Goal: Transaction & Acquisition: Purchase product/service

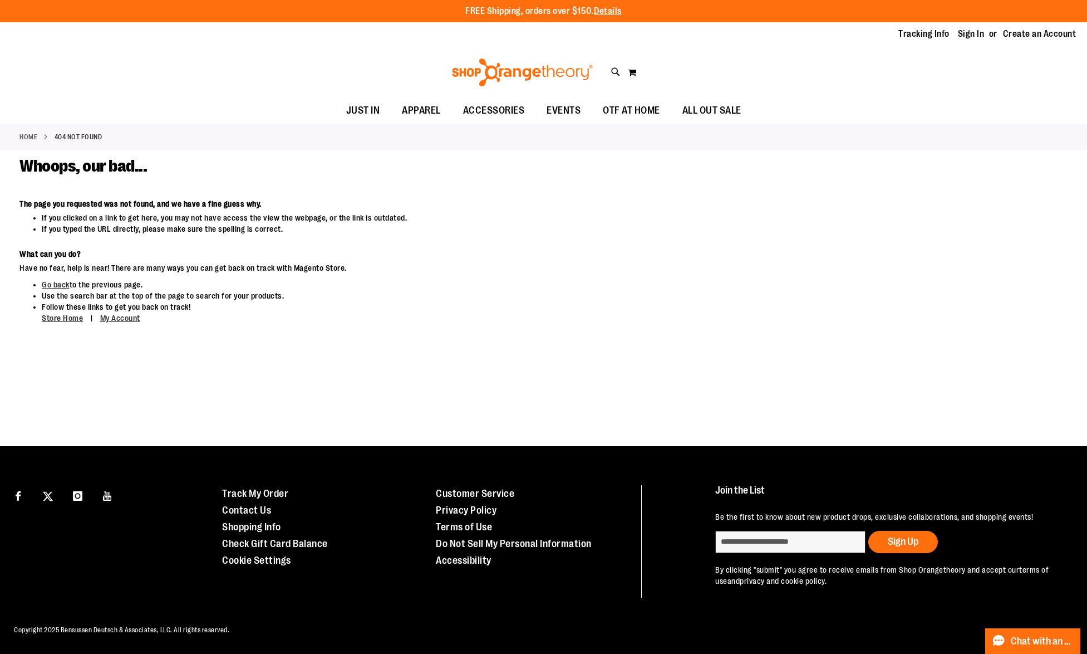
type input "**********"
click at [472, 62] on img at bounding box center [522, 72] width 144 height 28
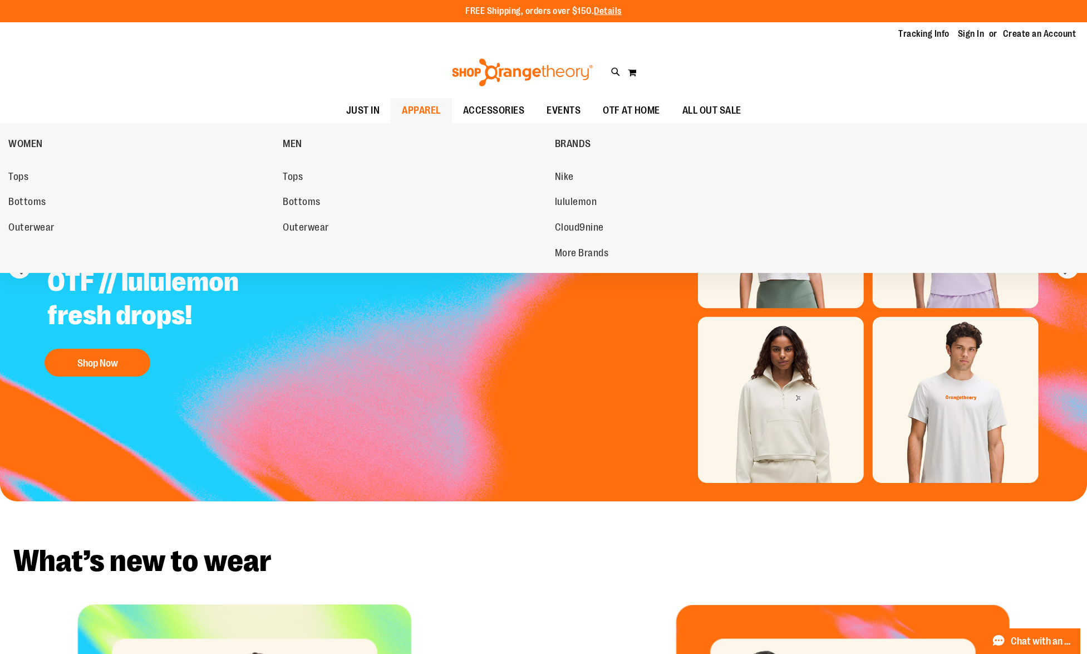
type input "**********"
click at [409, 109] on span "APPAREL" at bounding box center [421, 110] width 39 height 25
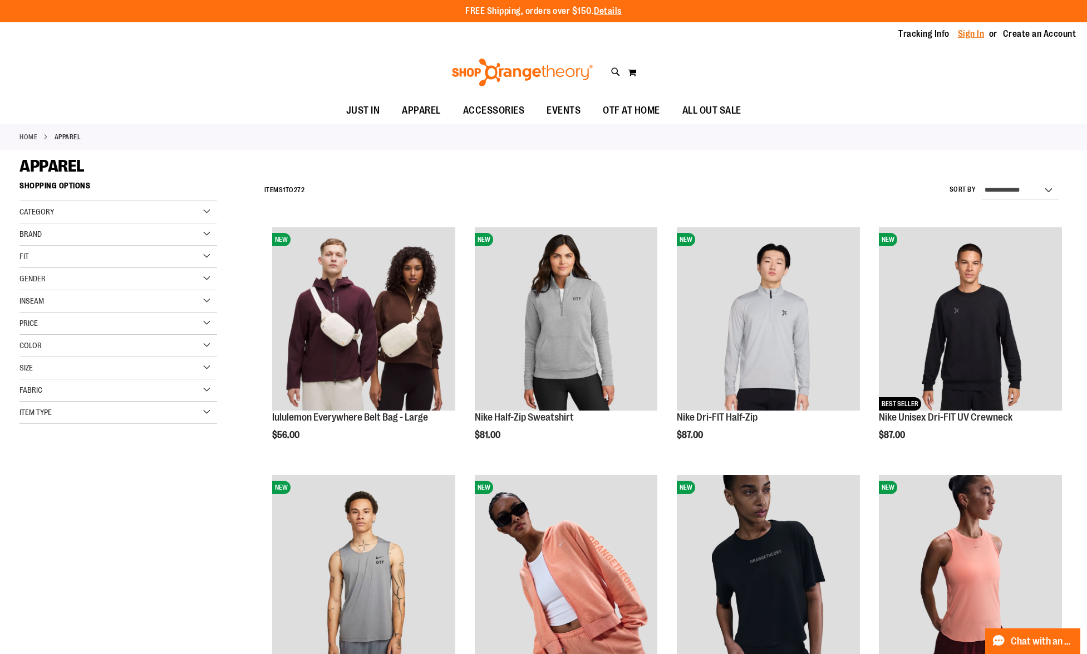
type input "**********"
click at [972, 32] on link "Sign In" at bounding box center [971, 34] width 27 height 12
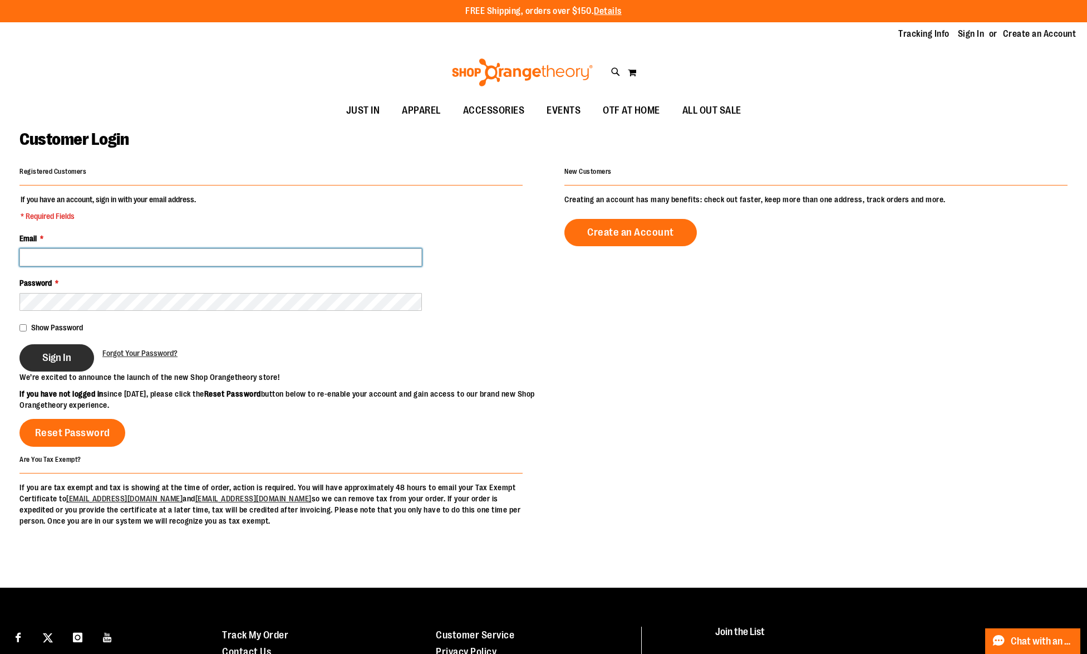
type input "**********"
click at [56, 366] on button "Sign In" at bounding box center [56, 357] width 75 height 27
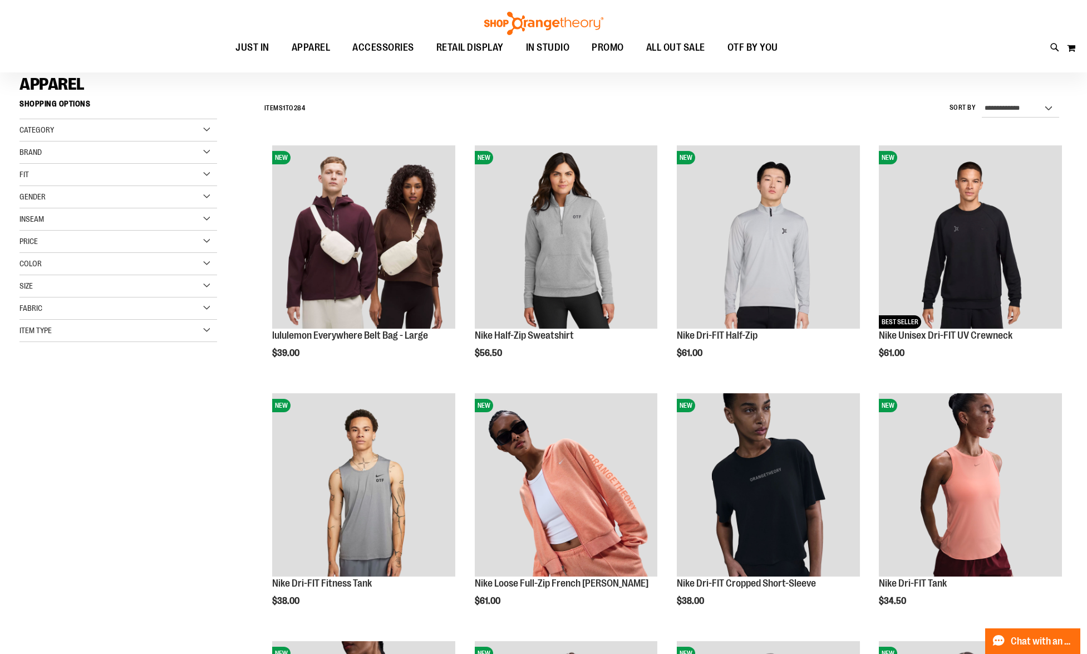
scroll to position [87, 0]
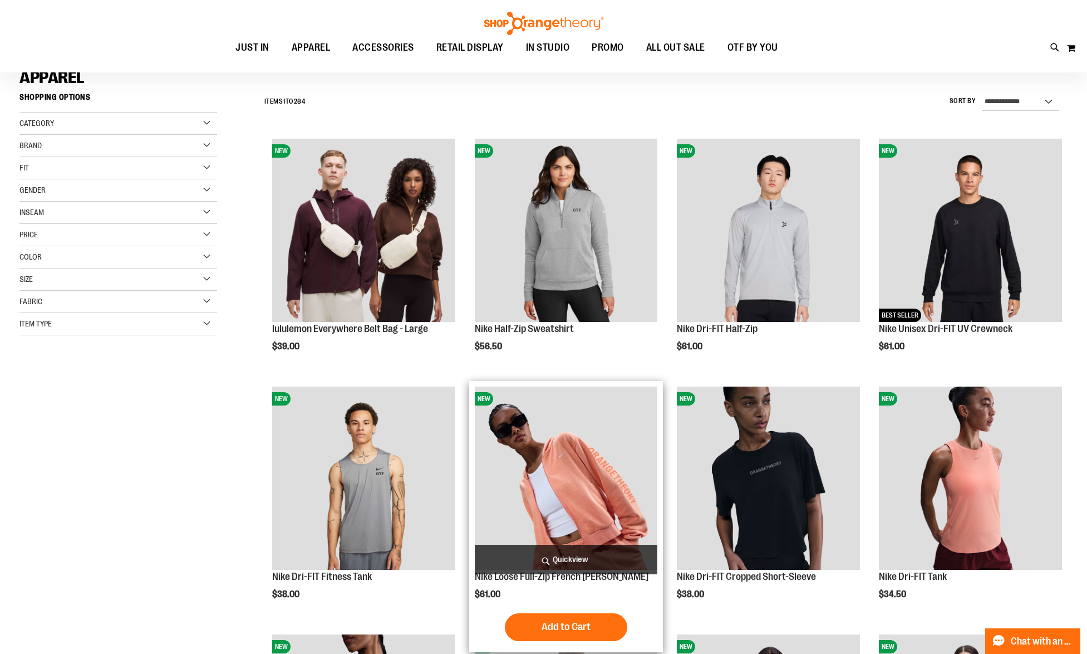
type input "**********"
click at [553, 556] on span "Quickview" at bounding box center [566, 559] width 183 height 30
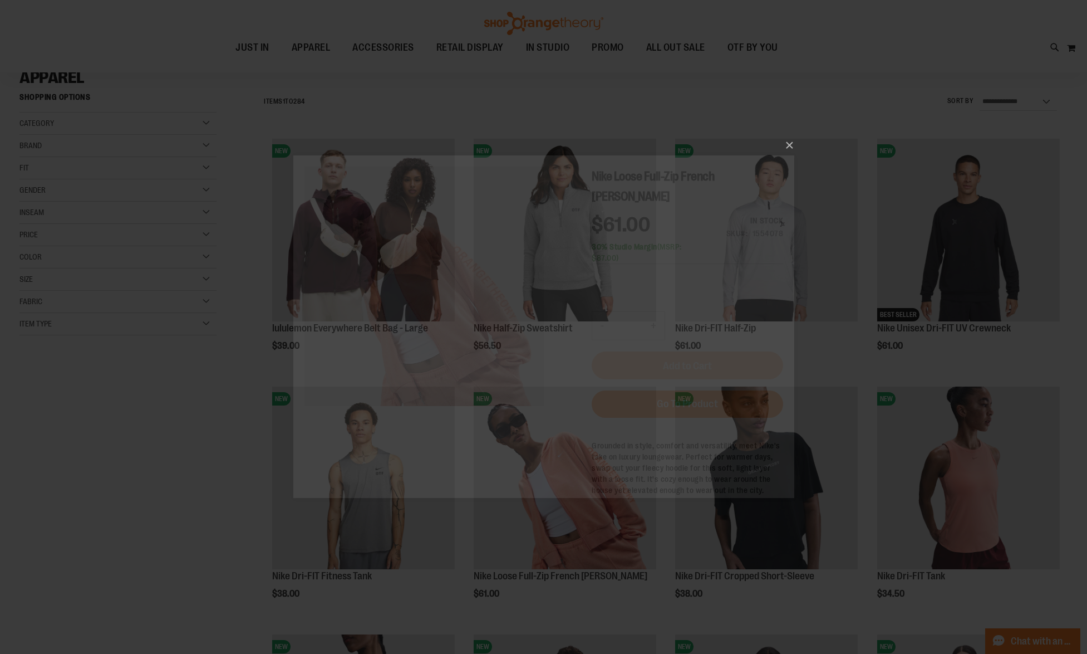
scroll to position [0, 0]
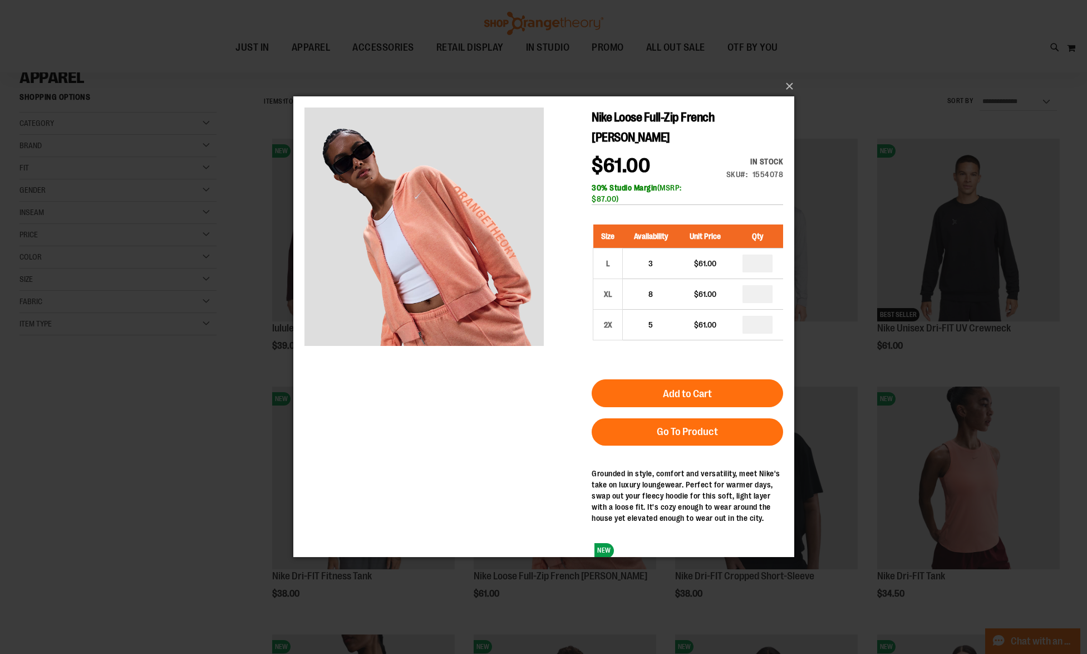
click at [95, 556] on div "×" at bounding box center [543, 327] width 1087 height 654
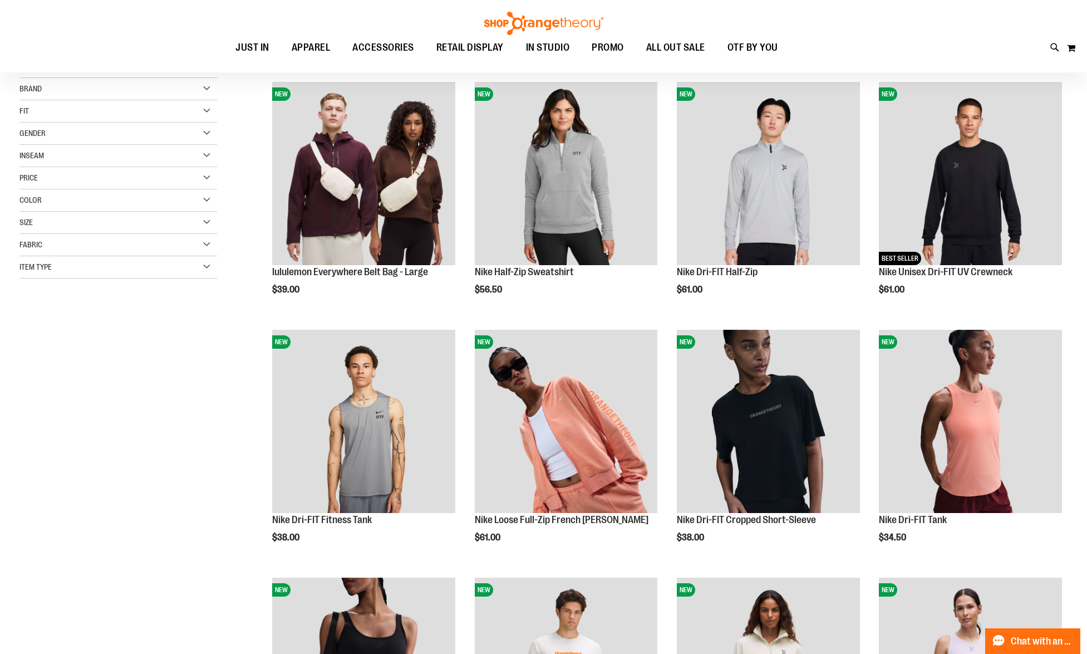
scroll to position [168, 0]
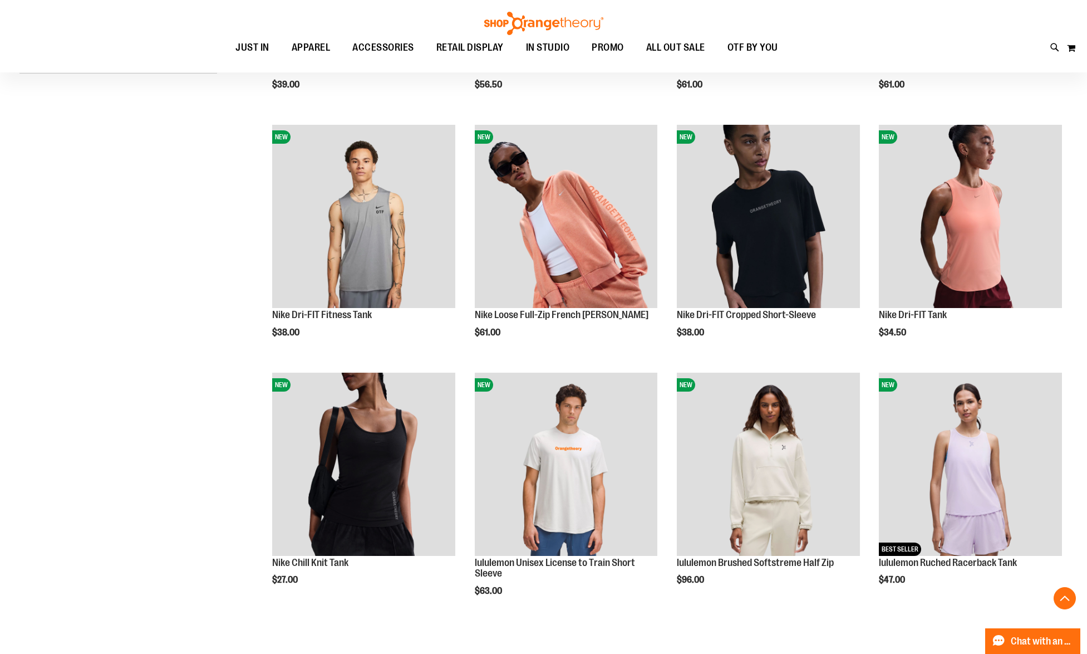
scroll to position [365, 0]
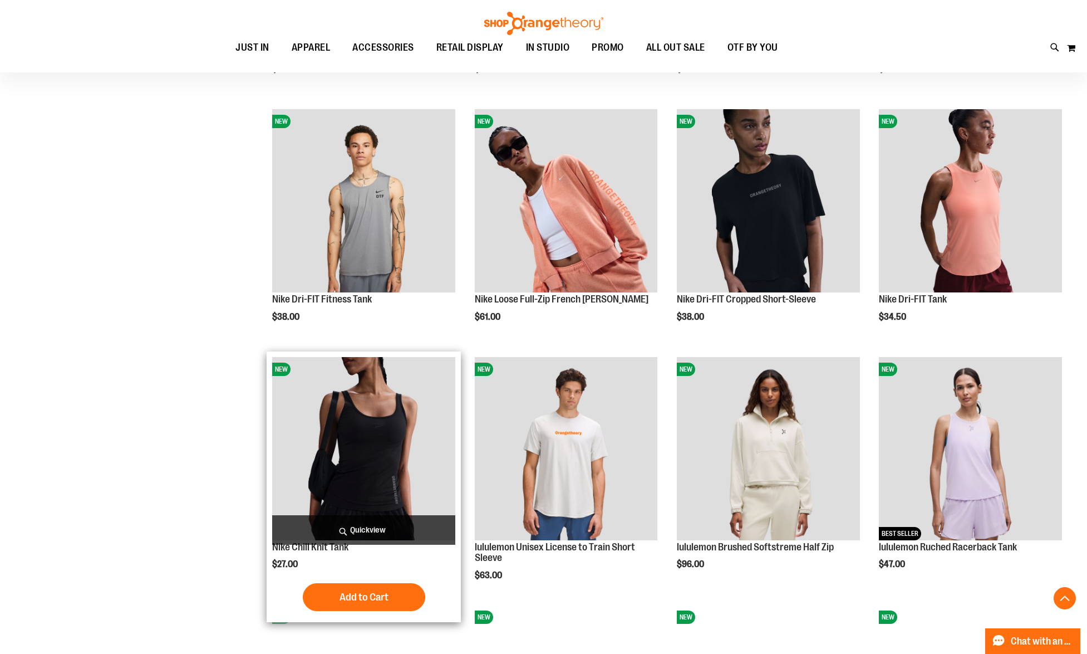
click at [362, 522] on span "Quickview" at bounding box center [363, 530] width 183 height 30
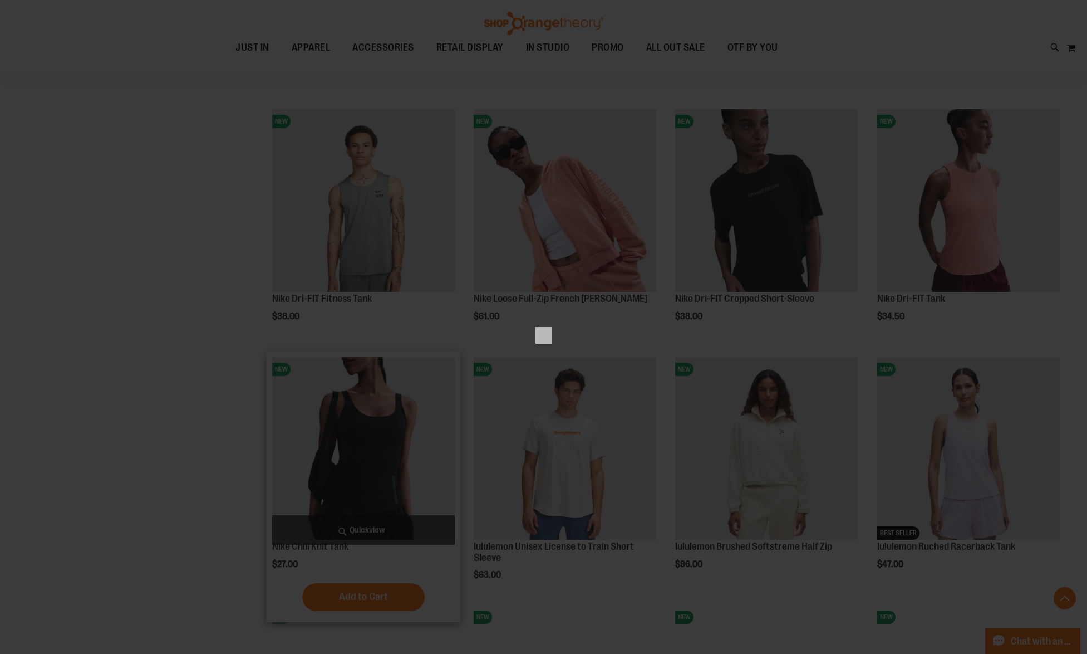
scroll to position [0, 0]
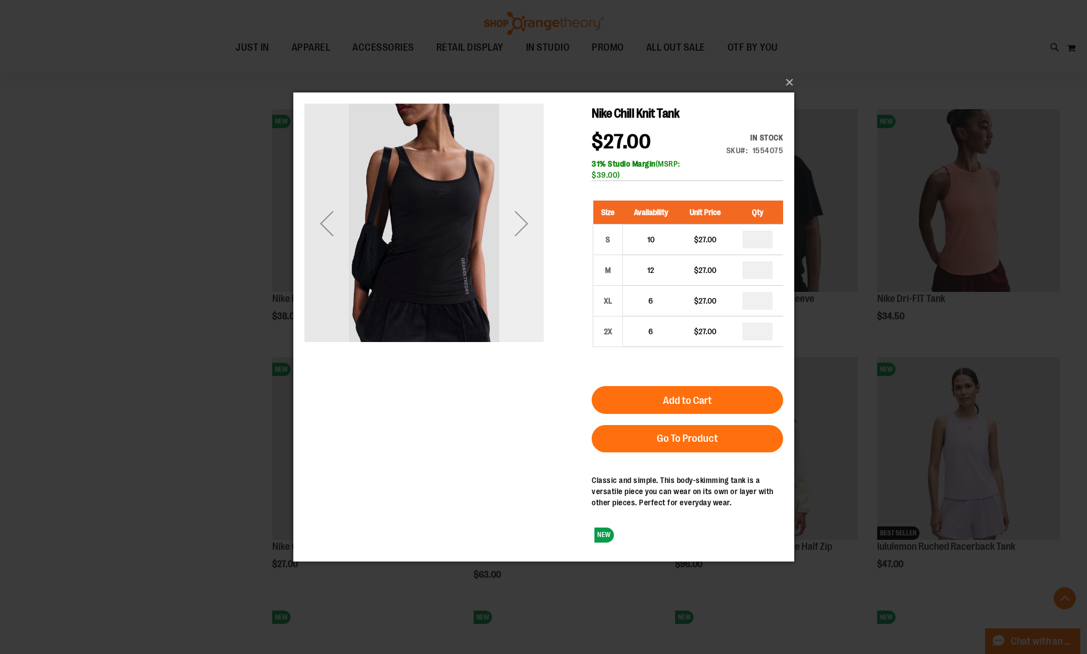
click at [522, 235] on div "Next" at bounding box center [521, 223] width 45 height 45
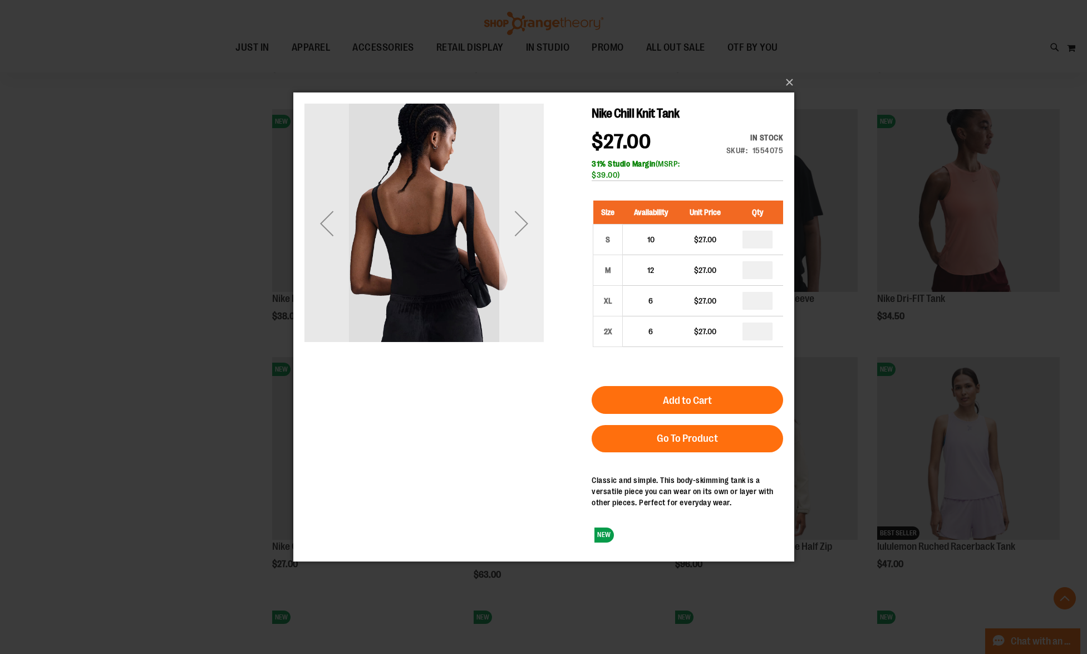
click at [522, 235] on div "Next" at bounding box center [521, 223] width 45 height 45
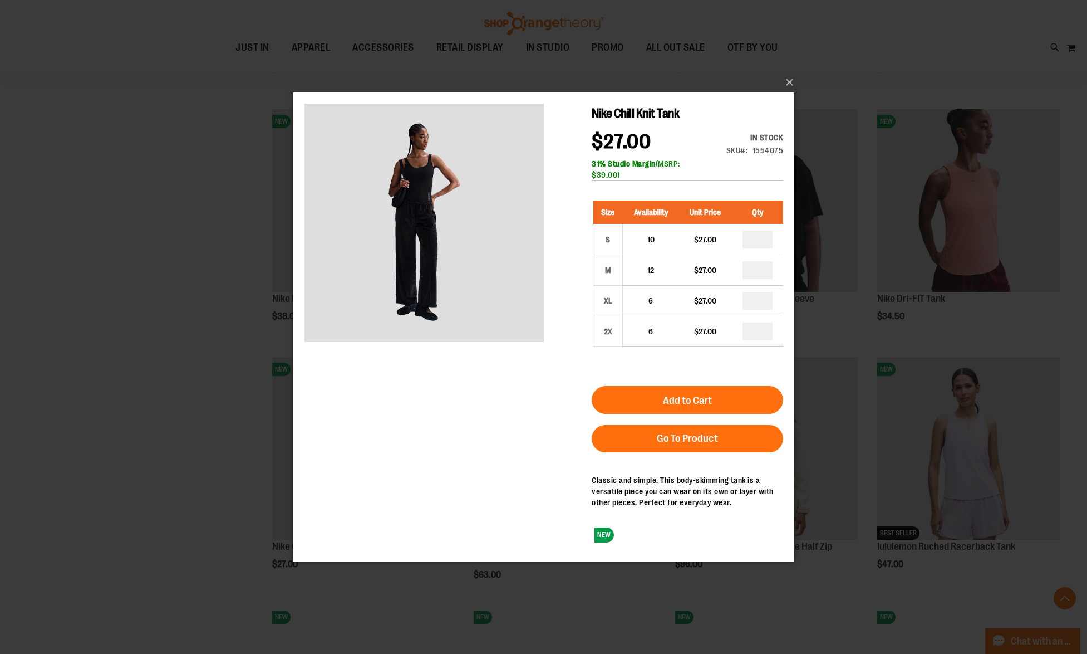
click at [165, 427] on div "×" at bounding box center [543, 327] width 1087 height 654
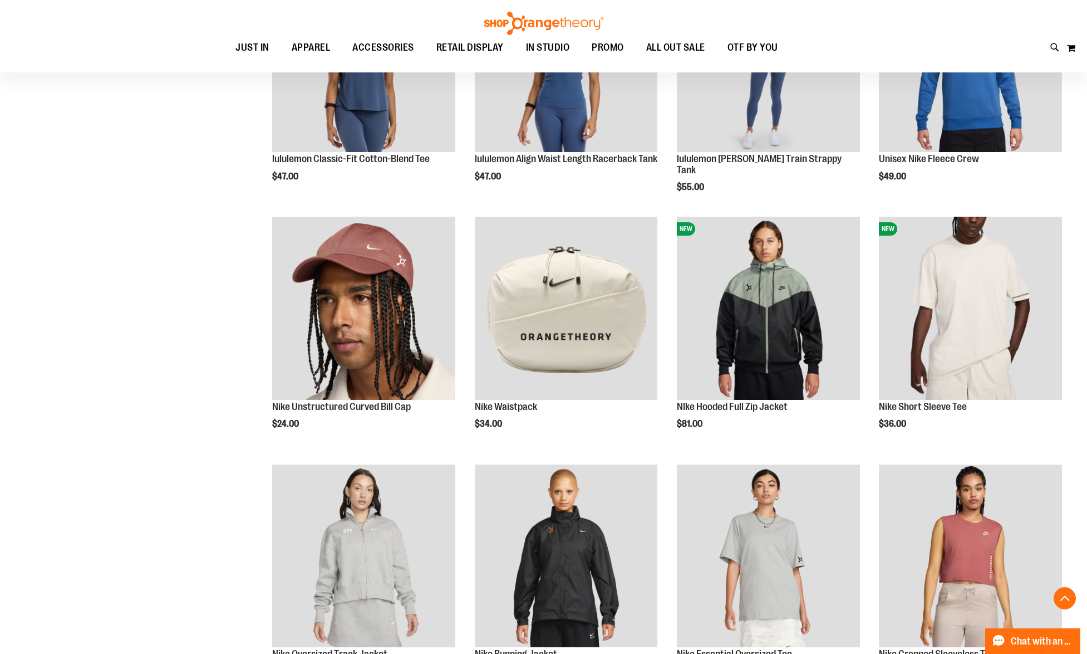
scroll to position [1666, 0]
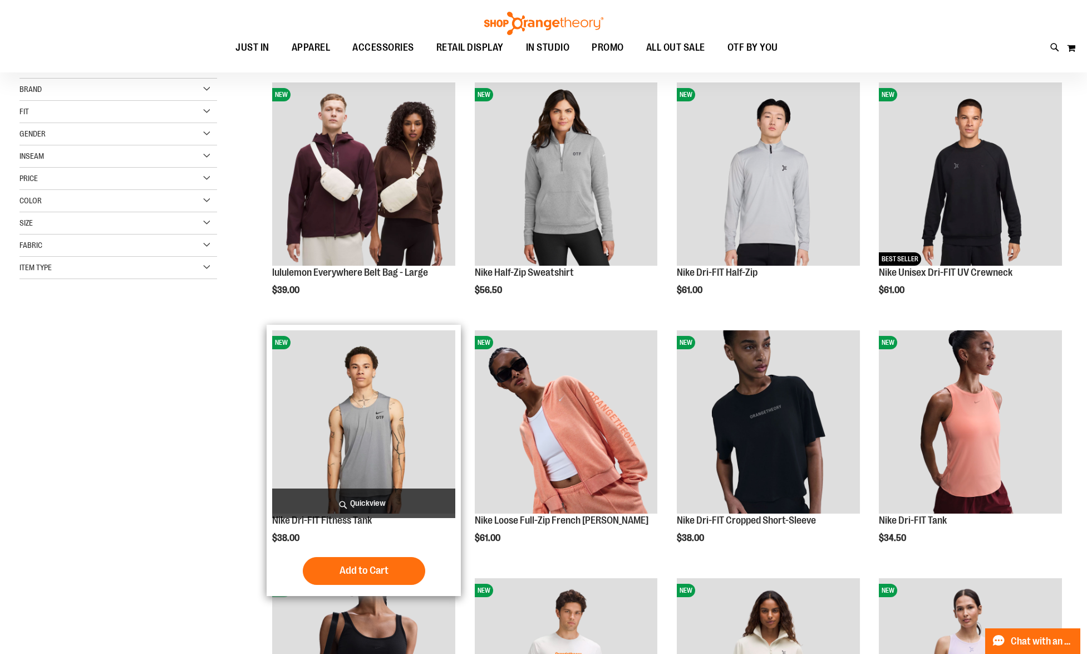
scroll to position [159, 0]
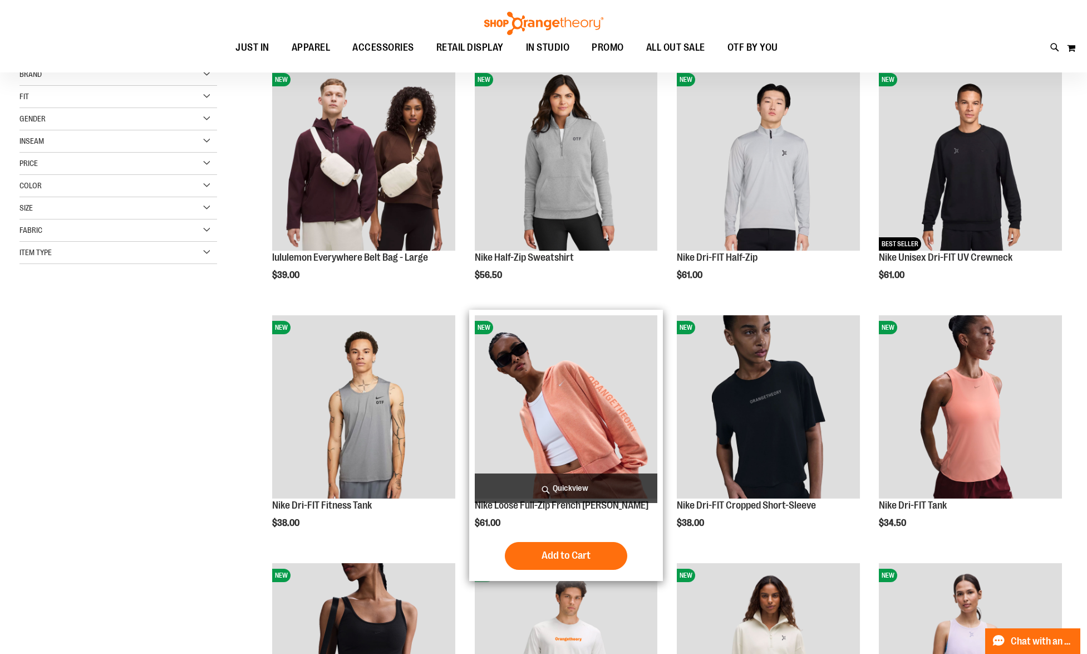
click at [512, 438] on img "product" at bounding box center [566, 406] width 183 height 183
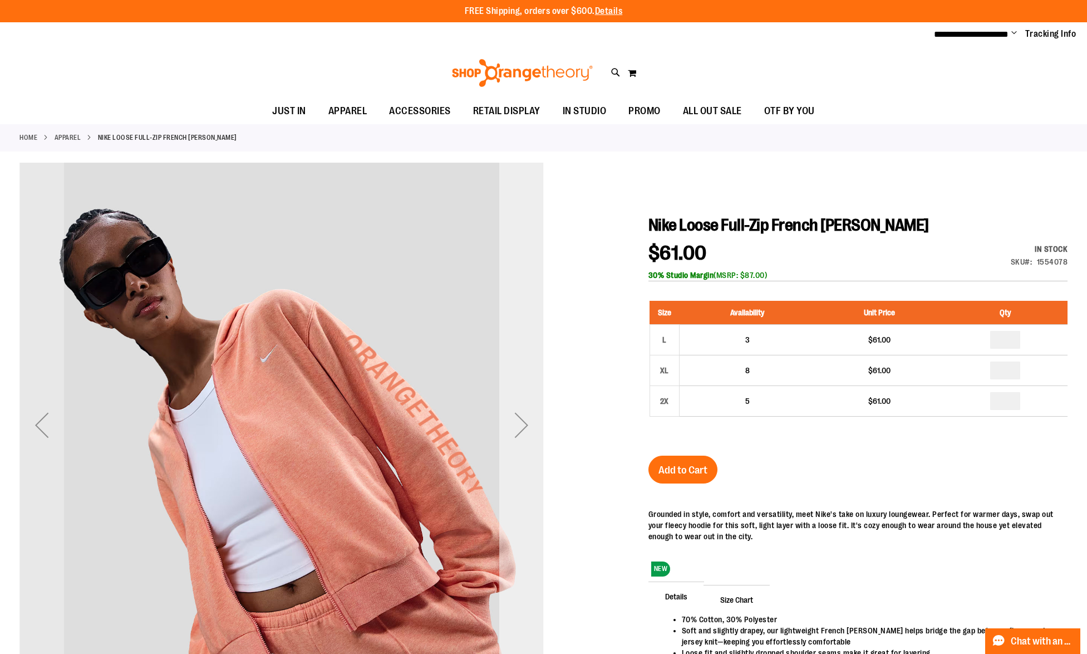
type input "**********"
click at [521, 455] on div "Next" at bounding box center [521, 425] width 45 height 524
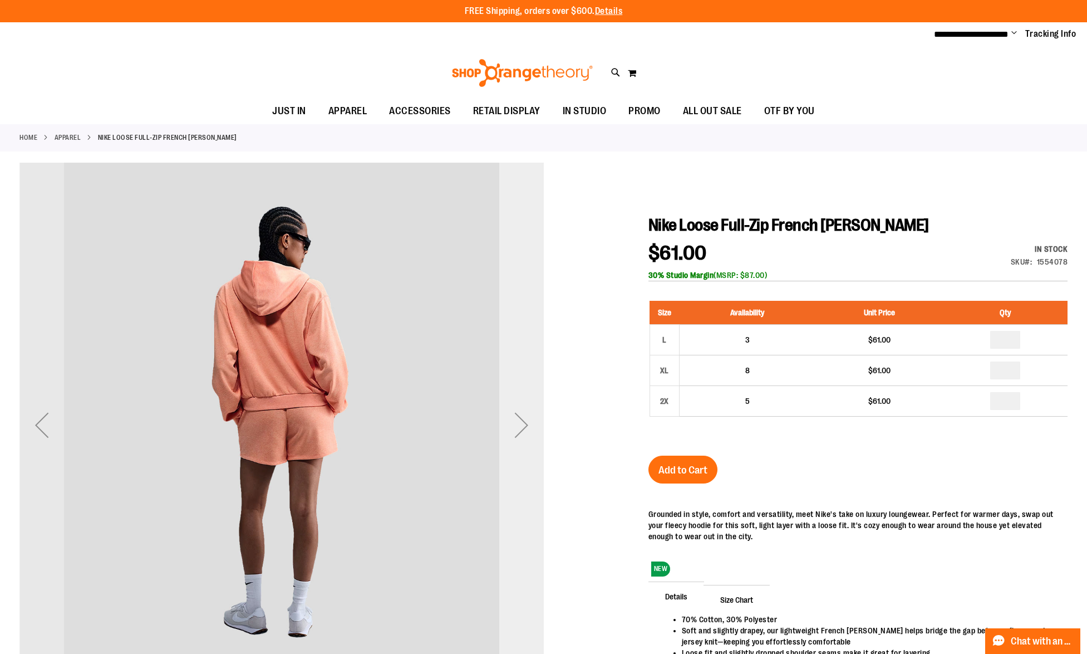
click at [521, 455] on div "Next" at bounding box center [521, 425] width 45 height 524
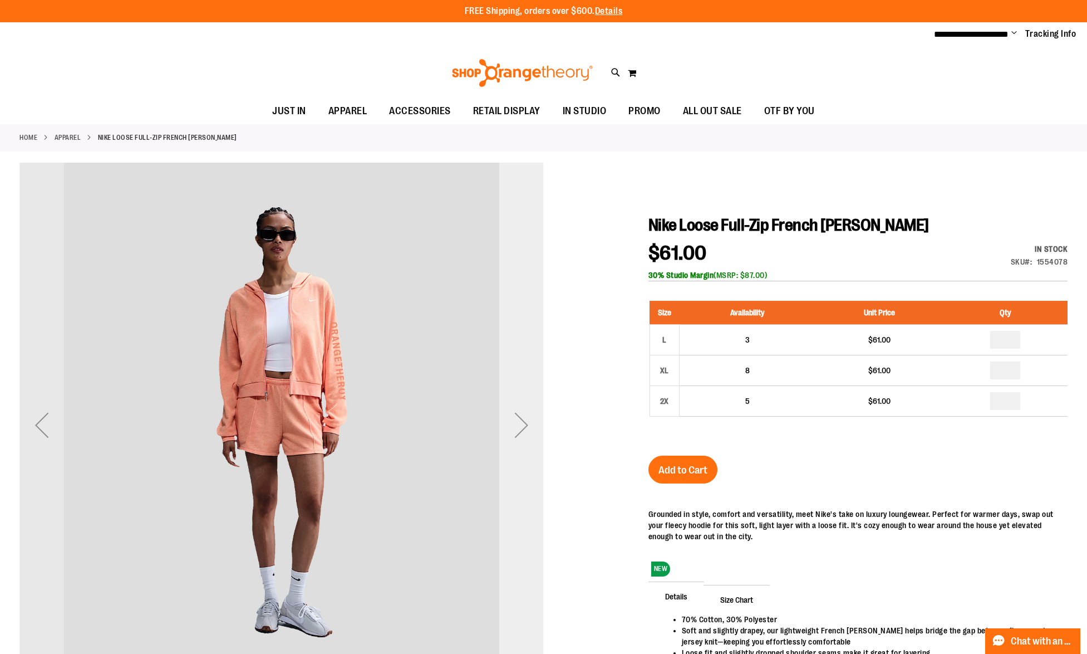
click at [520, 455] on div "Next" at bounding box center [521, 425] width 45 height 524
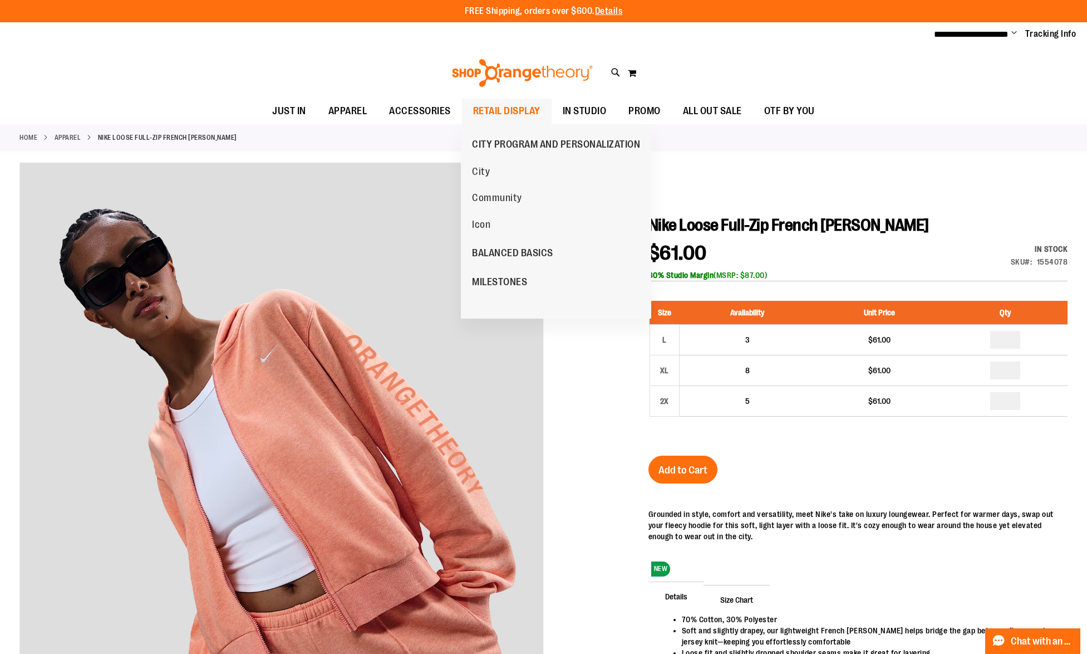
click at [493, 102] on span "RETAIL DISPLAY" at bounding box center [506, 111] width 67 height 25
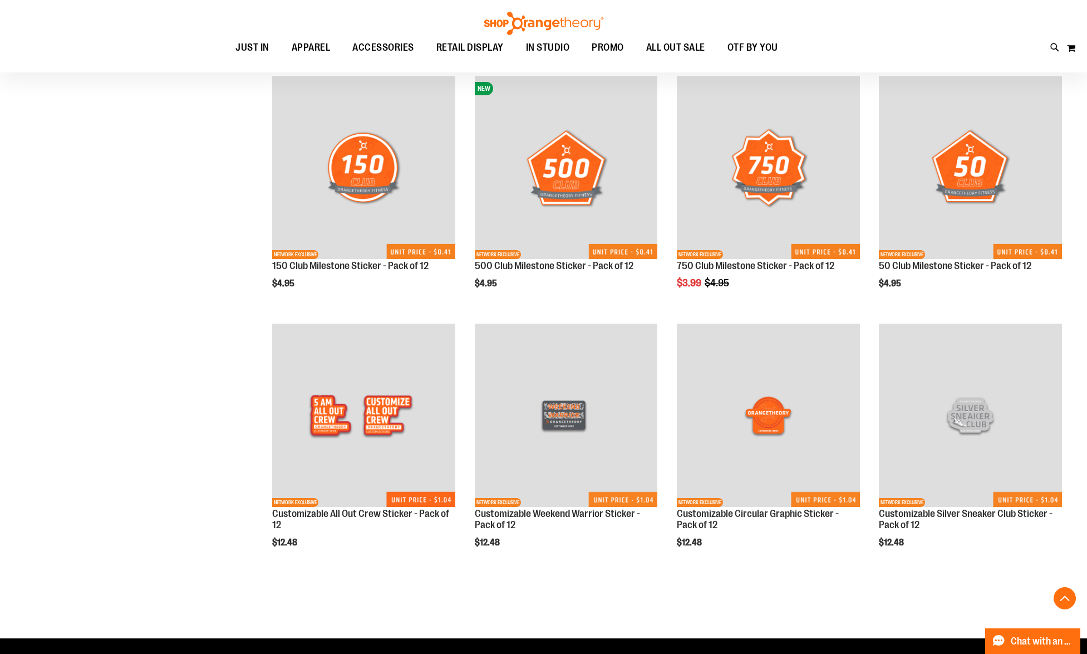
scroll to position [1976, 0]
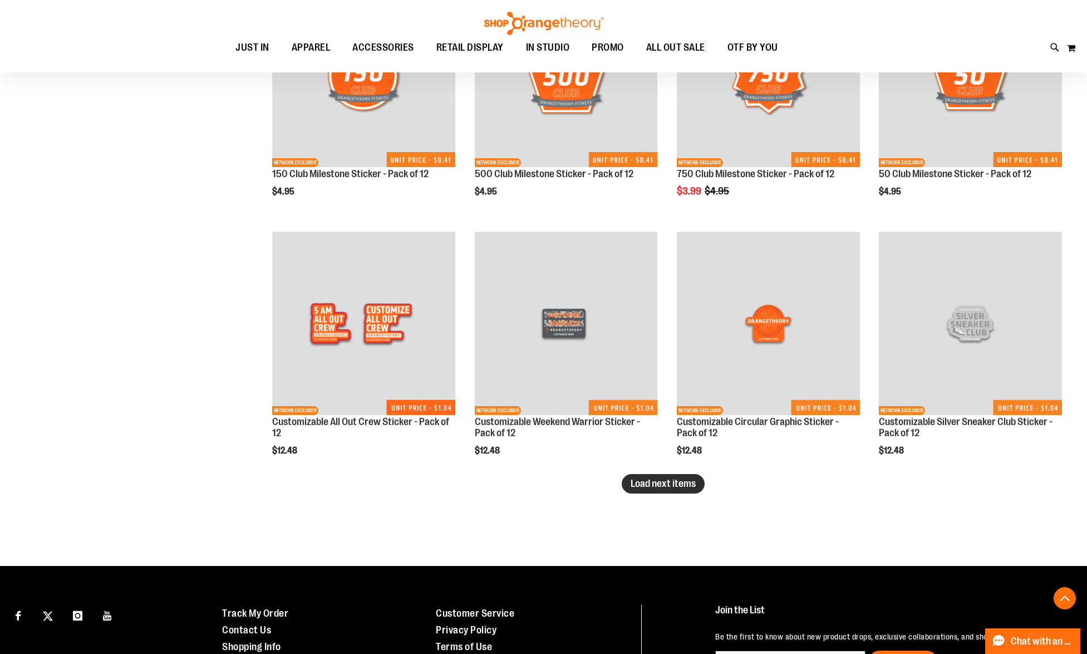
type input "**********"
click at [659, 482] on span "Load next items" at bounding box center [663, 483] width 65 height 11
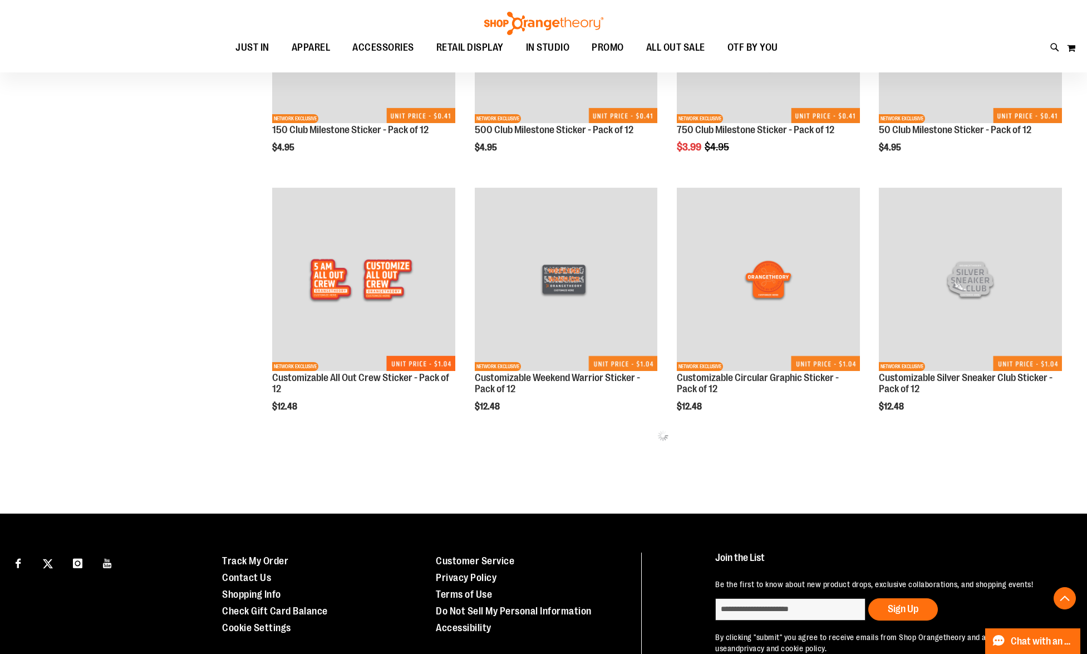
scroll to position [2025, 0]
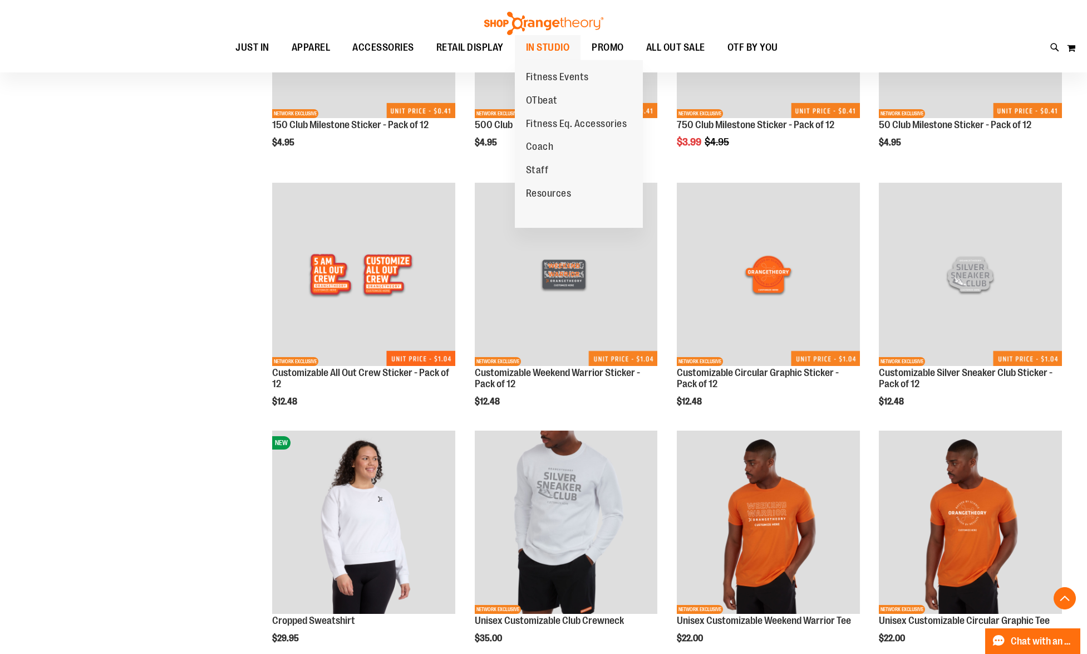
drag, startPoint x: 606, startPoint y: 56, endPoint x: 566, endPoint y: 54, distance: 40.1
click at [566, 54] on ul "JUST IN JUST IN Balanced Basics New for Women New for Men New Accessories New B…" at bounding box center [507, 48] width 964 height 26
click at [553, 84] on span "Fitness Events" at bounding box center [557, 78] width 63 height 14
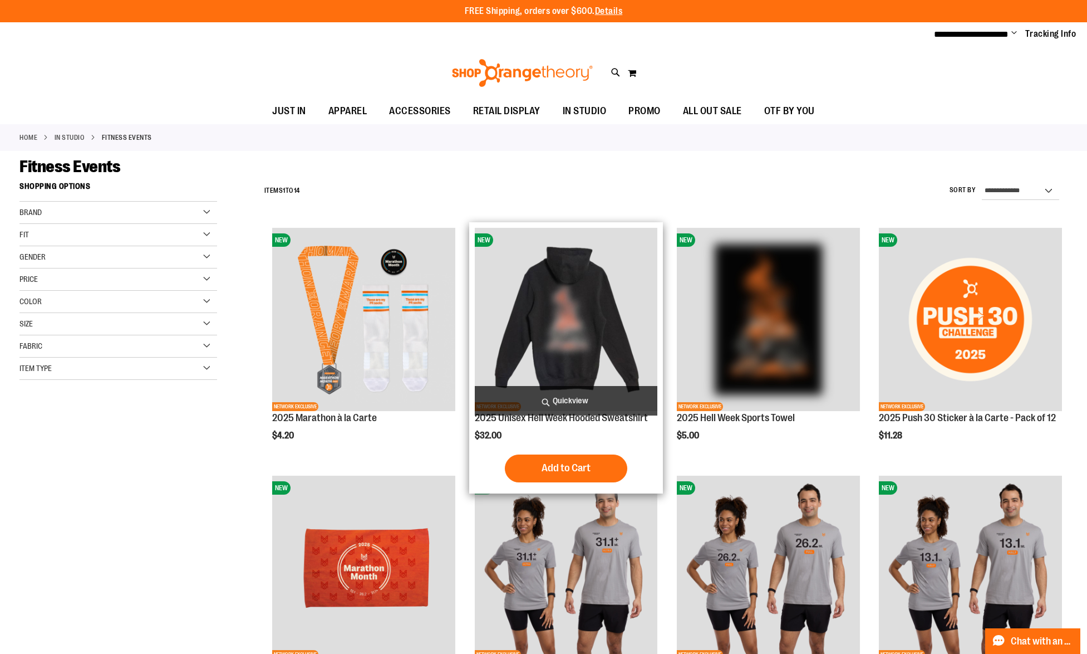
type input "**********"
click at [545, 274] on img "product" at bounding box center [566, 319] width 183 height 183
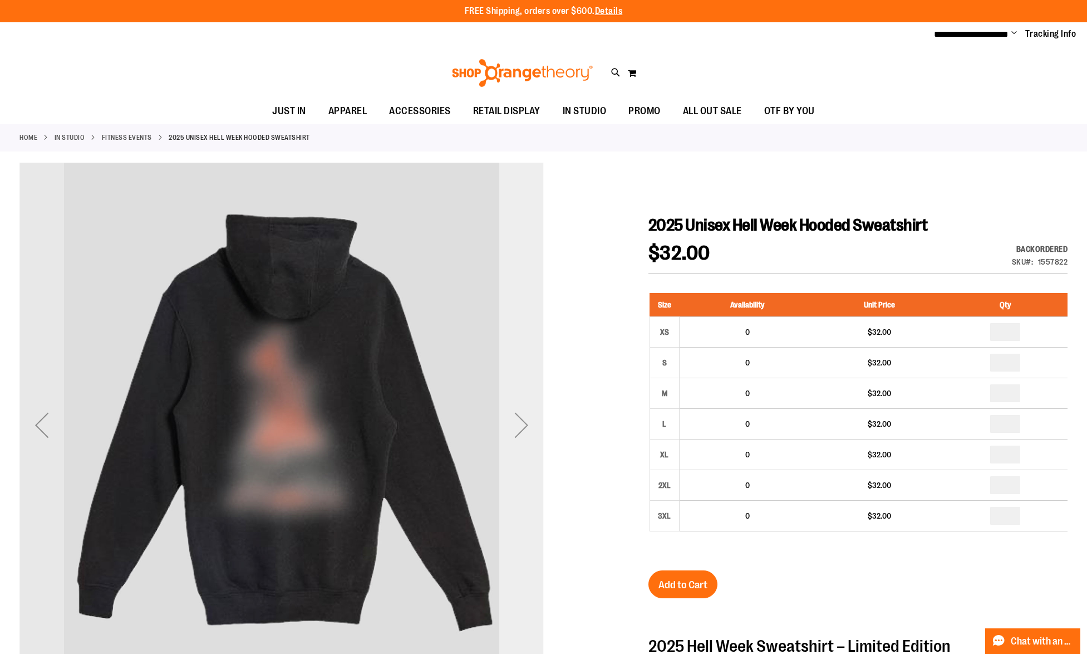
type input "**********"
click at [528, 408] on div "Next" at bounding box center [521, 424] width 45 height 45
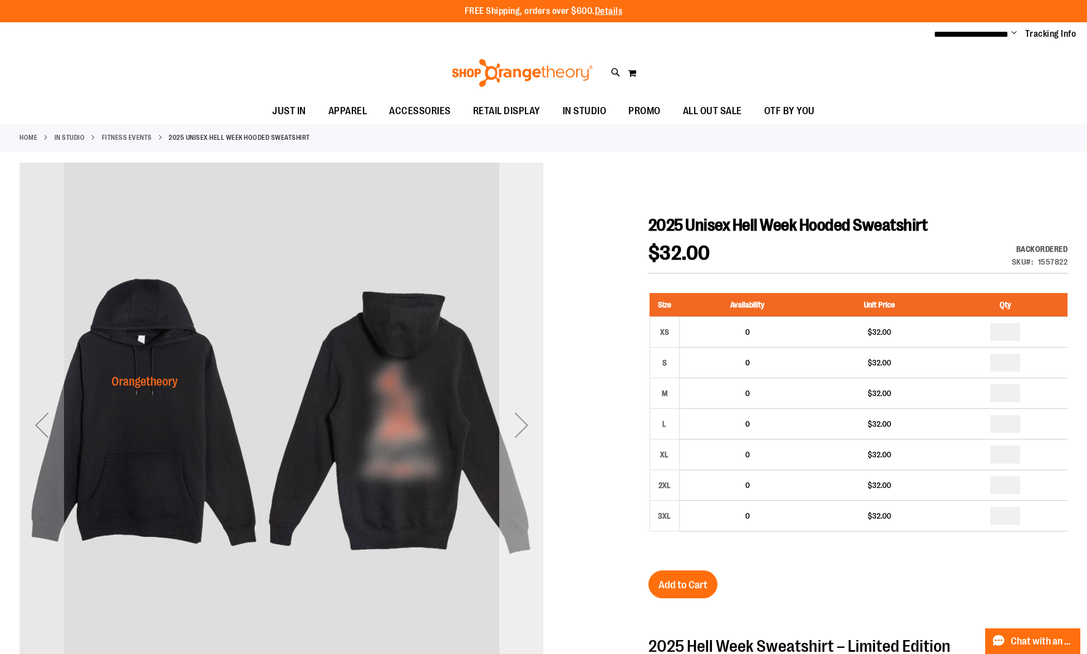
click at [526, 404] on div "Next" at bounding box center [521, 424] width 45 height 45
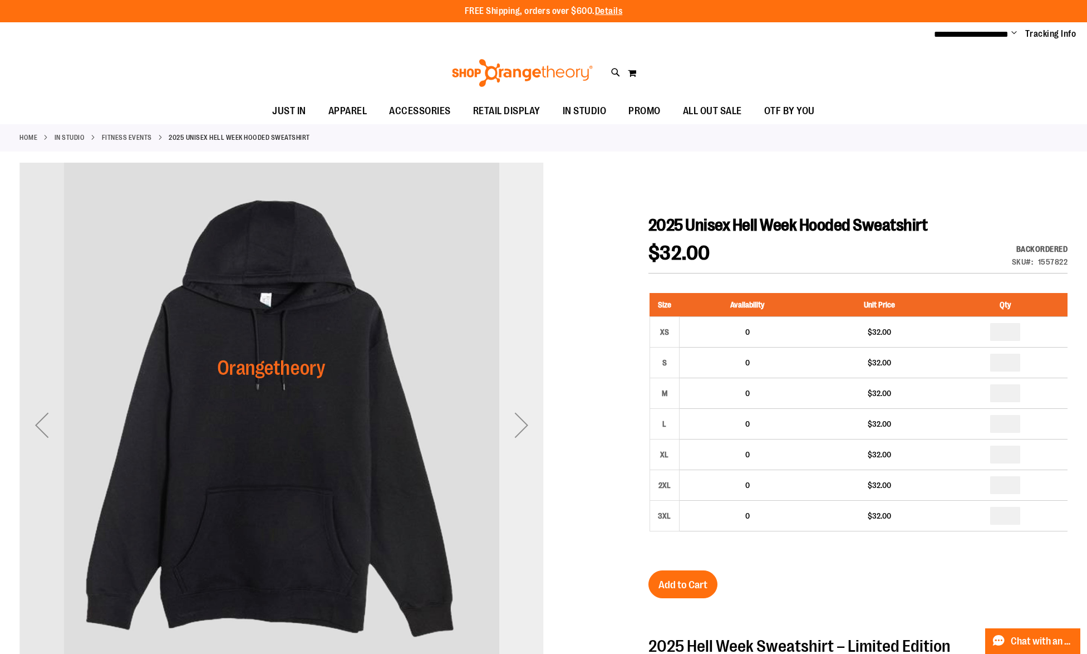
click at [526, 404] on div "Next" at bounding box center [521, 424] width 45 height 45
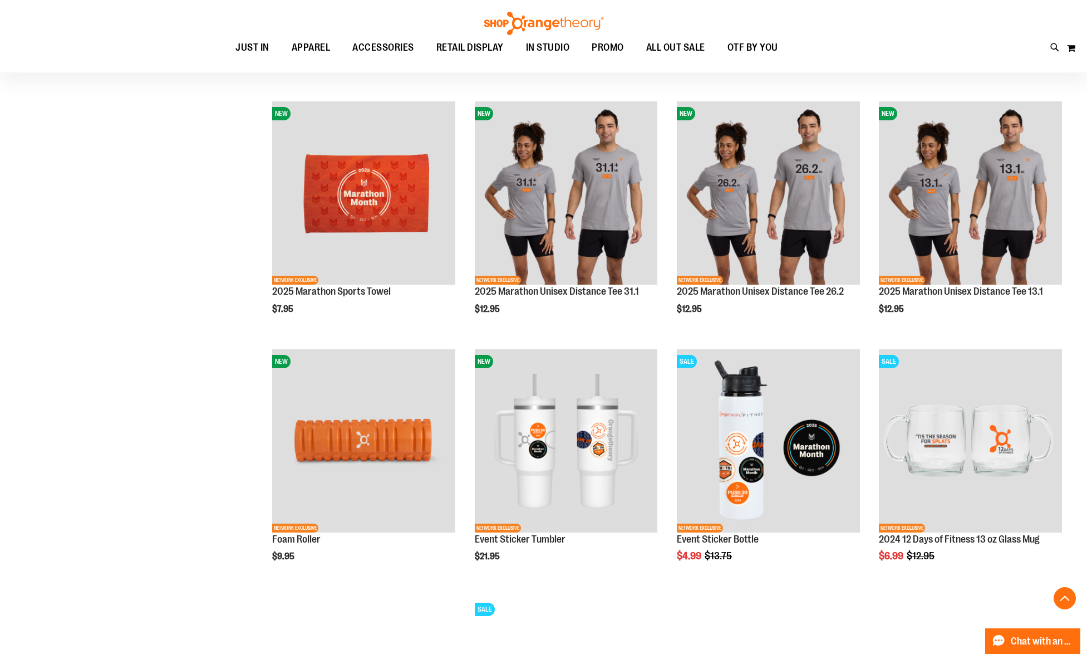
scroll to position [89, 0]
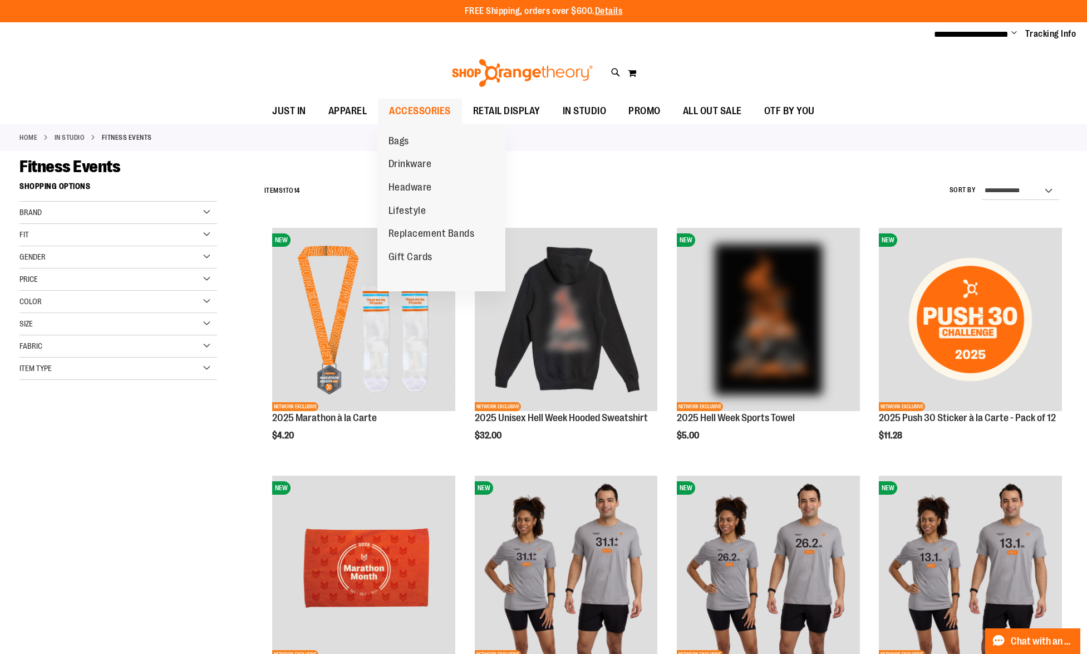
type input "**********"
click at [387, 115] on link "ACCESSORIES" at bounding box center [420, 112] width 84 height 26
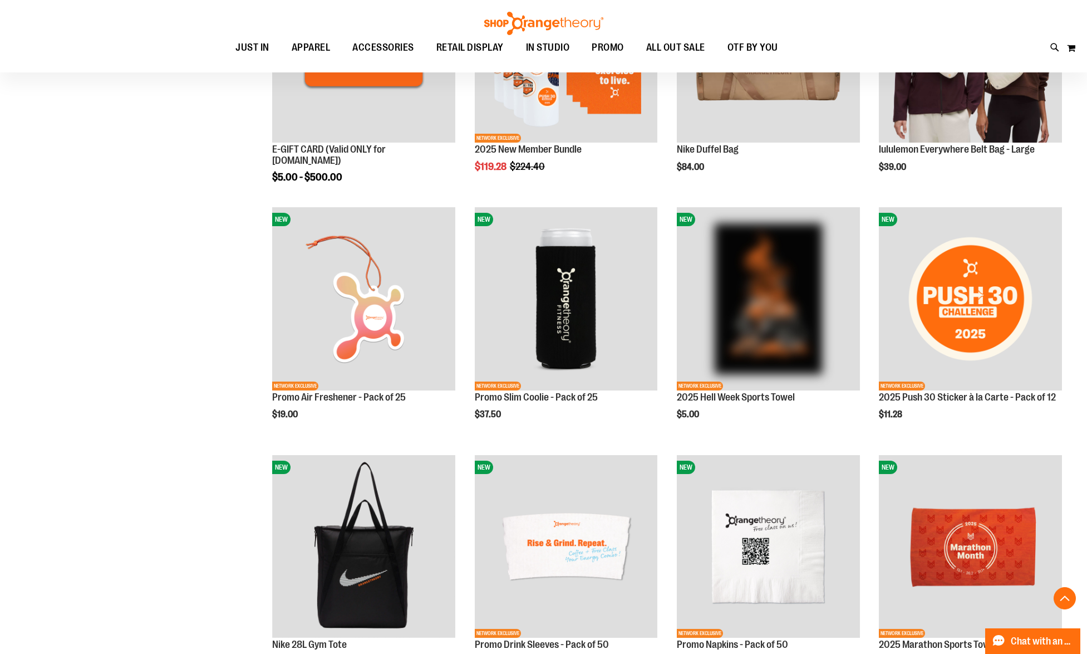
scroll to position [514, 0]
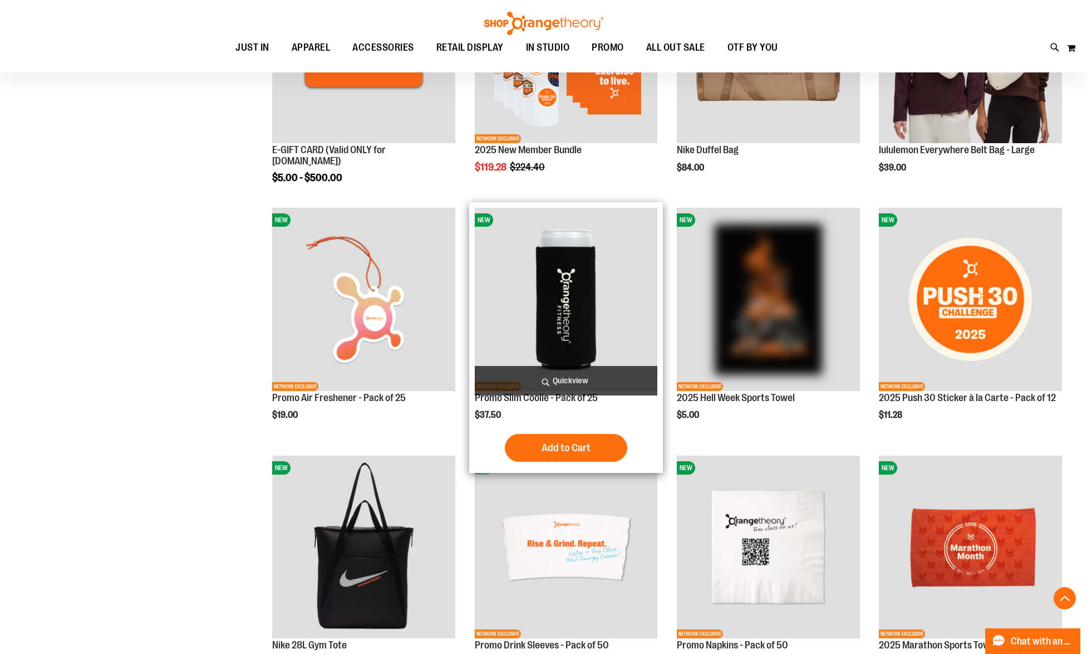
type input "**********"
click at [594, 376] on span "Quickview" at bounding box center [566, 381] width 183 height 30
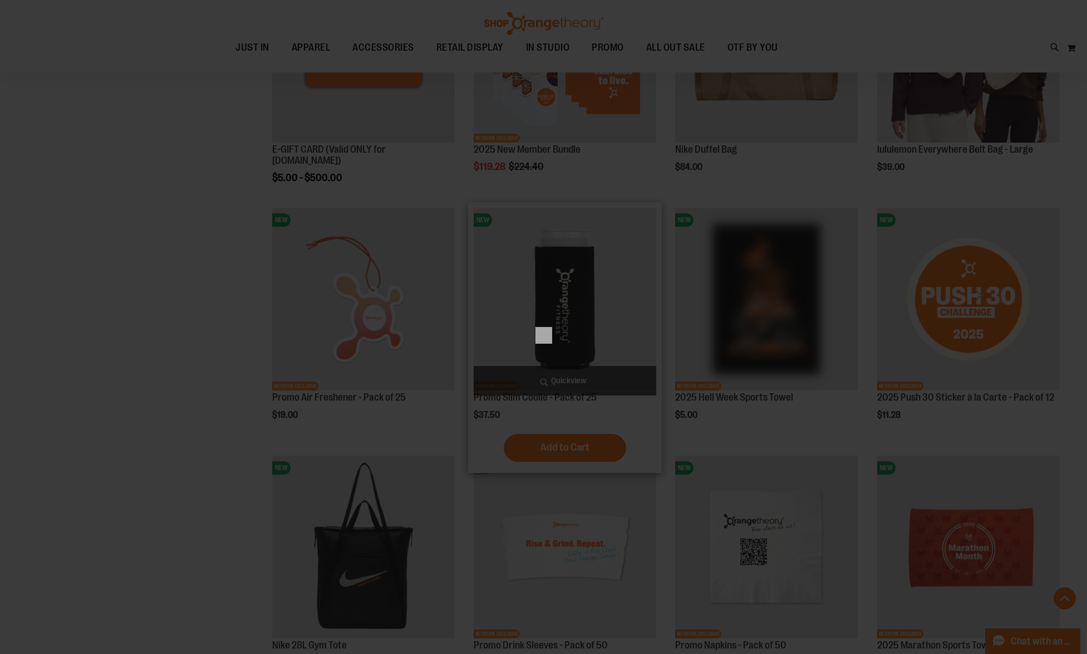
scroll to position [0, 0]
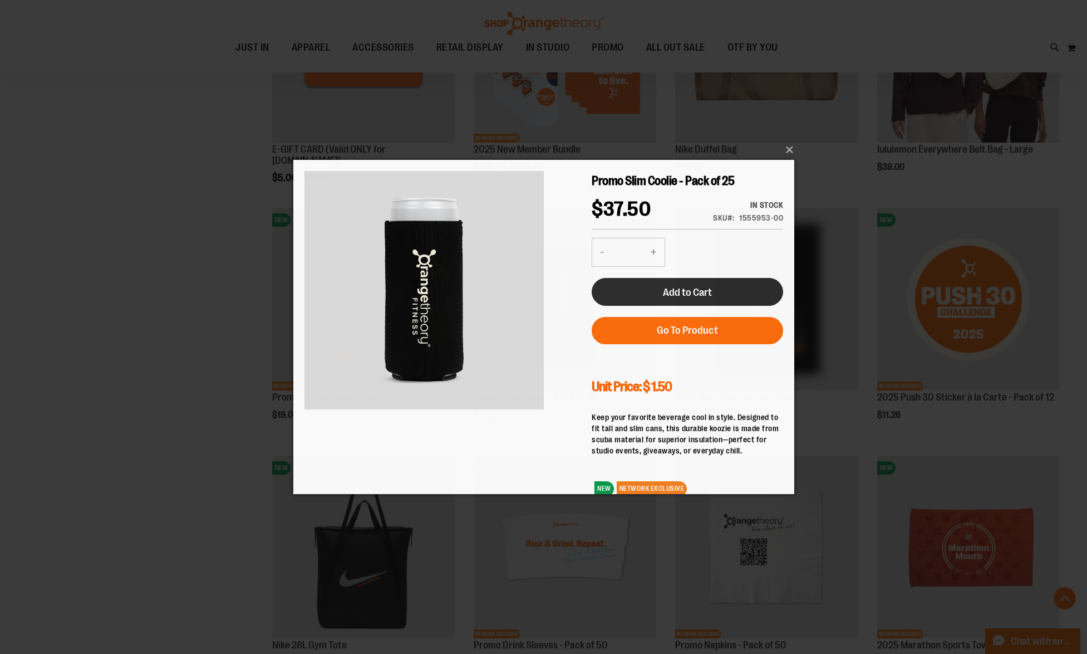
click at [642, 285] on button "Add to Cart" at bounding box center [687, 292] width 192 height 28
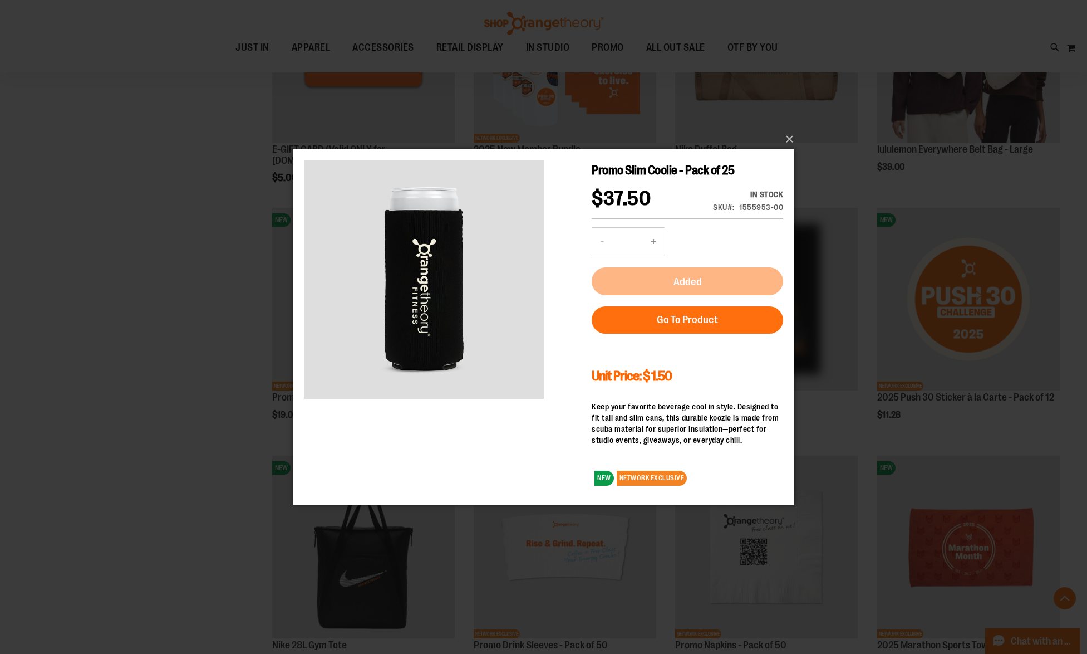
click at [213, 416] on div "×" at bounding box center [543, 327] width 1087 height 654
click at [211, 415] on div "×" at bounding box center [543, 327] width 1087 height 654
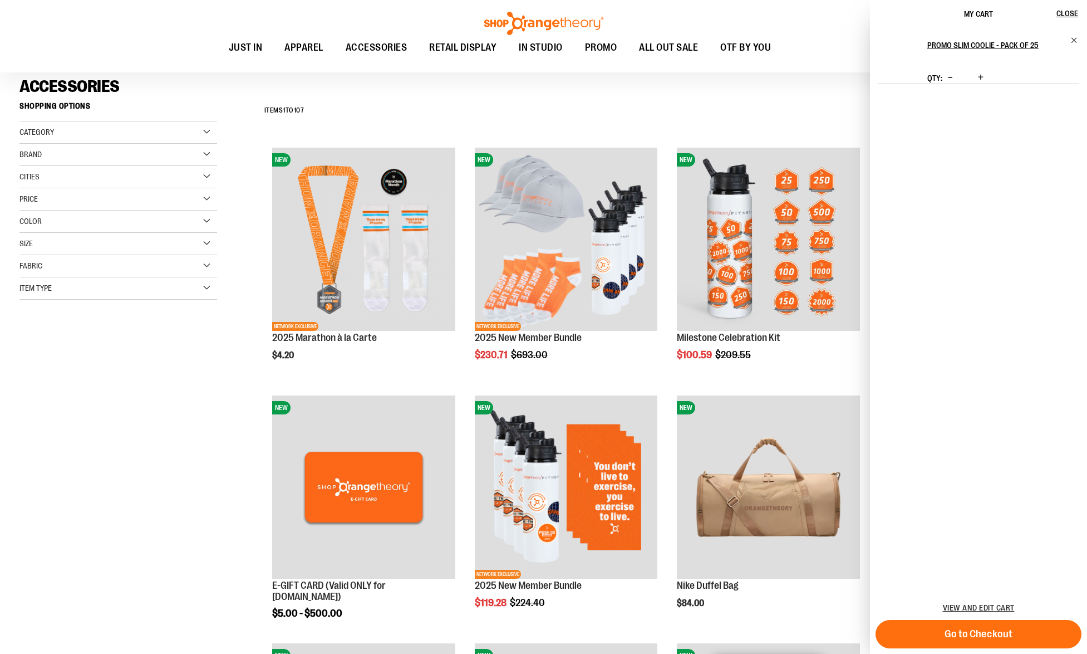
scroll to position [357, 0]
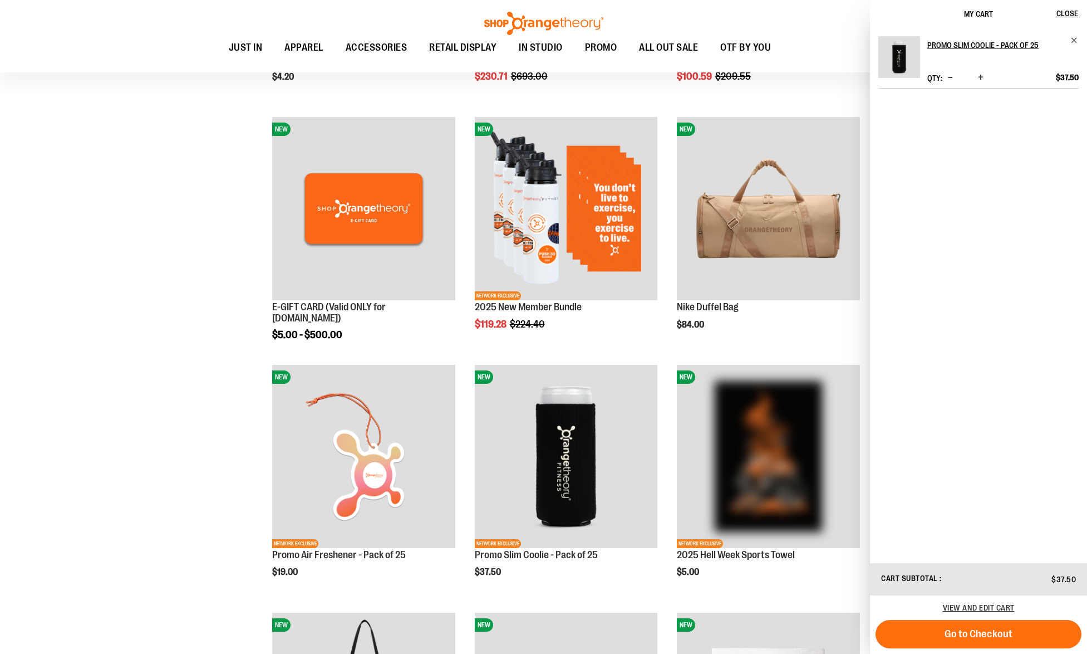
click at [211, 415] on div "**********" at bounding box center [543, 617] width 1048 height 1598
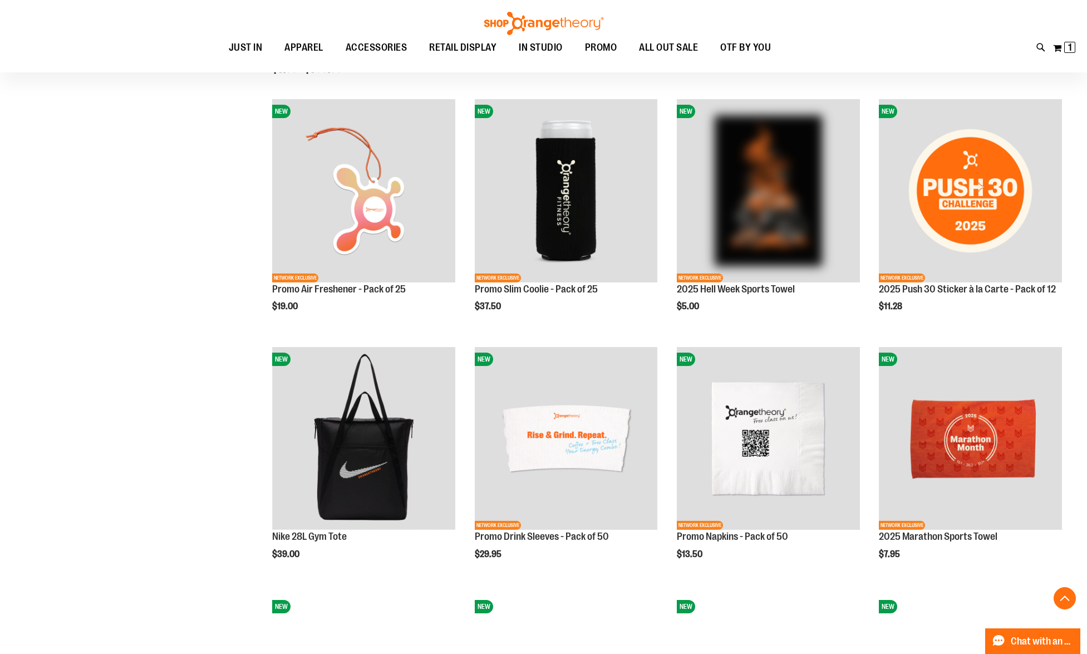
scroll to position [689, 0]
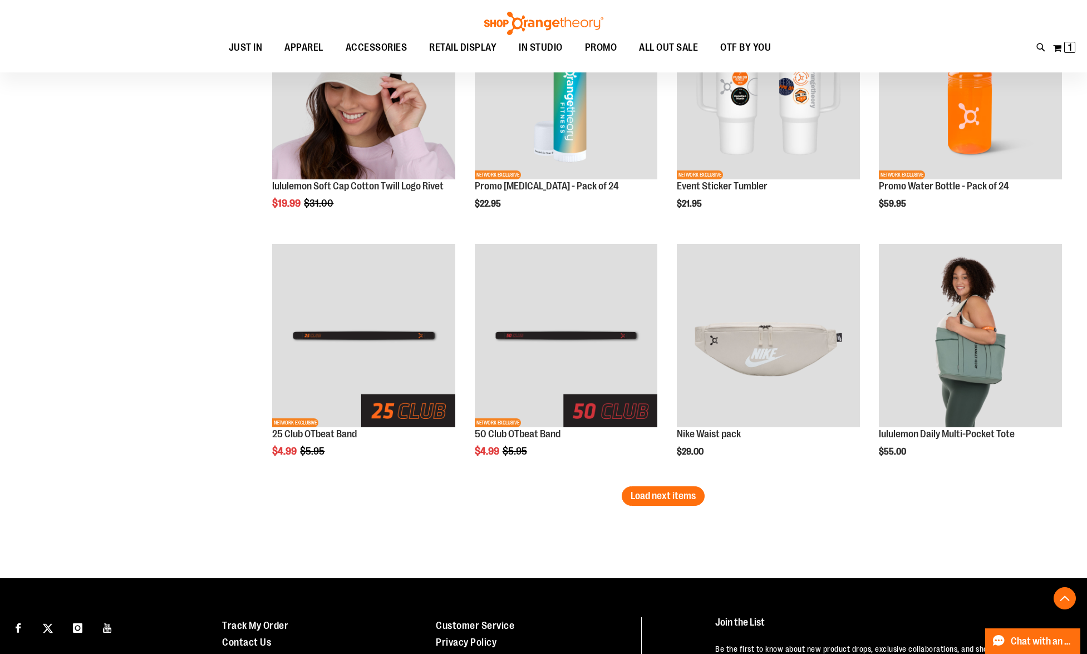
scroll to position [2029, 0]
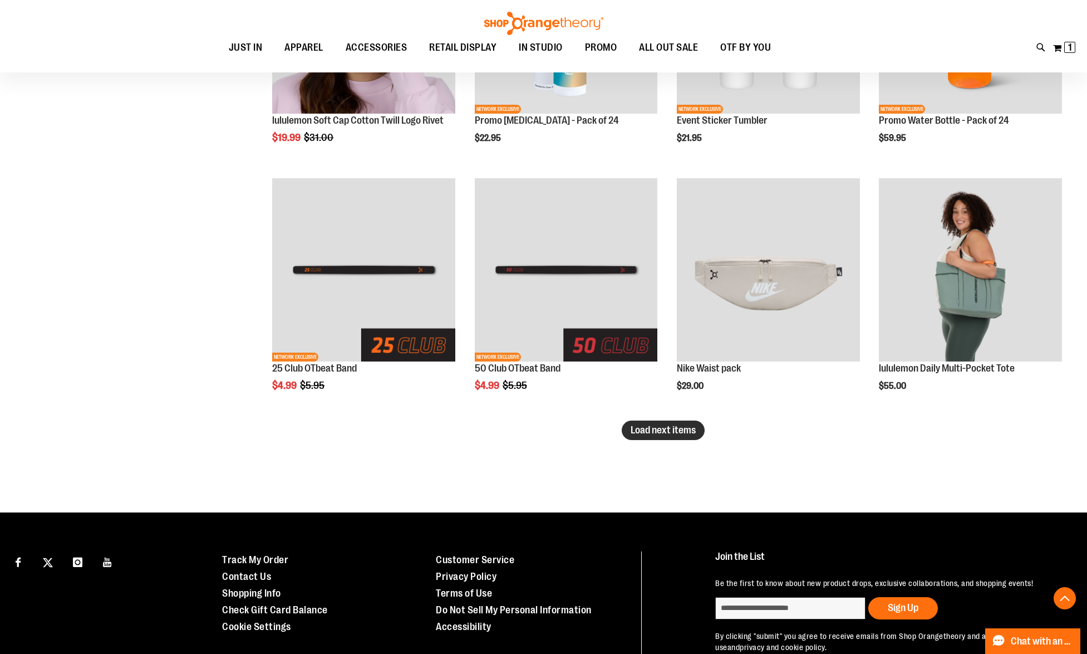
click at [680, 431] on span "Load next items" at bounding box center [663, 429] width 65 height 11
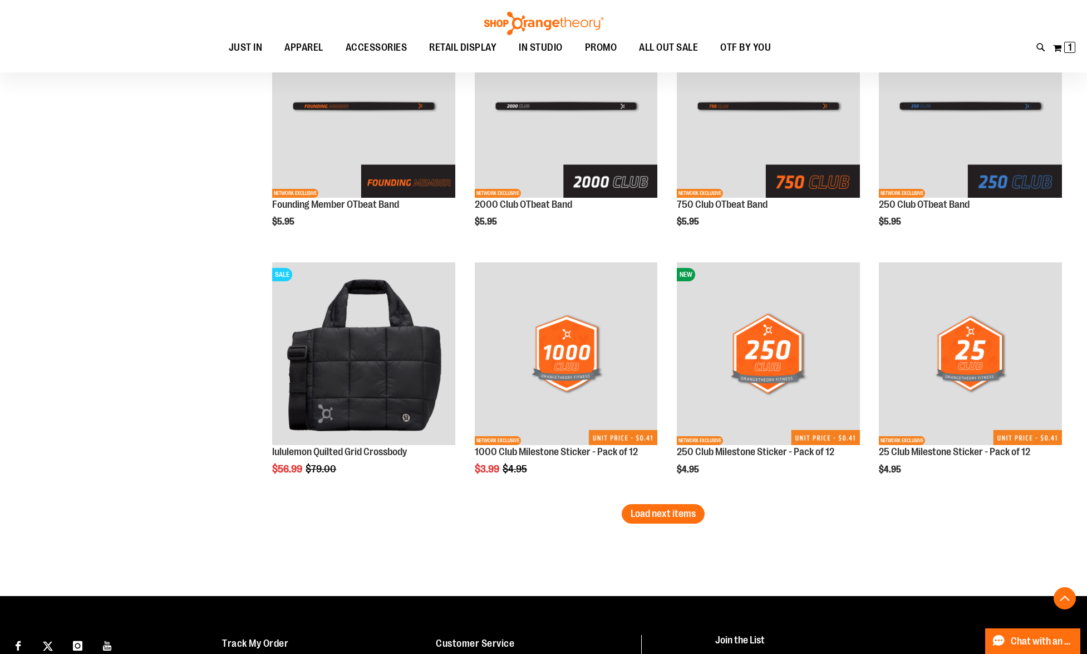
scroll to position [2756, 0]
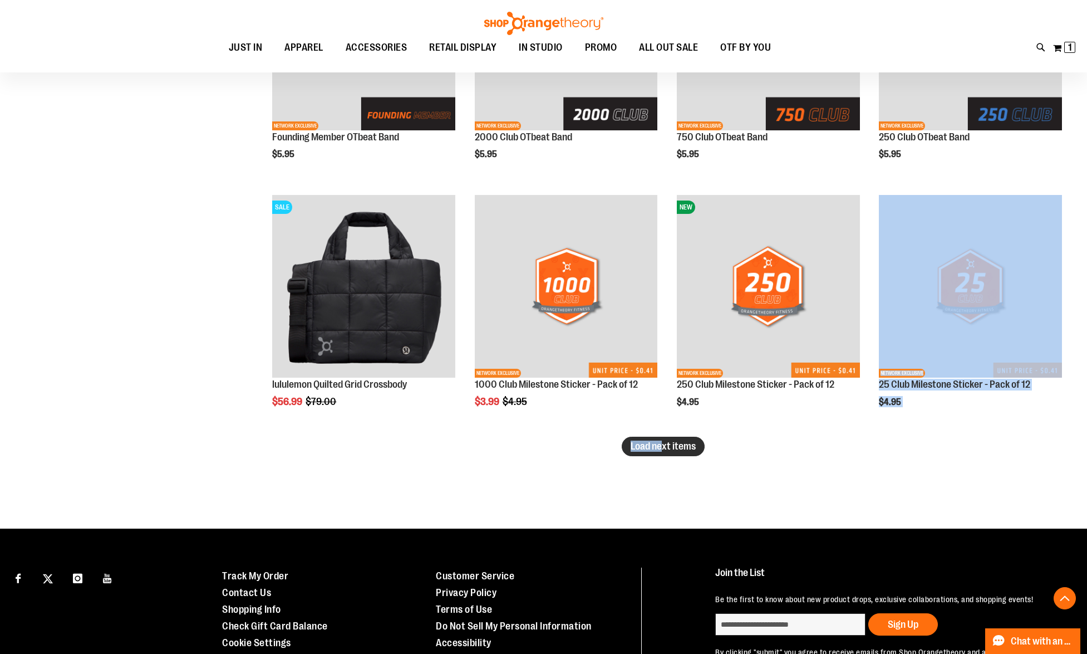
drag, startPoint x: 684, startPoint y: 435, endPoint x: 660, endPoint y: 440, distance: 23.8
click at [660, 440] on span "Load next items" at bounding box center [663, 445] width 65 height 11
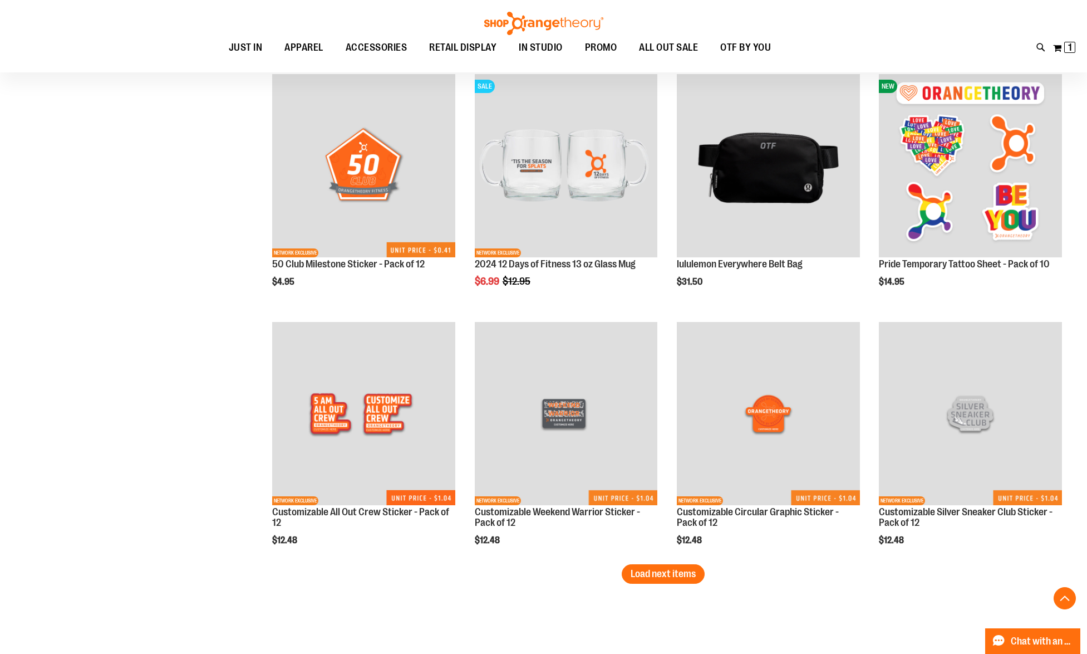
scroll to position [3373, 0]
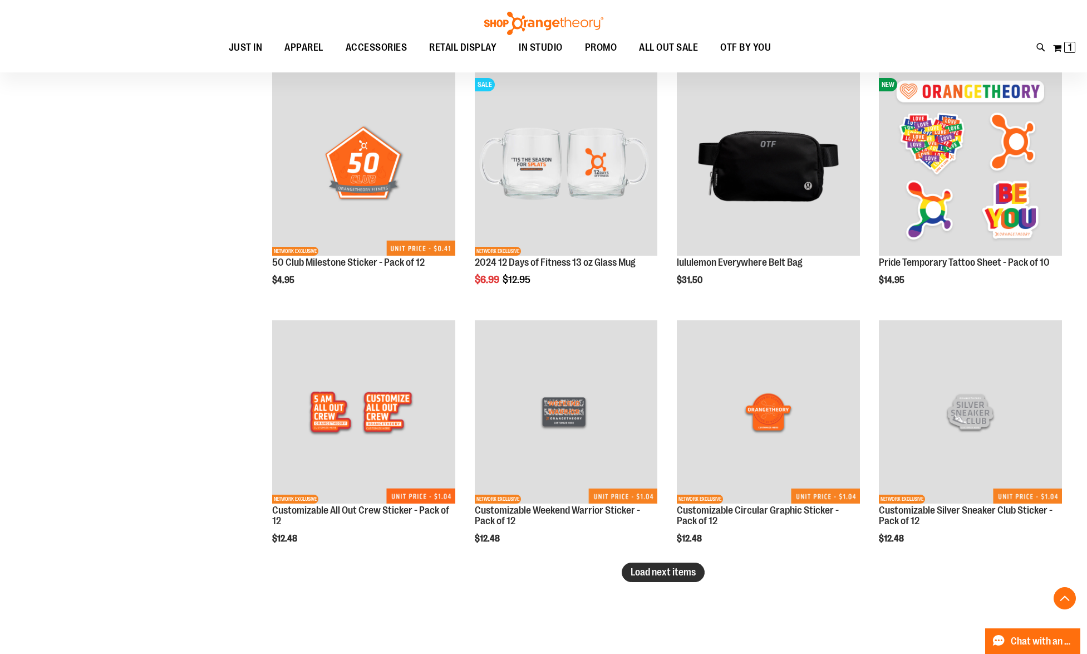
click at [671, 568] on span "Load next items" at bounding box center [663, 571] width 65 height 11
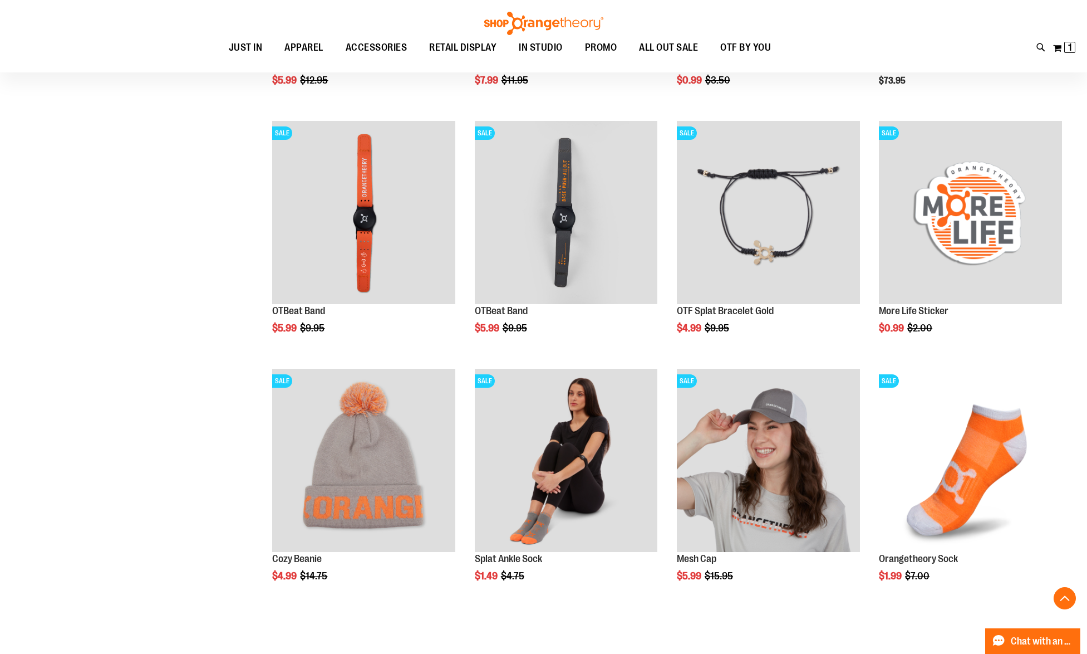
scroll to position [4141, 0]
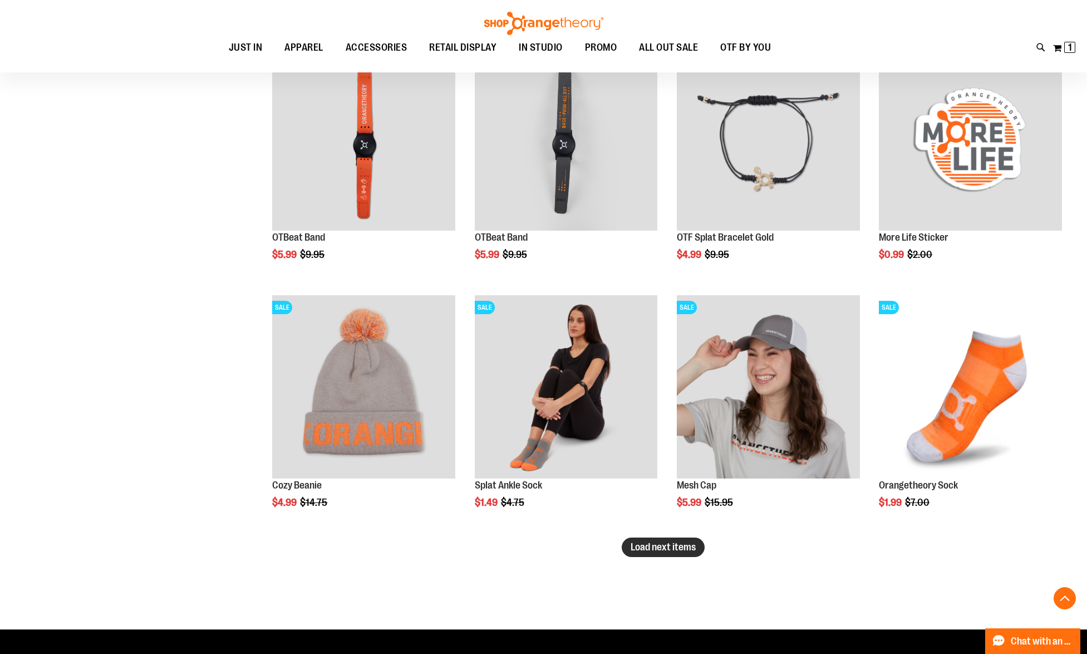
click at [684, 550] on span "Load next items" at bounding box center [663, 546] width 65 height 11
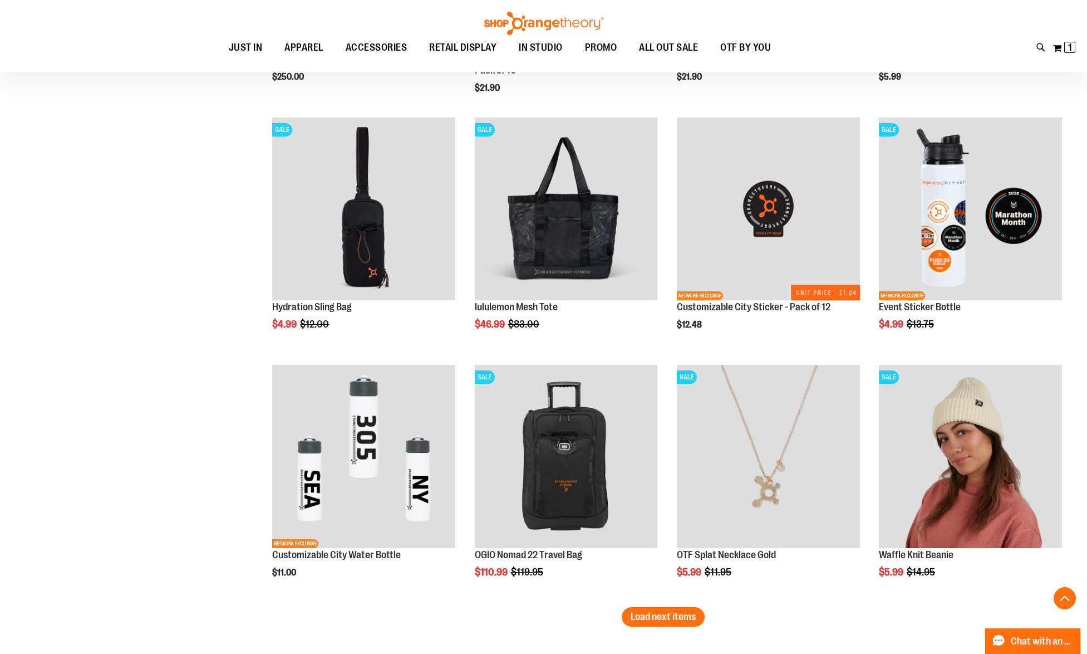
scroll to position [4831, 0]
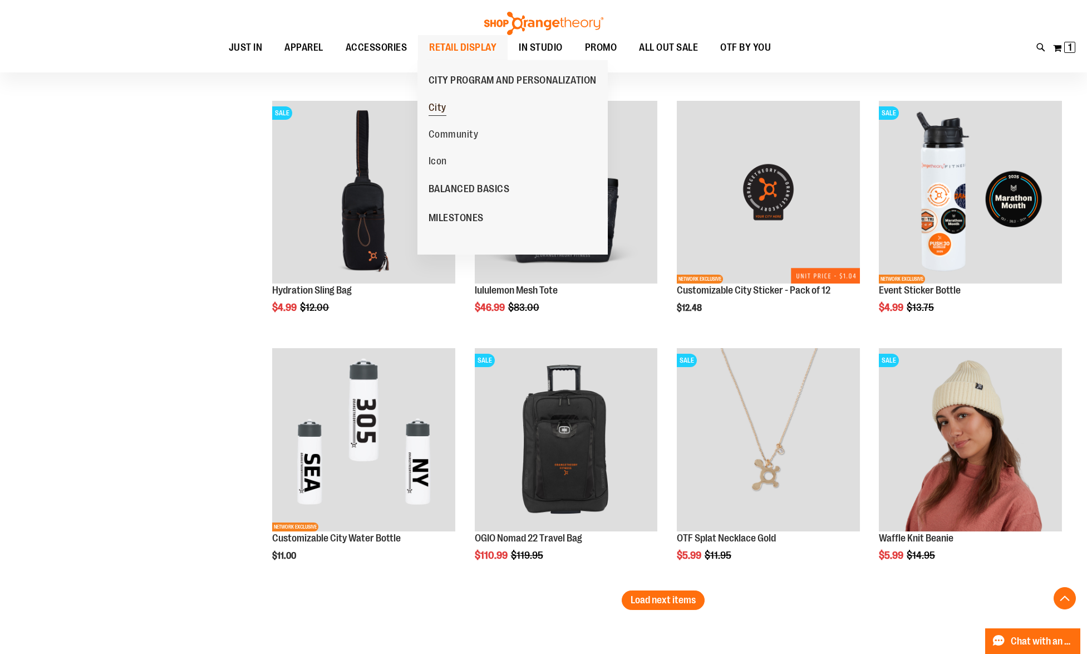
click at [440, 109] on span "City" at bounding box center [438, 109] width 18 height 14
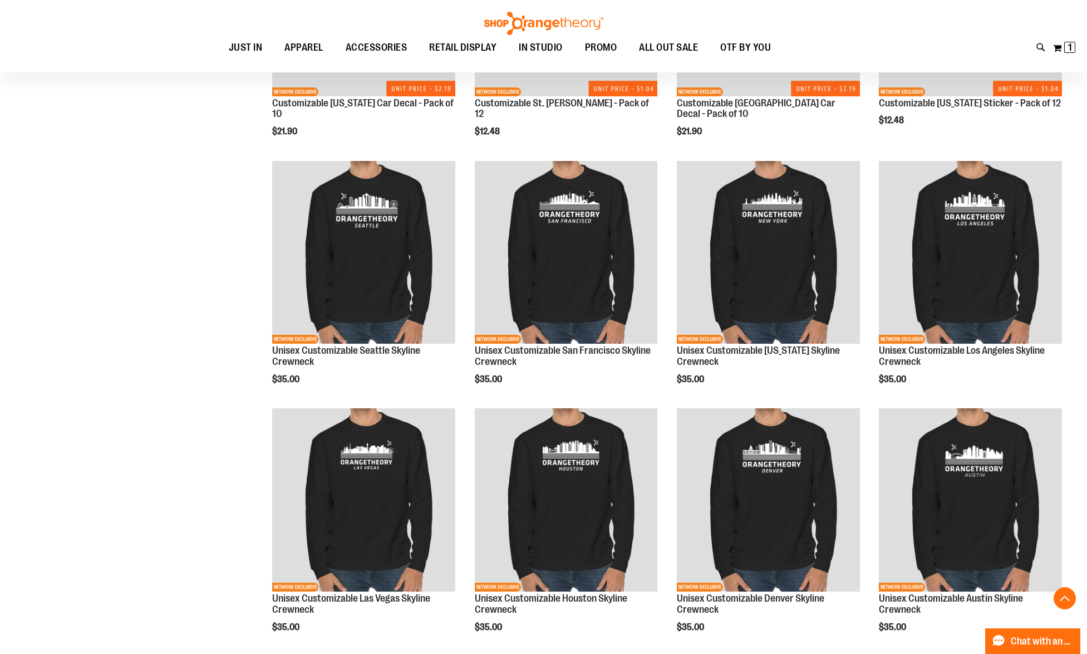
scroll to position [814, 0]
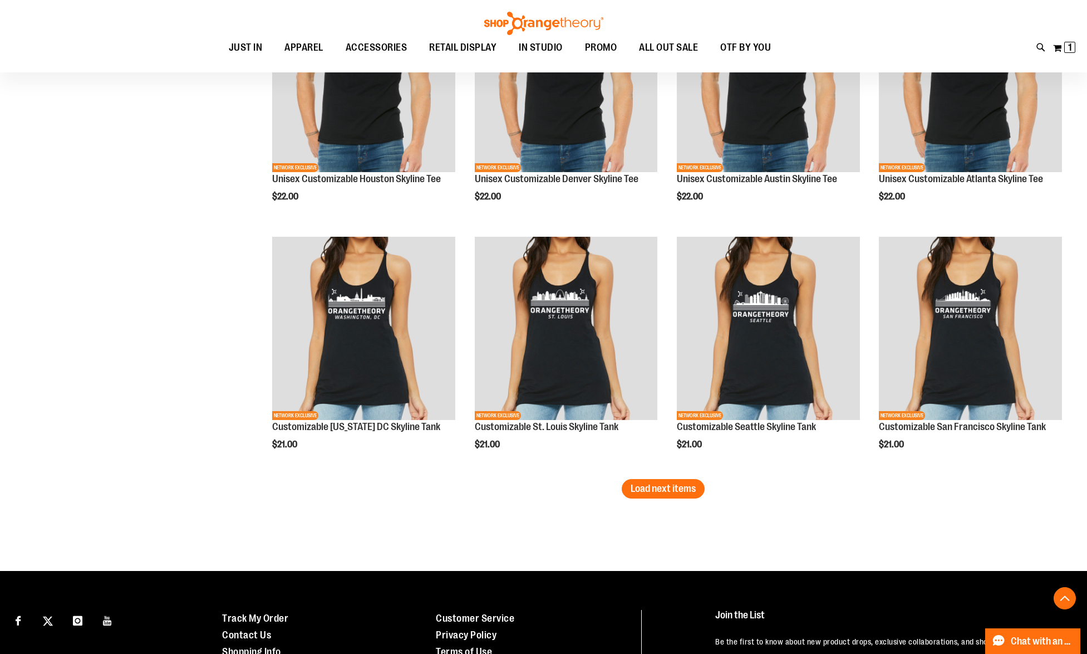
scroll to position [2094, 0]
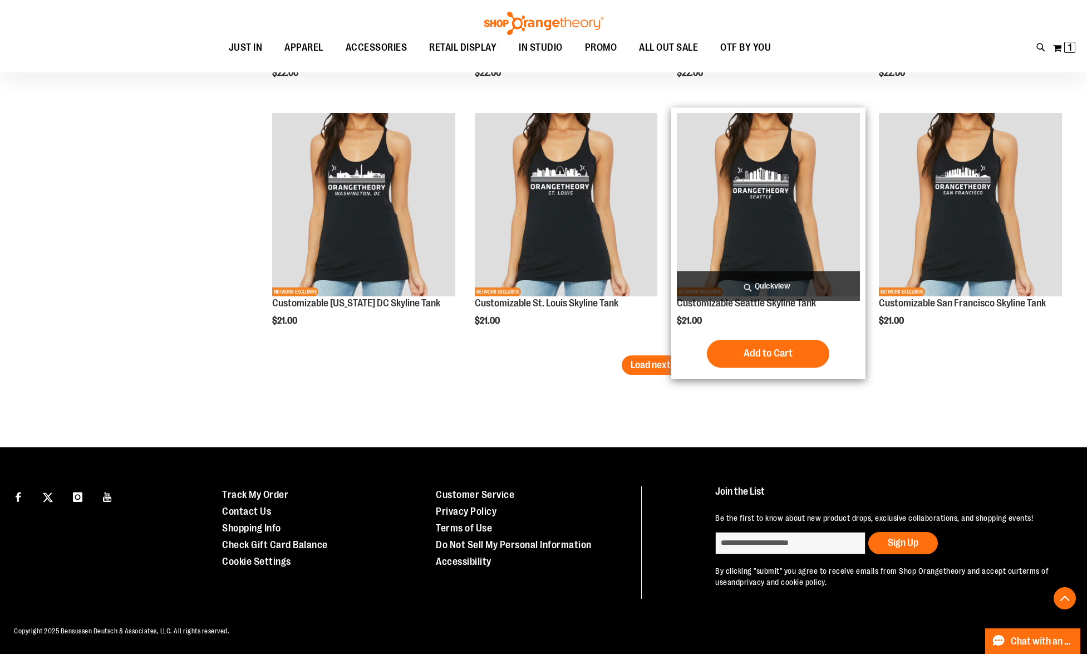
type input "**********"
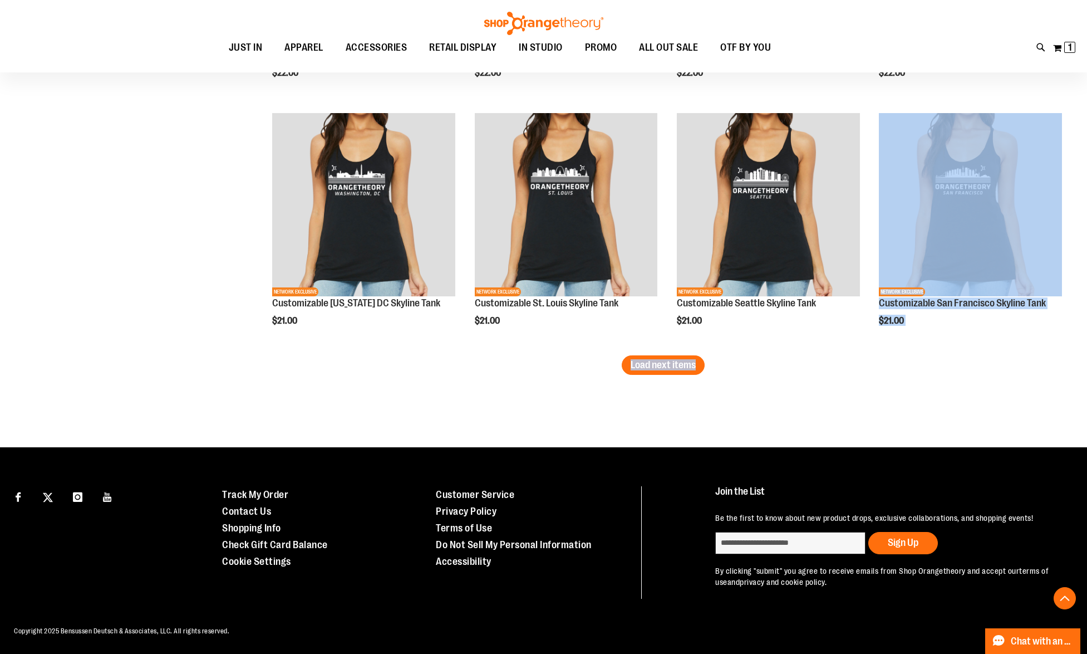
drag, startPoint x: 690, startPoint y: 365, endPoint x: 649, endPoint y: 387, distance: 46.6
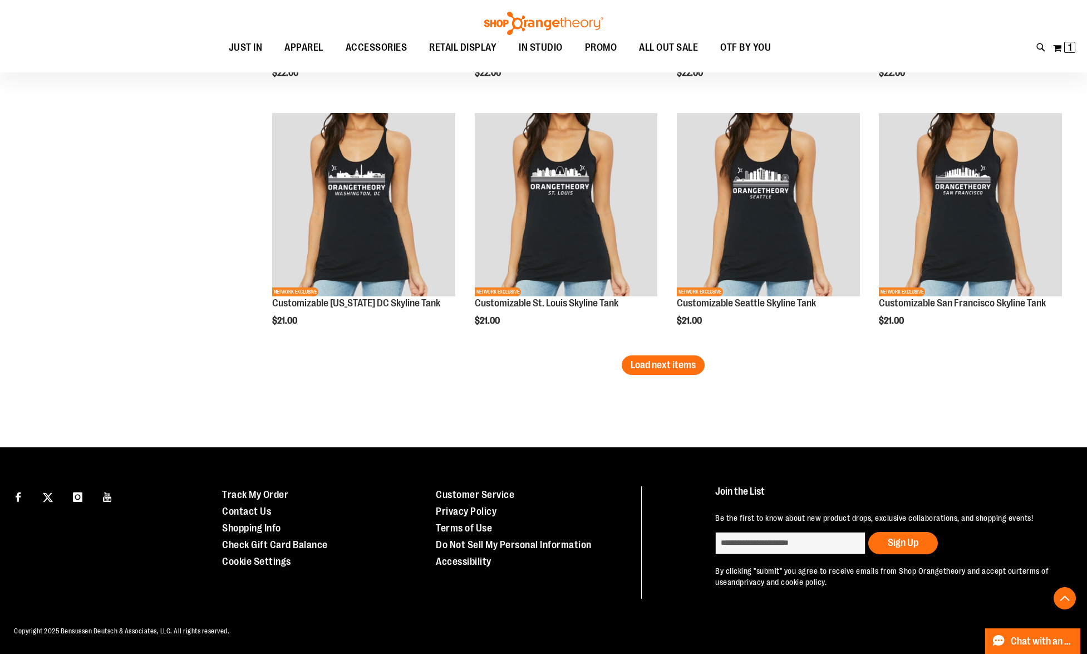
click at [649, 368] on span "Load next items" at bounding box center [663, 364] width 65 height 11
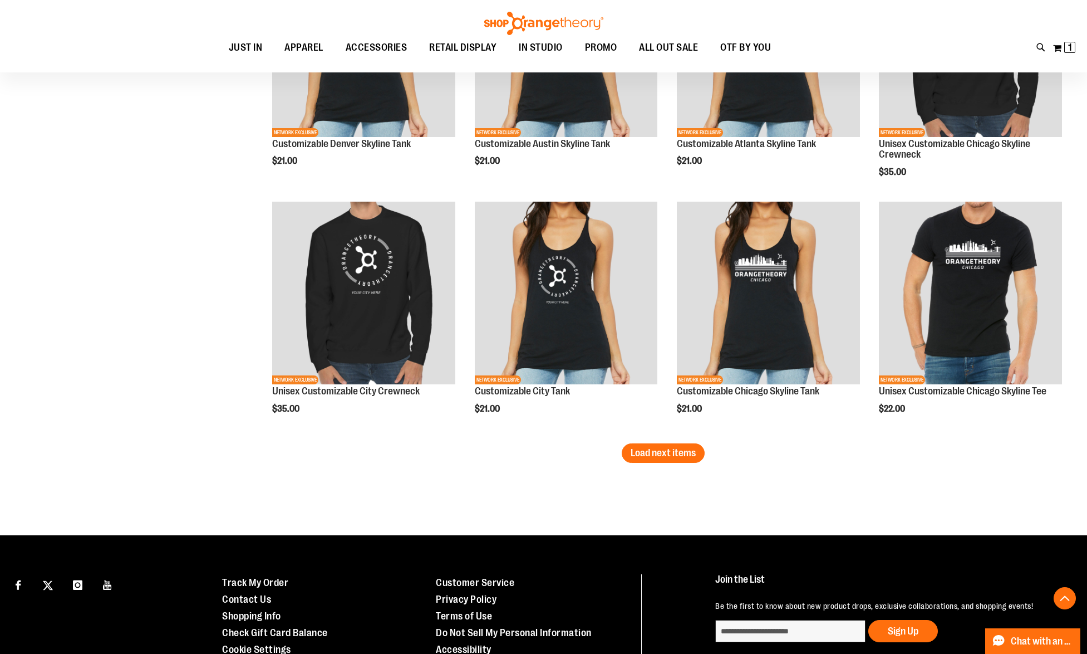
scroll to position [2751, 0]
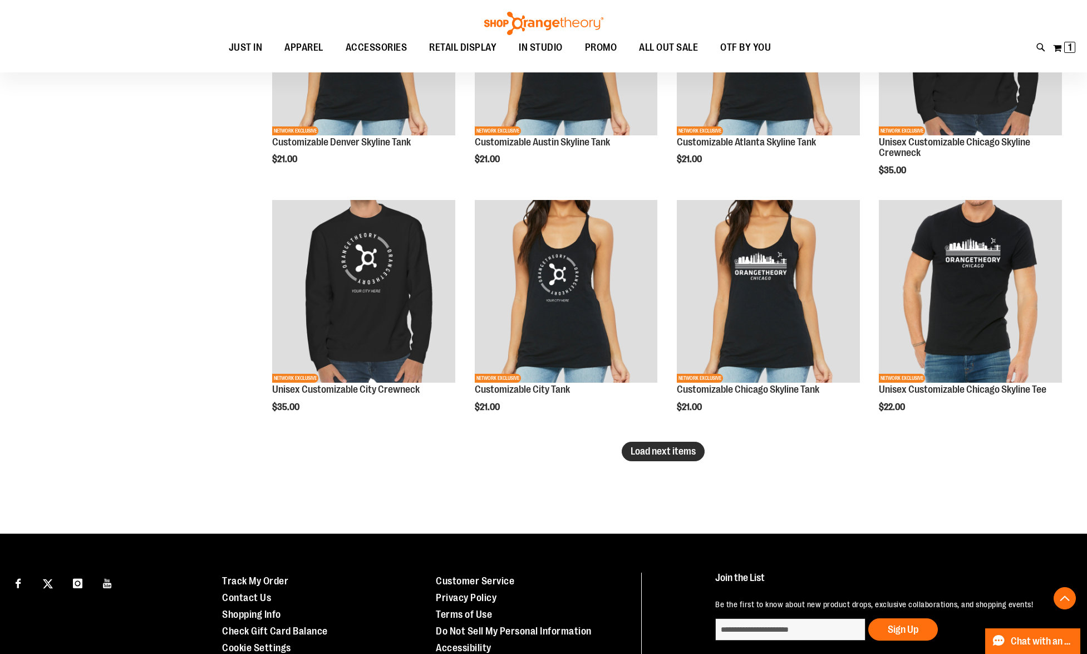
click at [685, 445] on span "Load next items" at bounding box center [663, 450] width 65 height 11
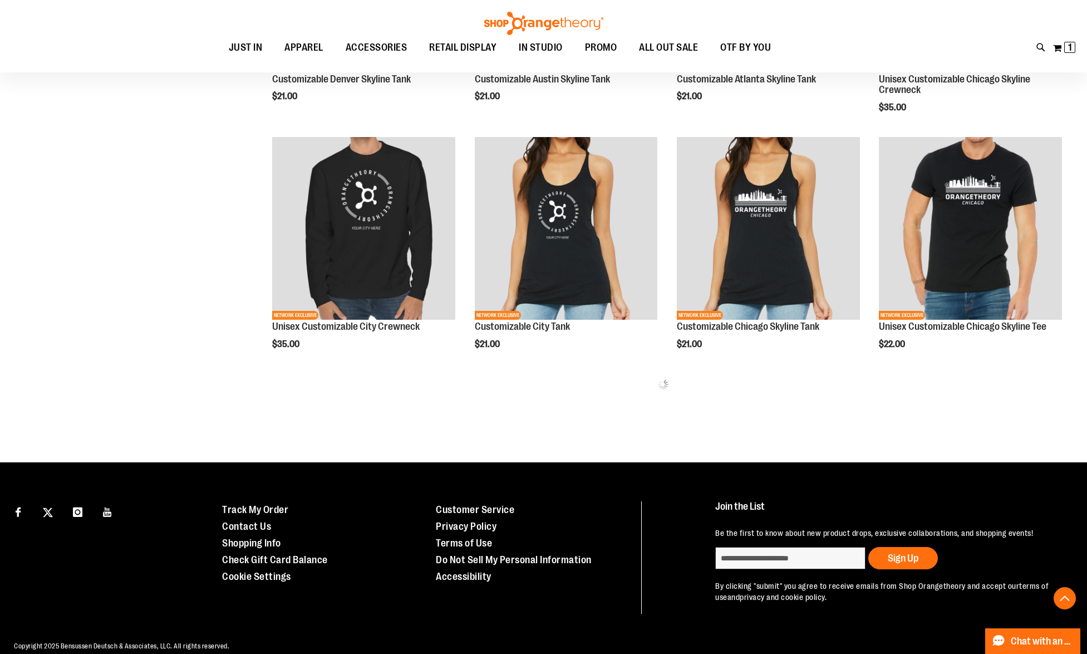
scroll to position [2829, 0]
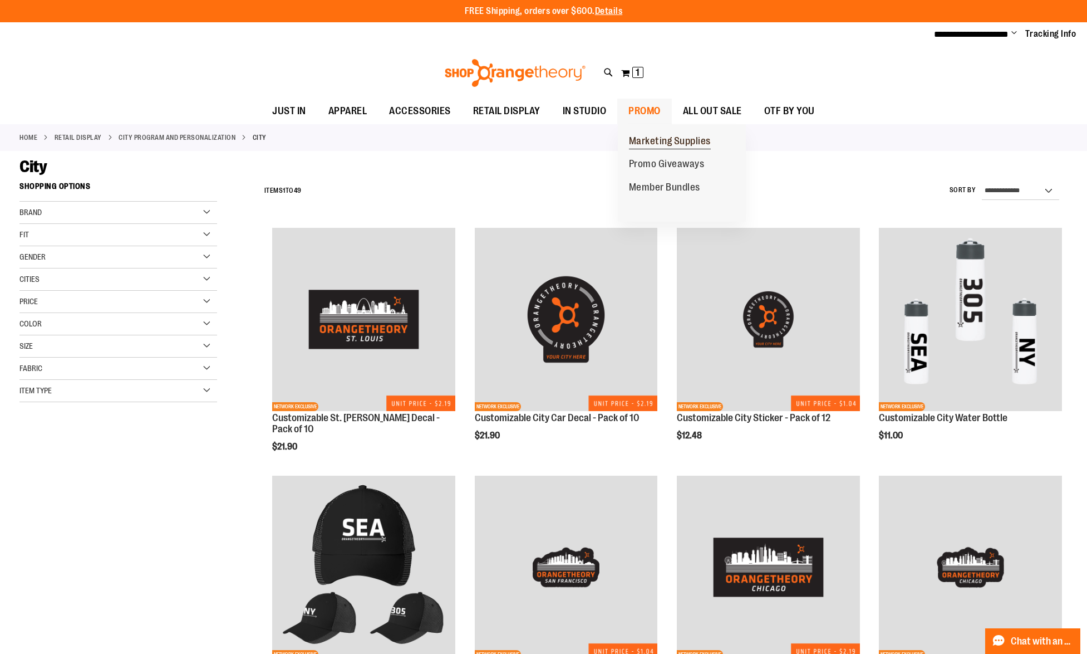
click at [655, 135] on span "Marketing Supplies" at bounding box center [670, 142] width 82 height 14
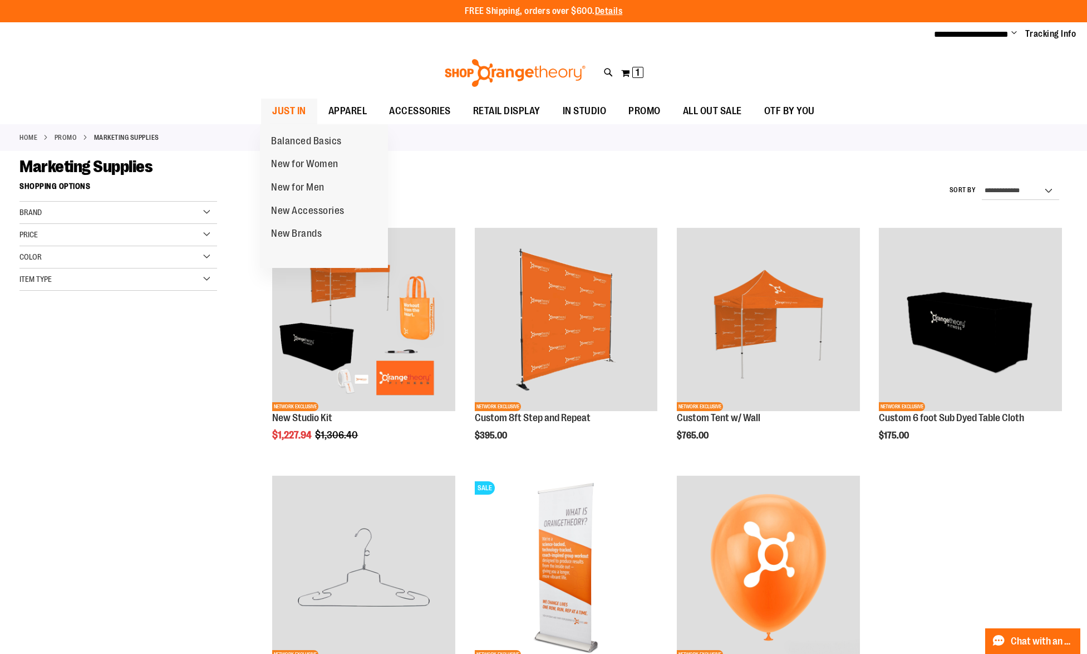
type input "**********"
click at [287, 105] on span "JUST IN" at bounding box center [289, 111] width 34 height 25
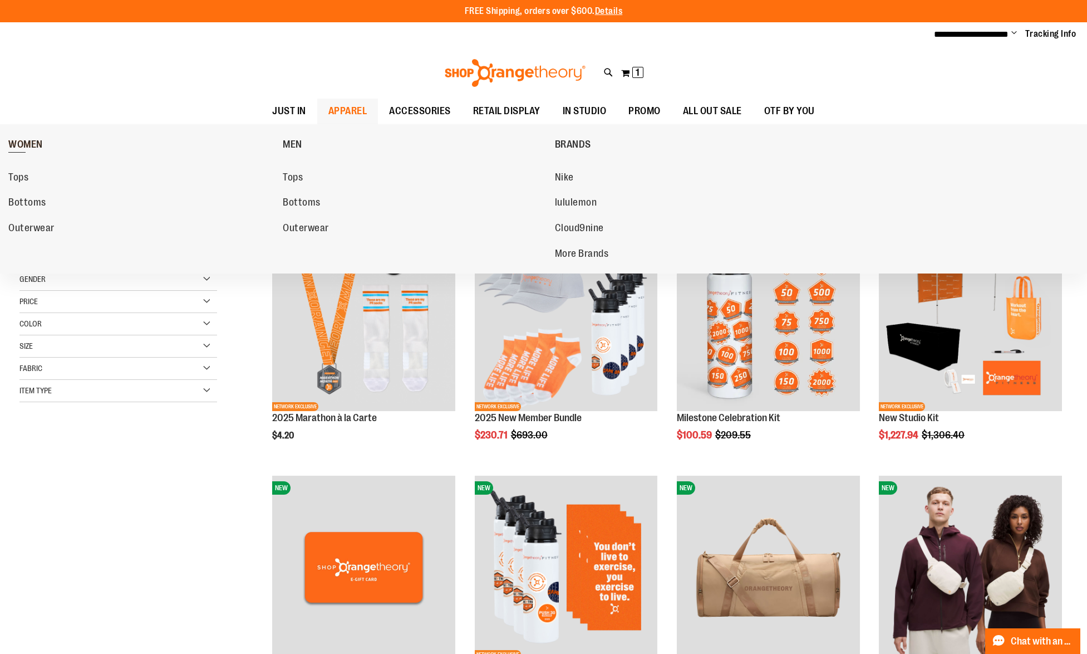
type input "**********"
click at [21, 139] on span "WOMEN" at bounding box center [25, 146] width 35 height 14
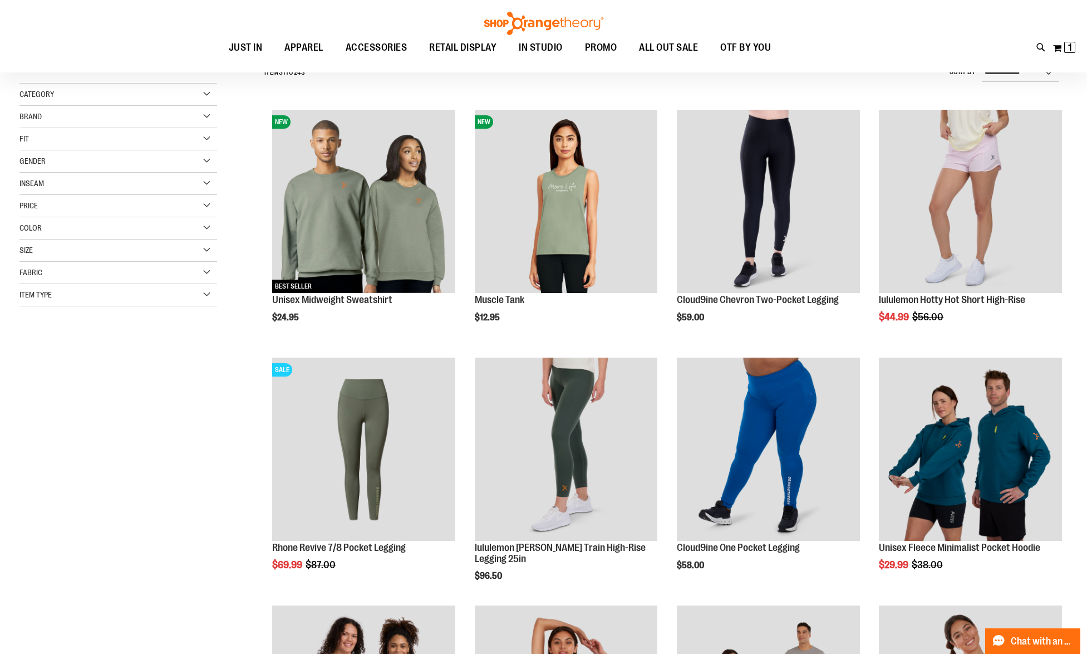
scroll to position [119, 0]
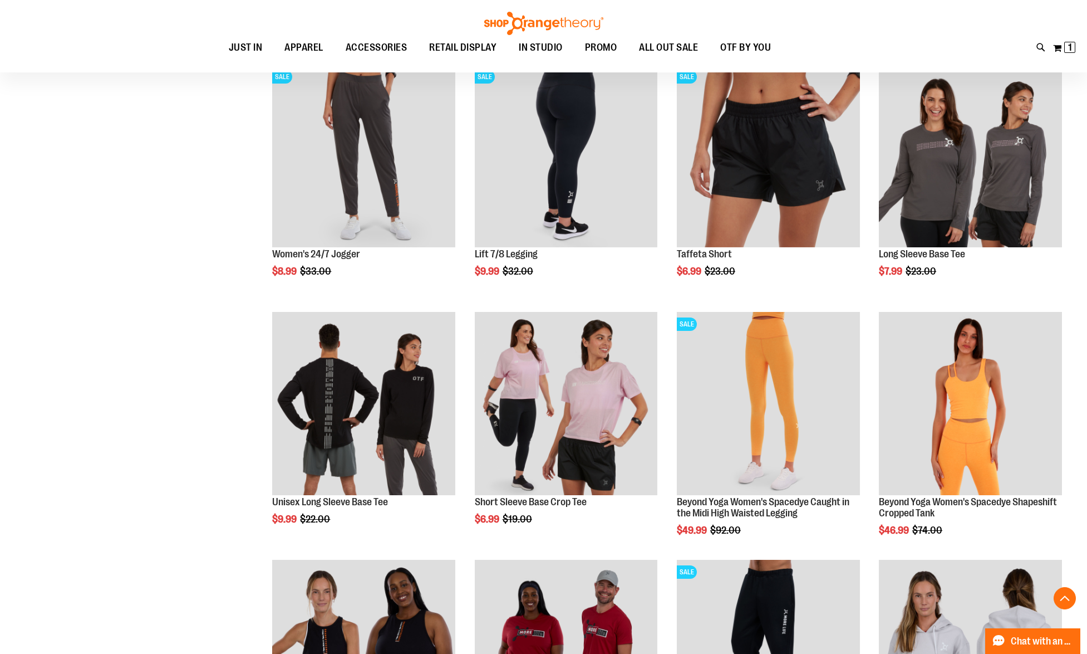
scroll to position [907, 0]
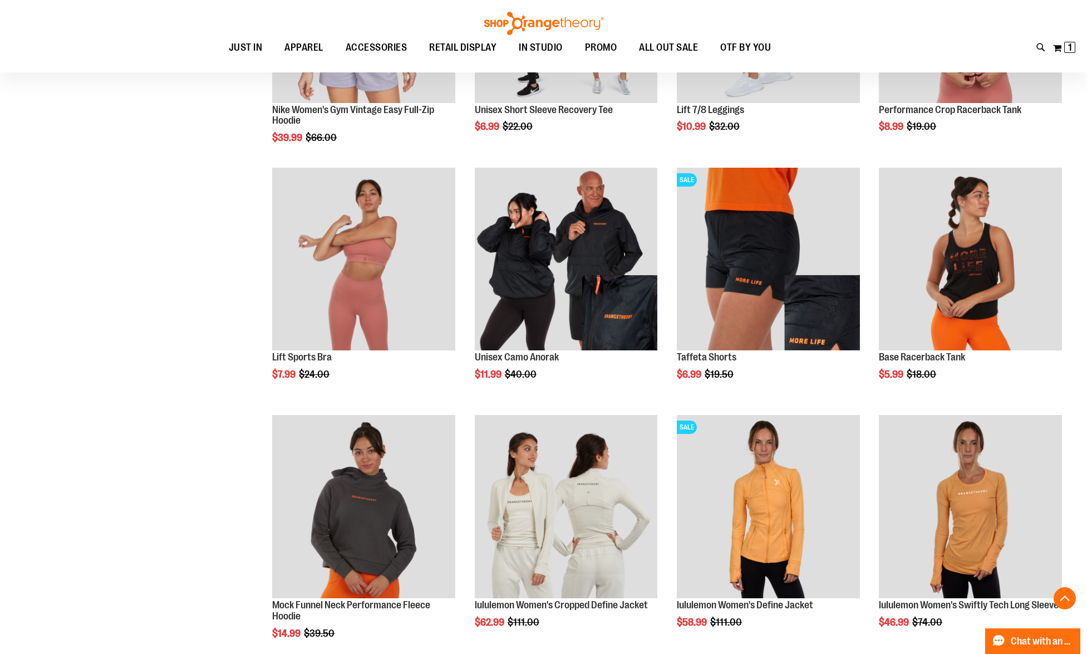
scroll to position [1906, 0]
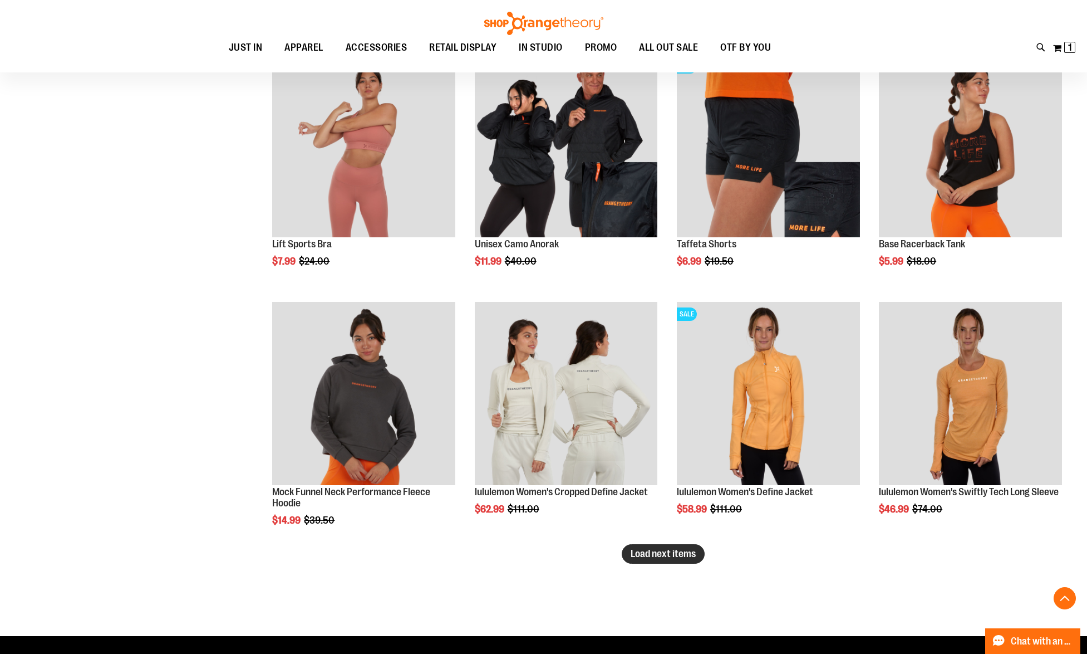
type input "**********"
click at [670, 560] on button "Load next items" at bounding box center [663, 553] width 83 height 19
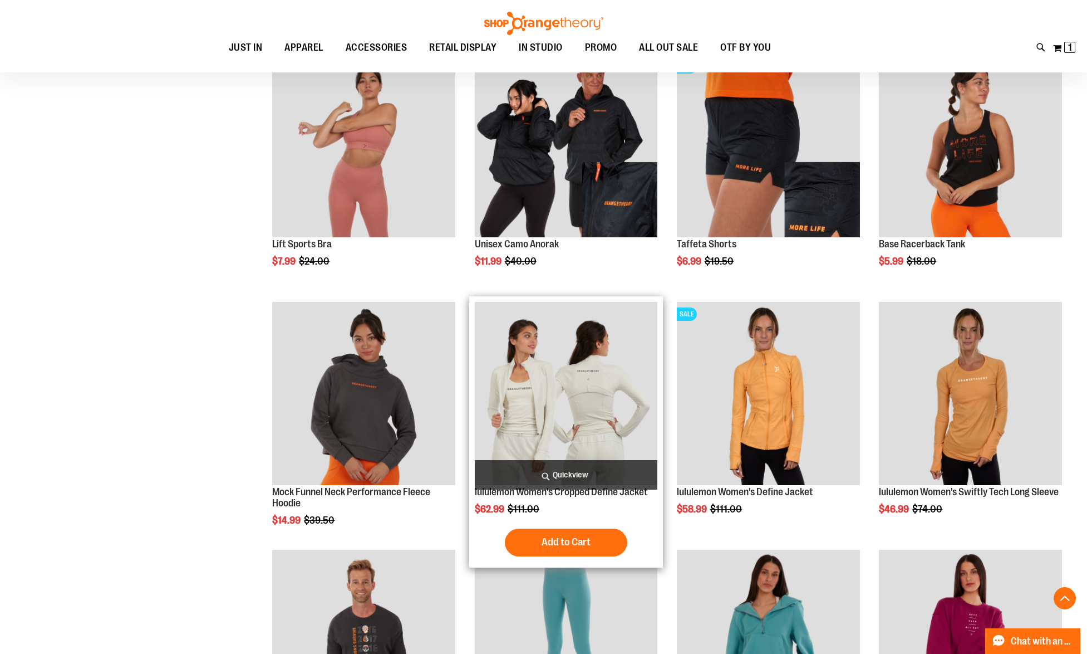
click at [554, 478] on span "Quickview" at bounding box center [566, 475] width 183 height 30
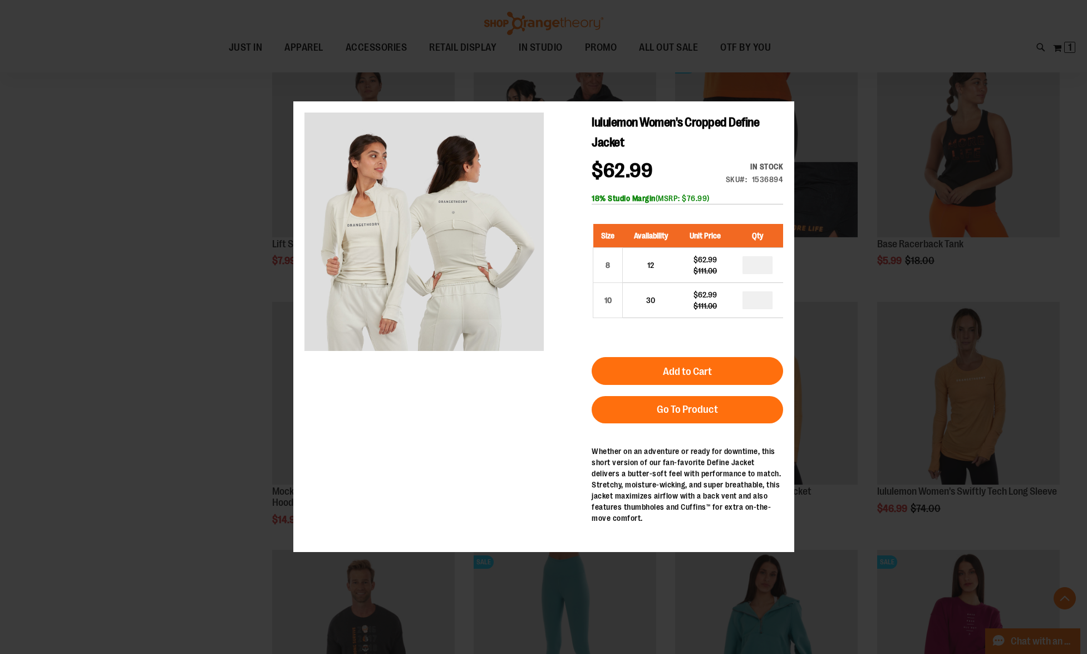
click at [218, 471] on div "×" at bounding box center [543, 327] width 1087 height 654
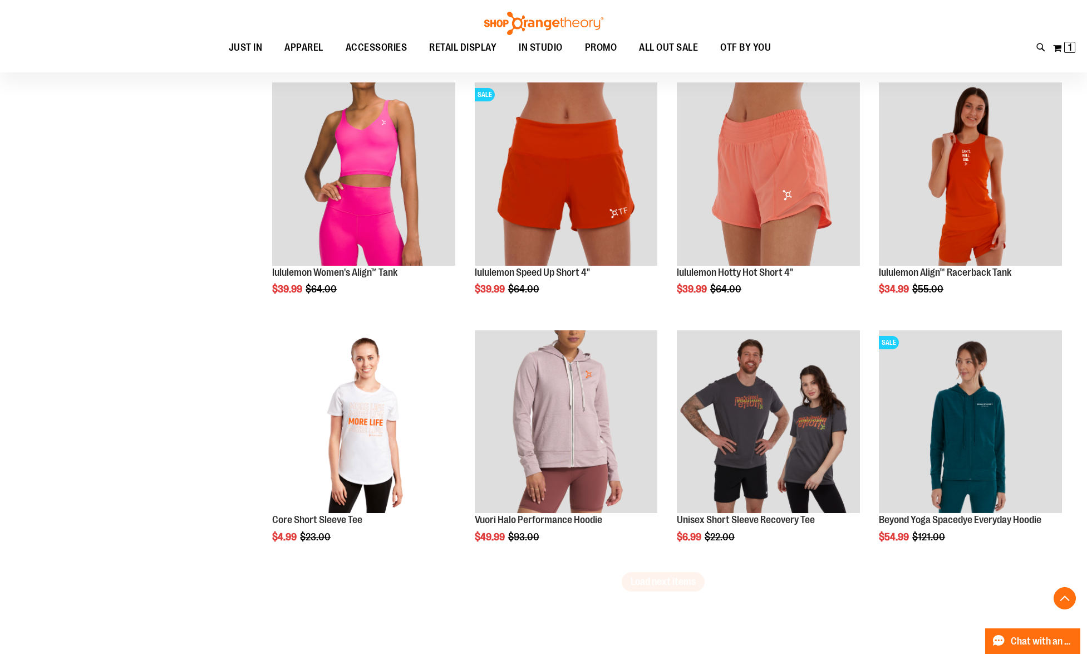
scroll to position [2635, 0]
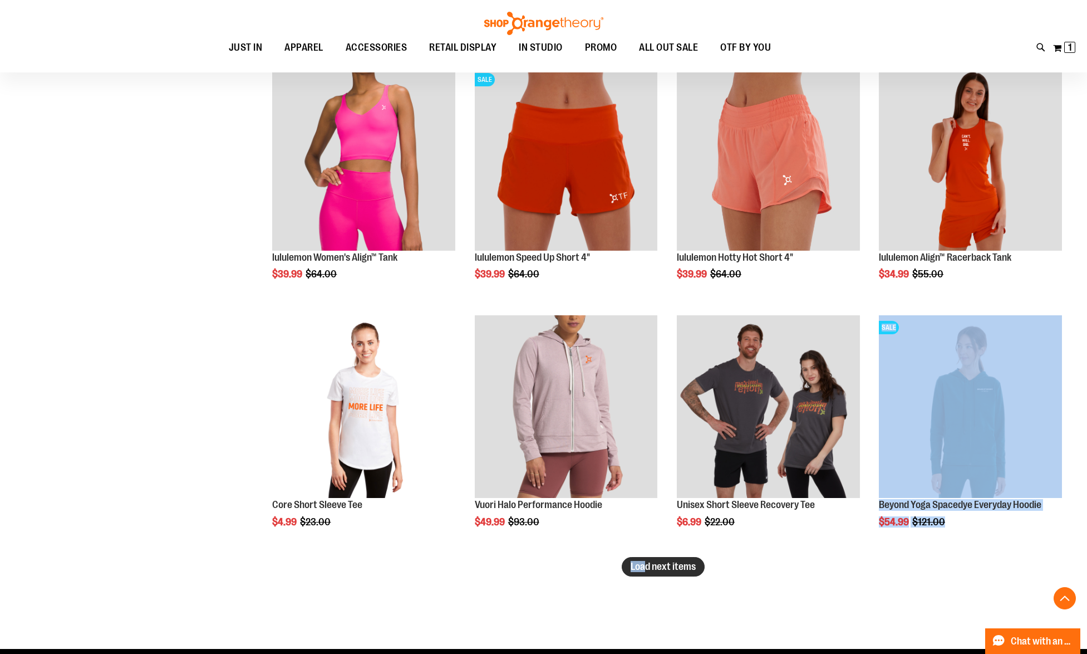
drag, startPoint x: 677, startPoint y: 567, endPoint x: 647, endPoint y: 569, distance: 29.6
click at [647, 569] on span "Load next items" at bounding box center [663, 566] width 65 height 11
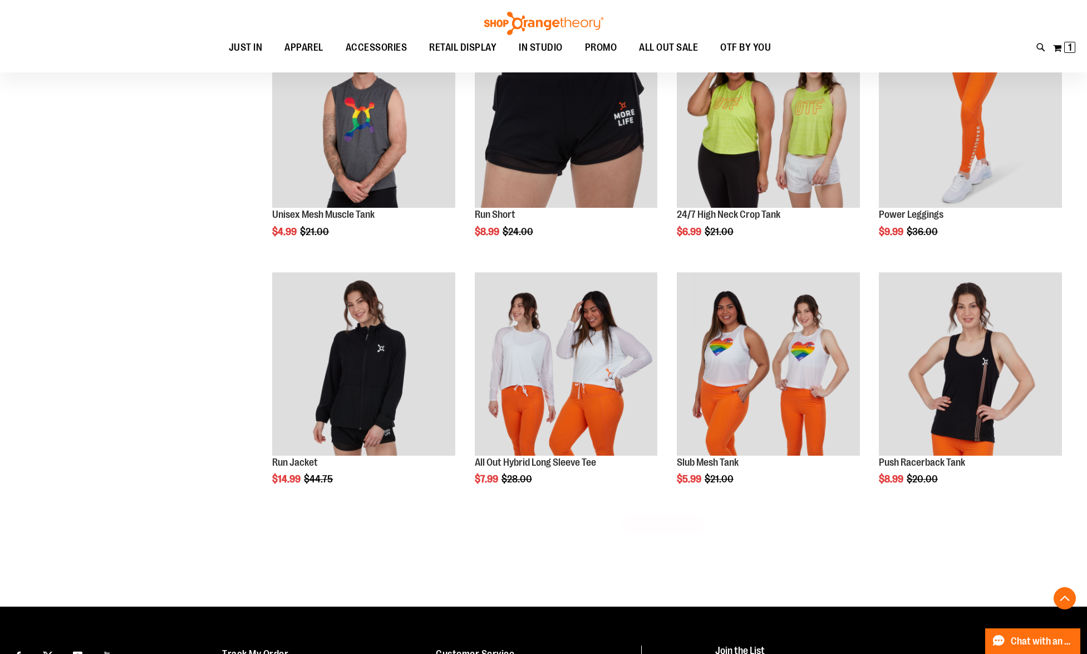
scroll to position [3440, 0]
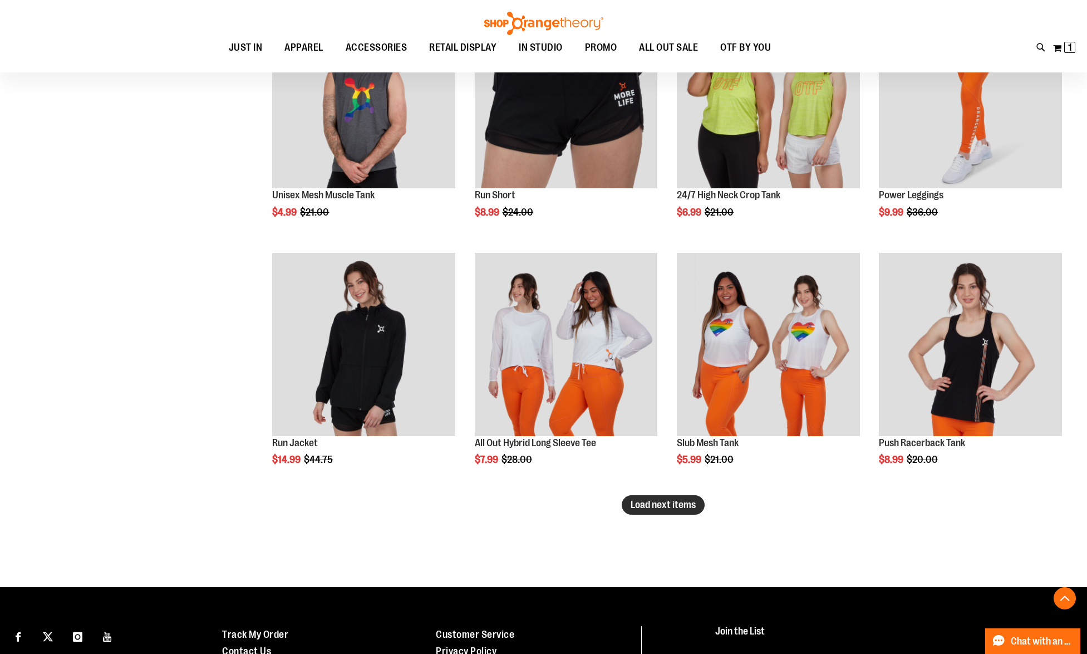
click at [665, 512] on button "Load next items" at bounding box center [663, 504] width 83 height 19
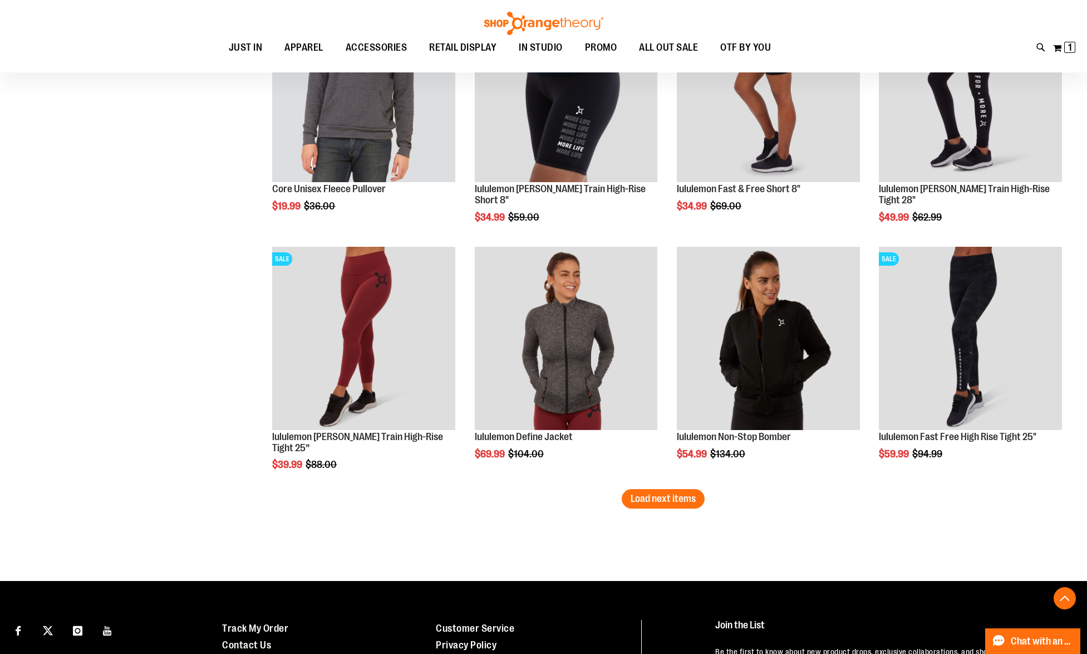
scroll to position [4323, 0]
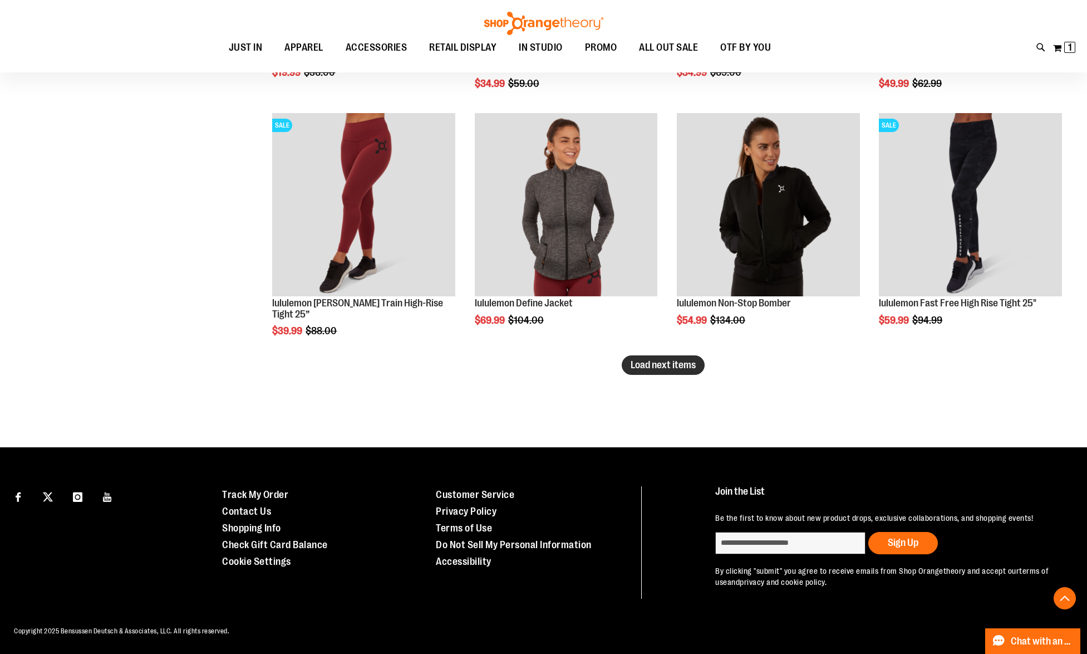
click at [674, 366] on span "Load next items" at bounding box center [663, 364] width 65 height 11
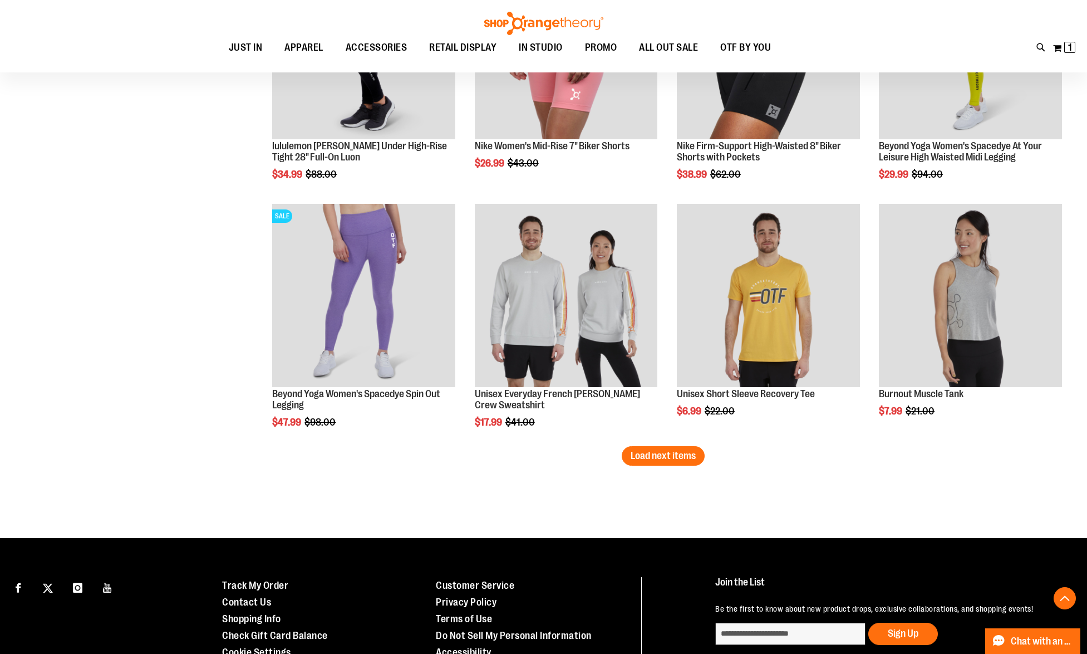
scroll to position [5065, 0]
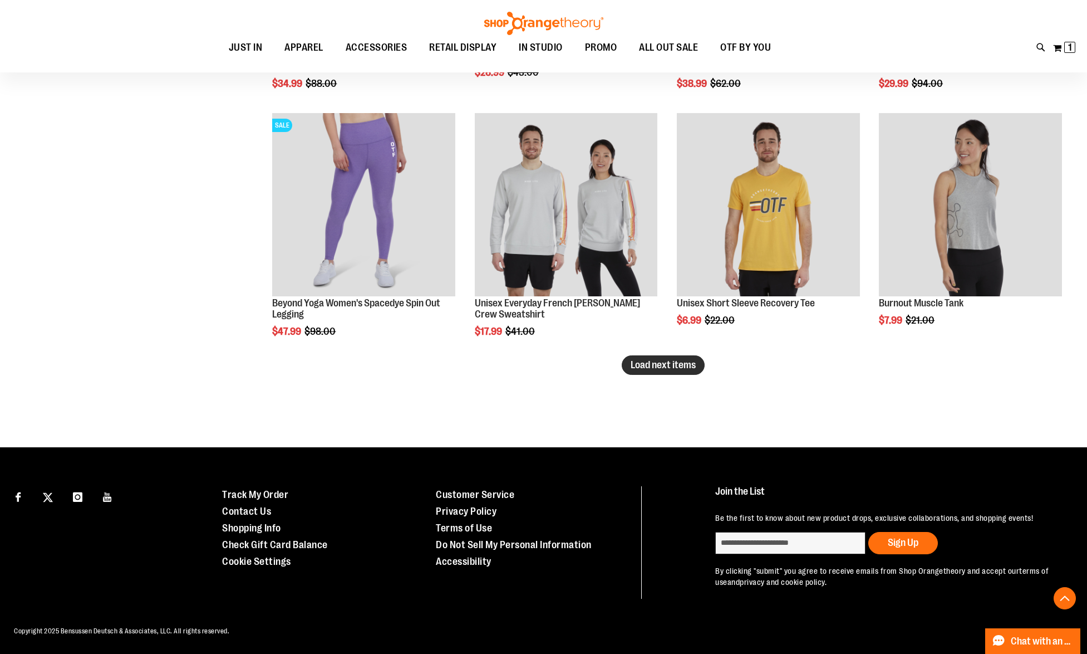
click at [647, 364] on span "Load next items" at bounding box center [663, 364] width 65 height 11
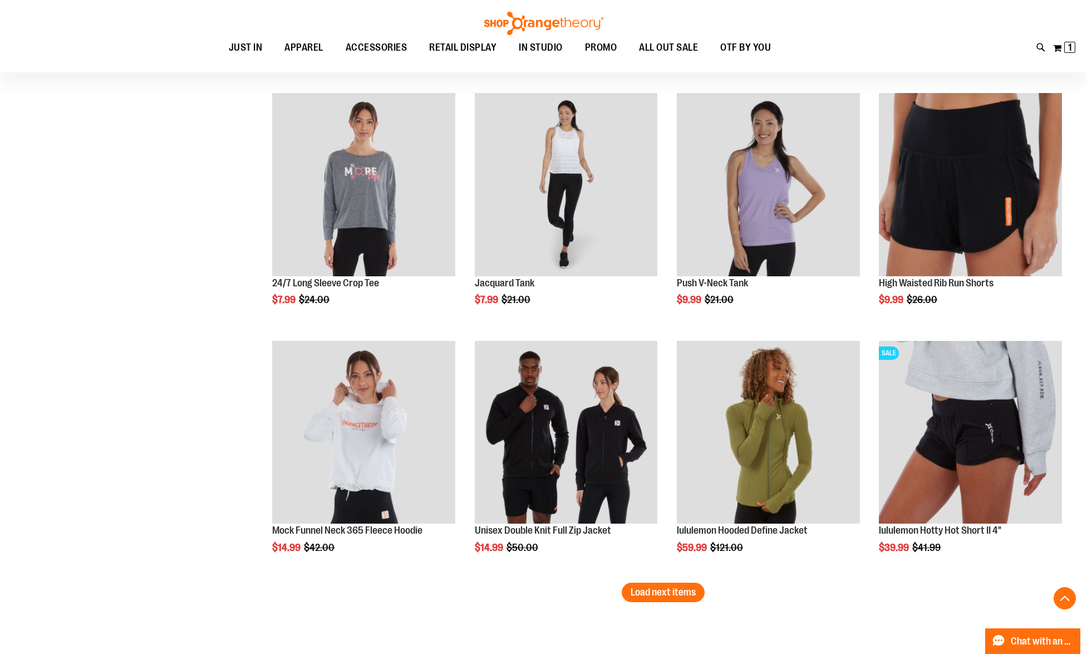
scroll to position [5588, 0]
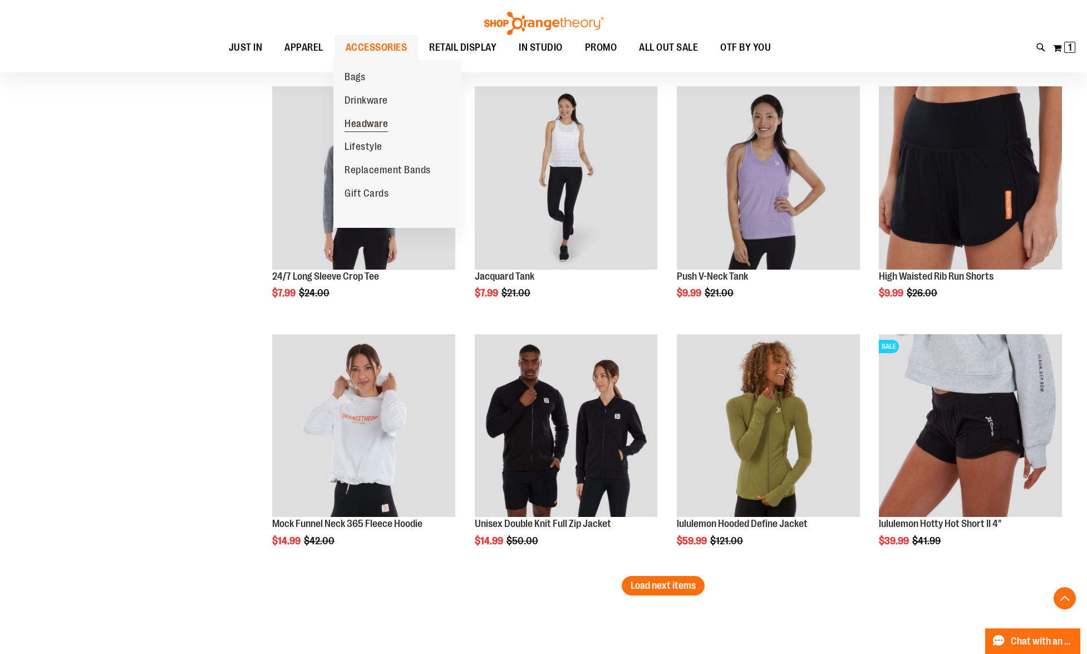
click at [372, 127] on span "Headware" at bounding box center [366, 125] width 43 height 14
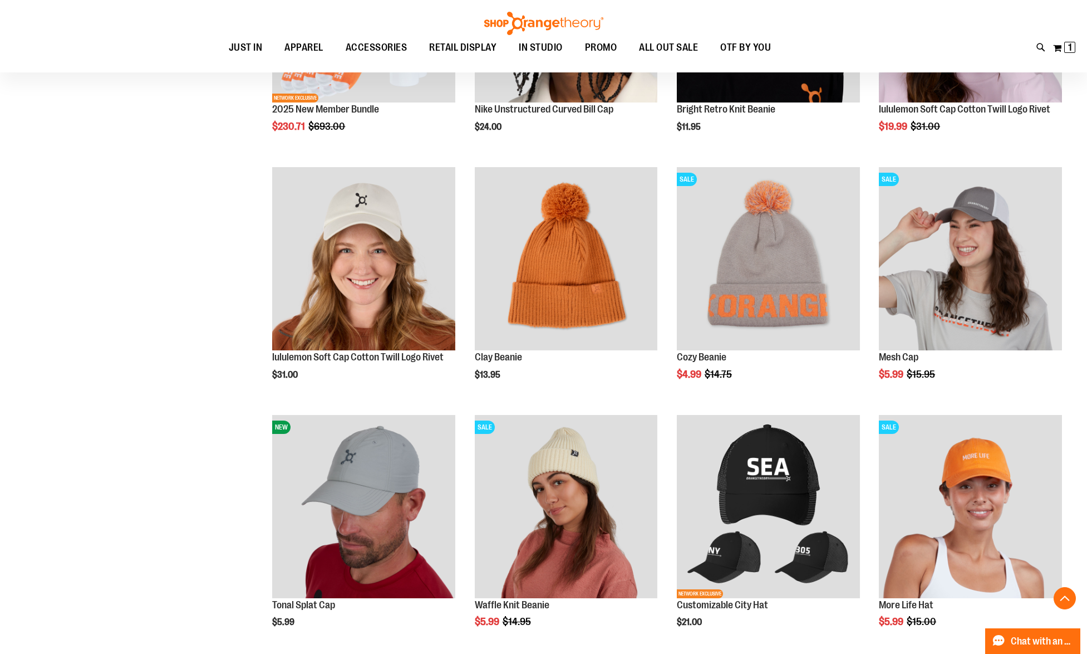
scroll to position [319, 0]
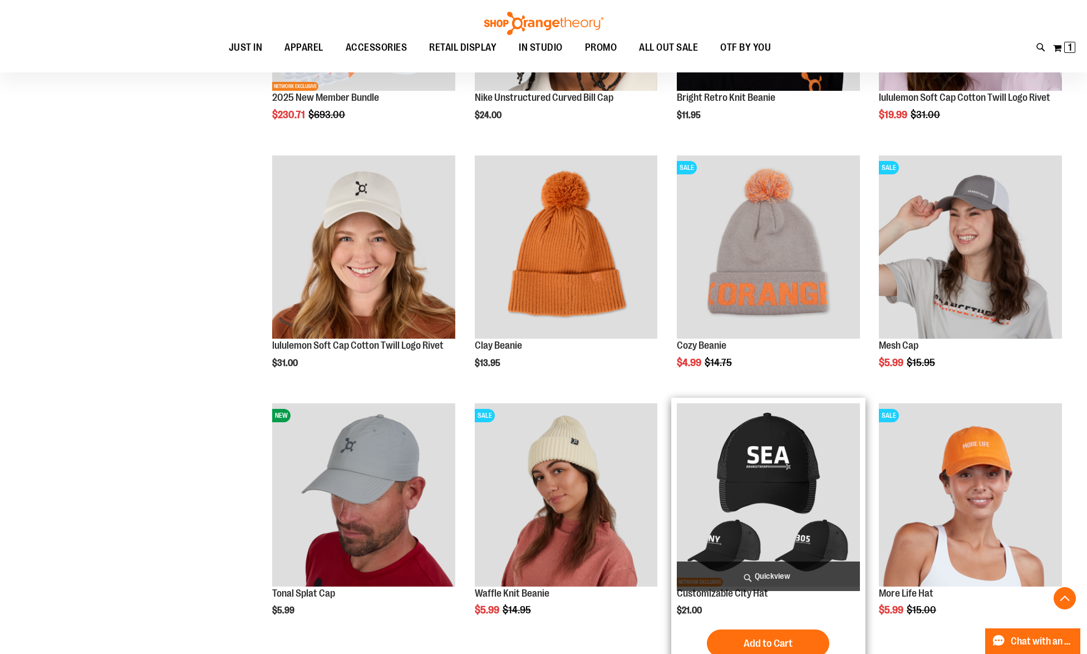
type input "**********"
click at [760, 570] on span "Quickview" at bounding box center [768, 576] width 183 height 30
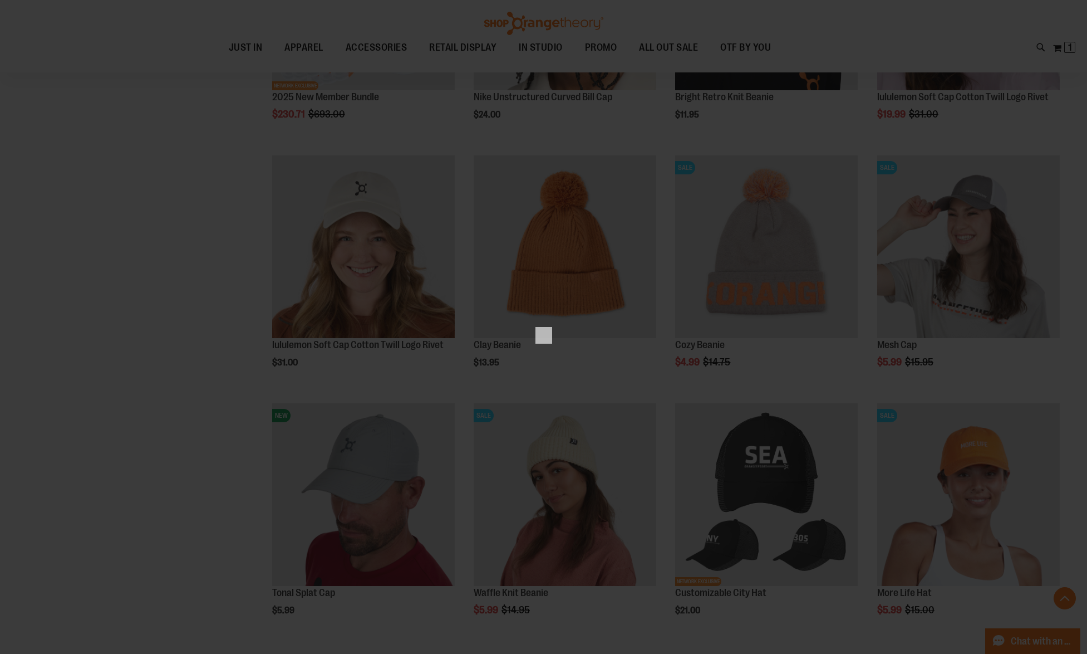
scroll to position [0, 0]
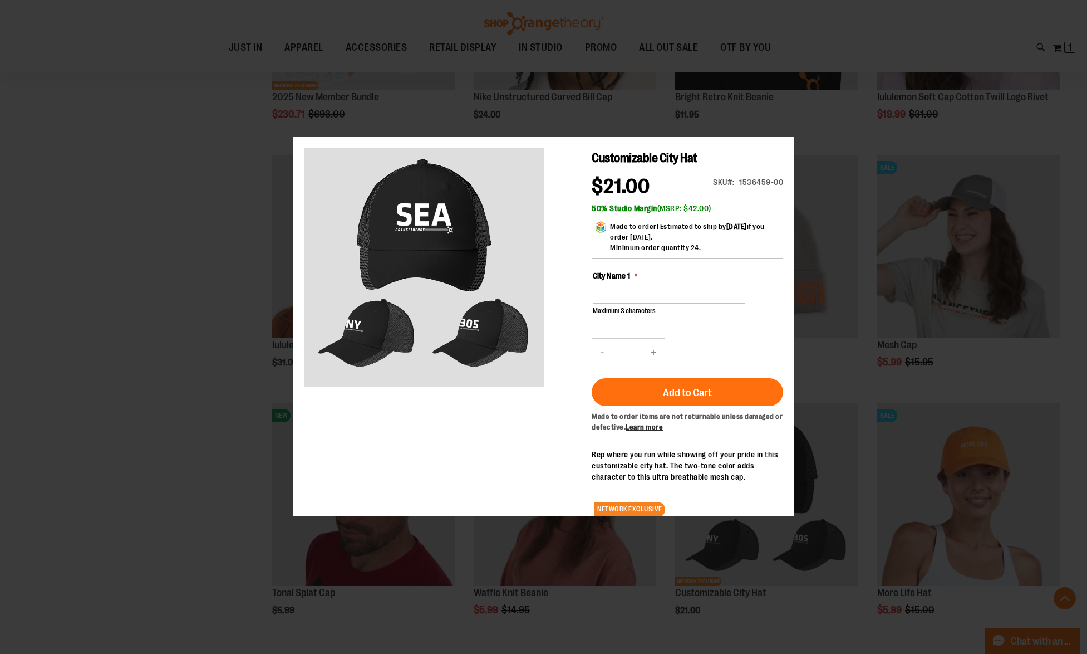
click at [654, 310] on div "Maximum 3 characters (3 remaining)" at bounding box center [668, 301] width 153 height 30
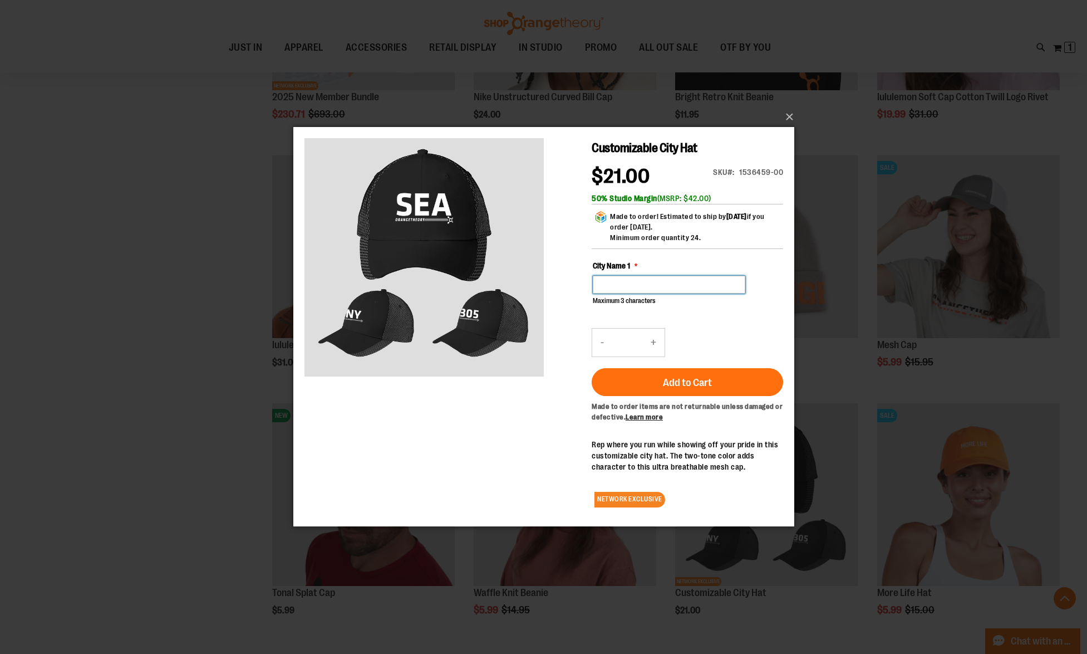
click at [641, 282] on input "City Name 1" at bounding box center [668, 285] width 153 height 18
type input "***"
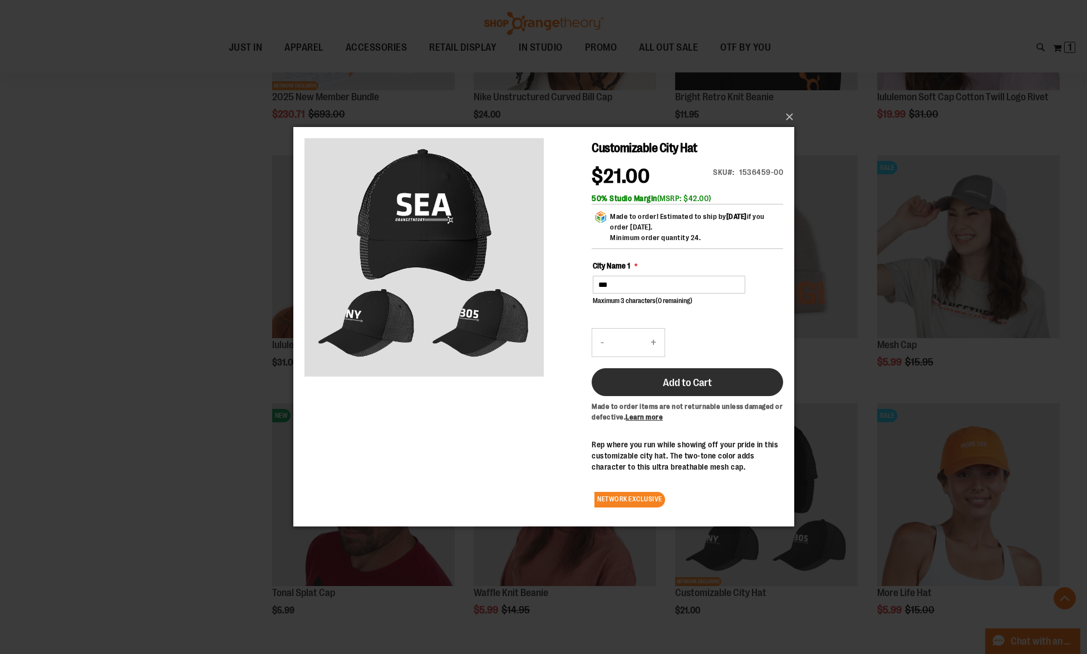
click at [662, 391] on button "Add to Cart" at bounding box center [687, 382] width 192 height 28
click at [145, 283] on div "×" at bounding box center [543, 327] width 1087 height 654
click at [787, 116] on button "×" at bounding box center [547, 117] width 501 height 24
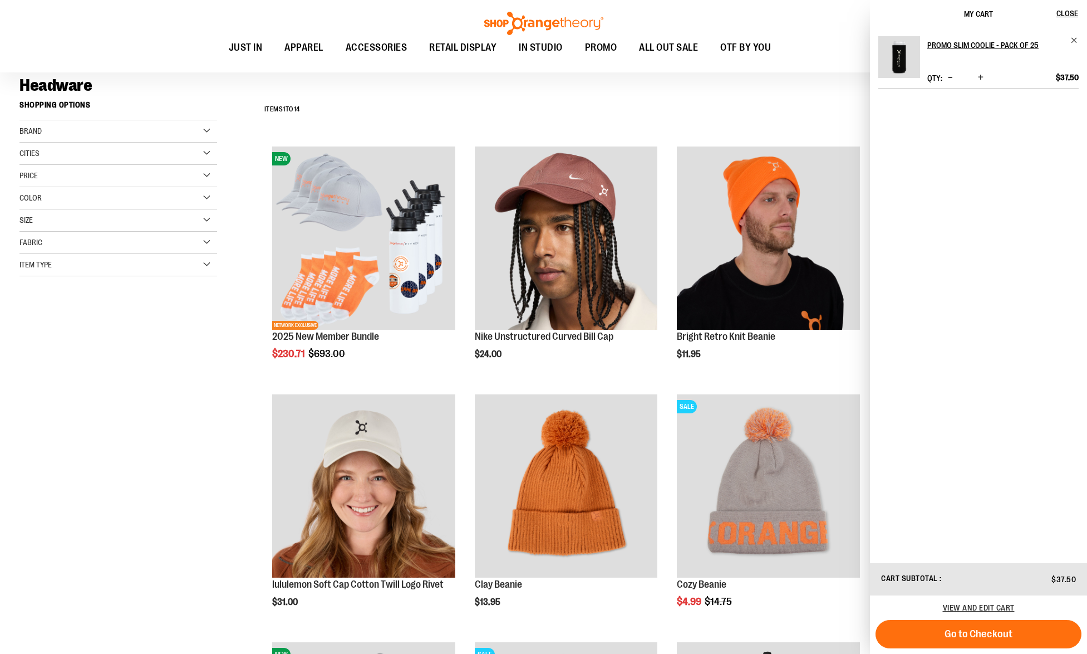
scroll to position [95, 0]
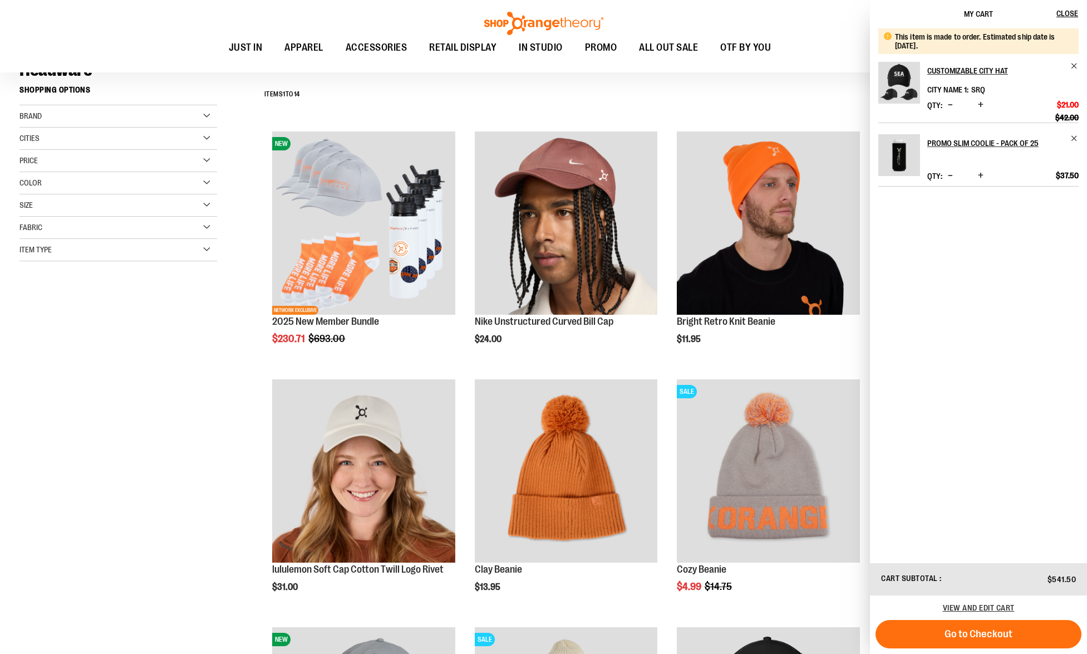
click at [188, 449] on div "**********" at bounding box center [543, 631] width 1048 height 1103
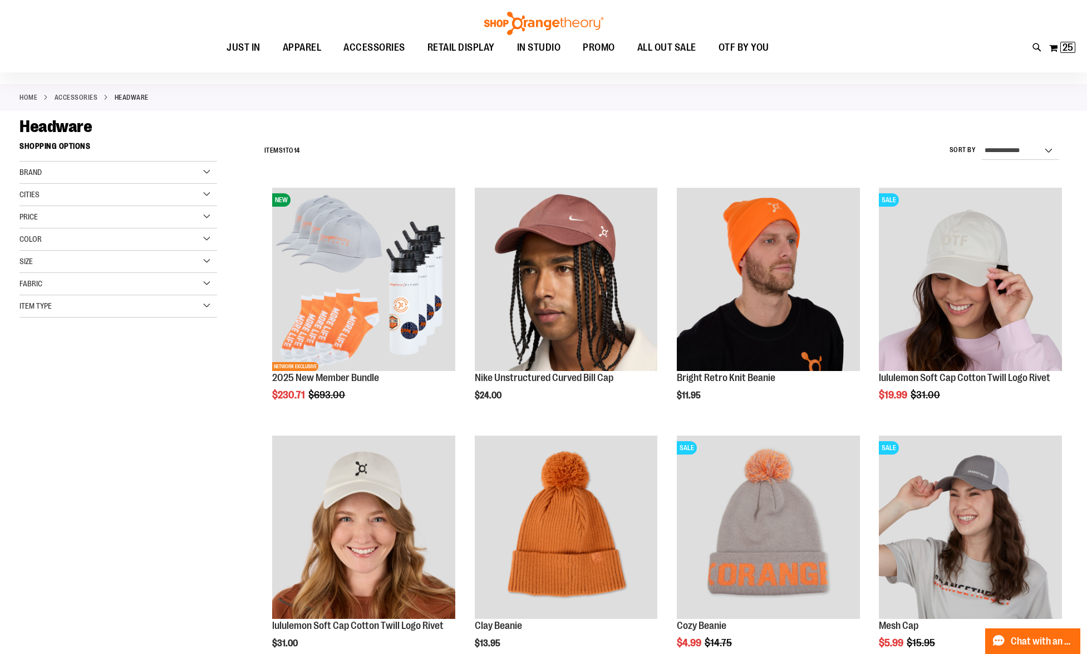
scroll to position [0, 0]
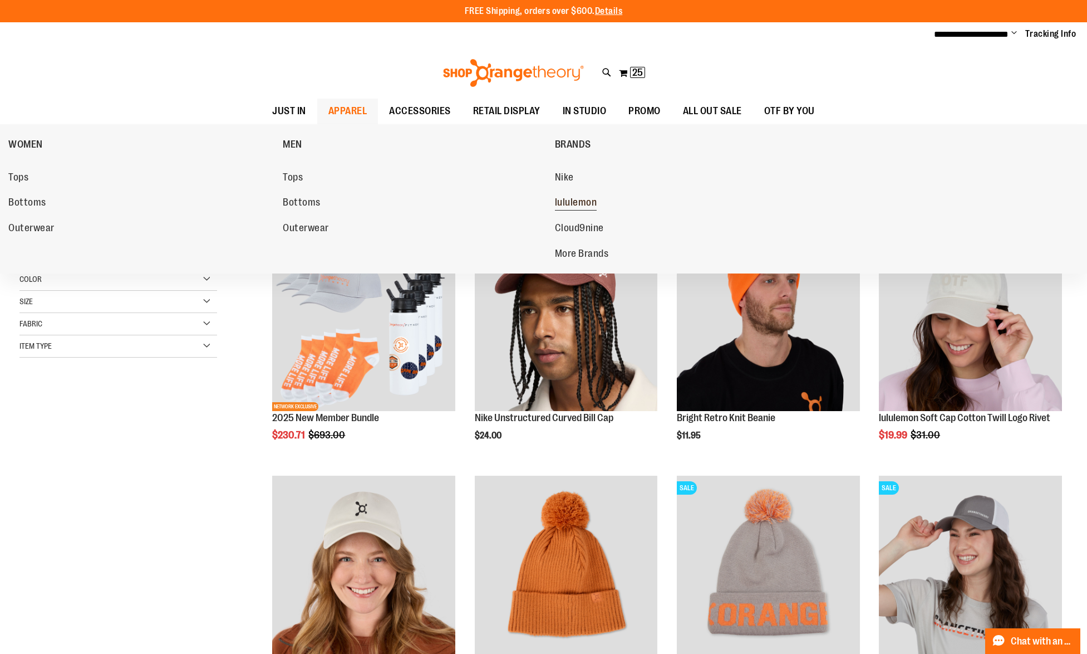
click at [574, 206] on span "lululemon" at bounding box center [576, 204] width 42 height 14
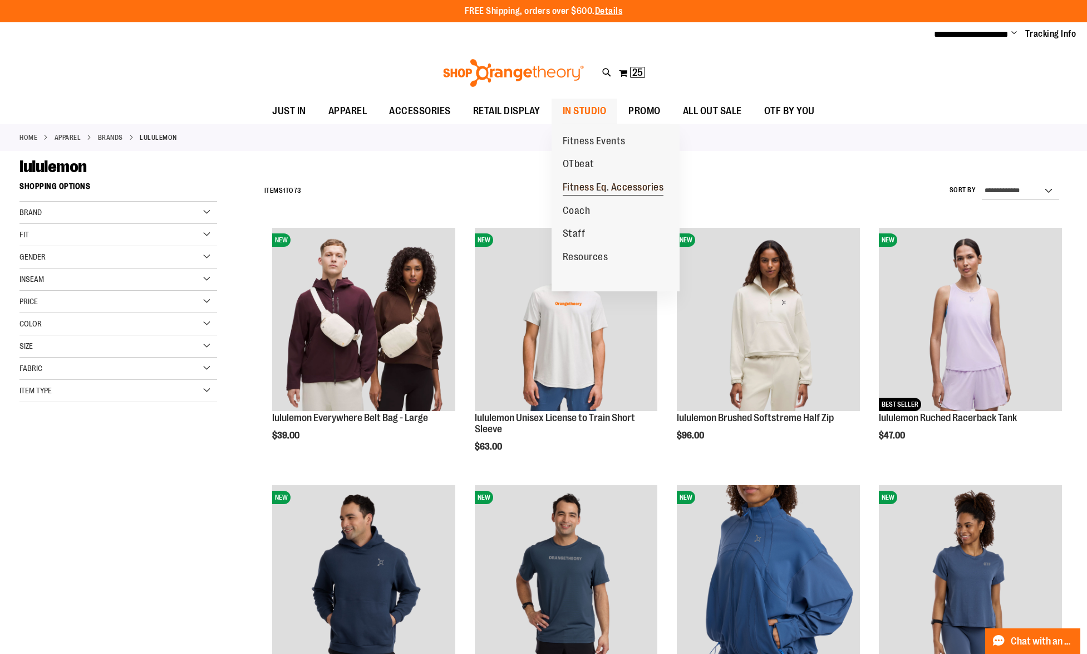
type input "**********"
click at [581, 184] on span "Fitness Eq. Accessories" at bounding box center [613, 188] width 101 height 14
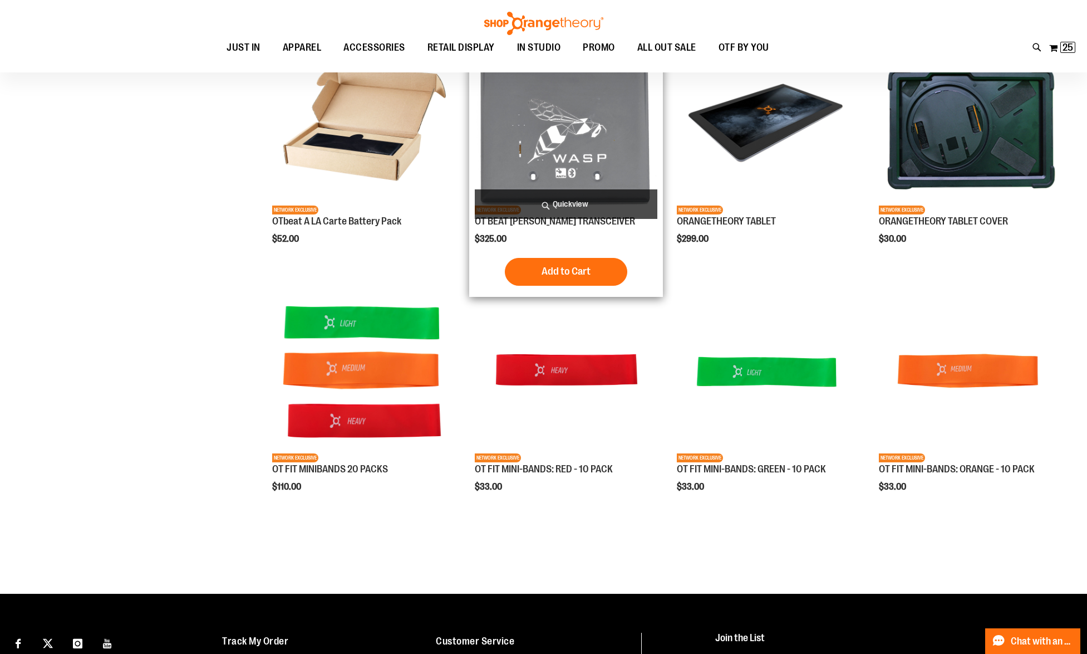
scroll to position [246, 0]
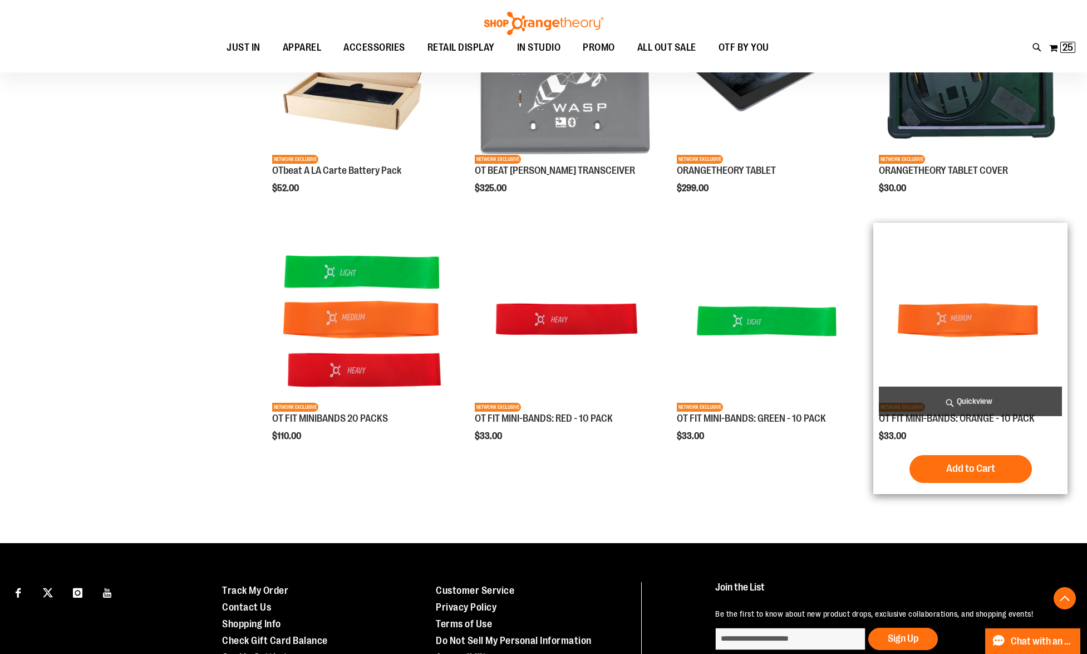
type input "**********"
click at [959, 470] on span "Add to Cart" at bounding box center [970, 468] width 49 height 12
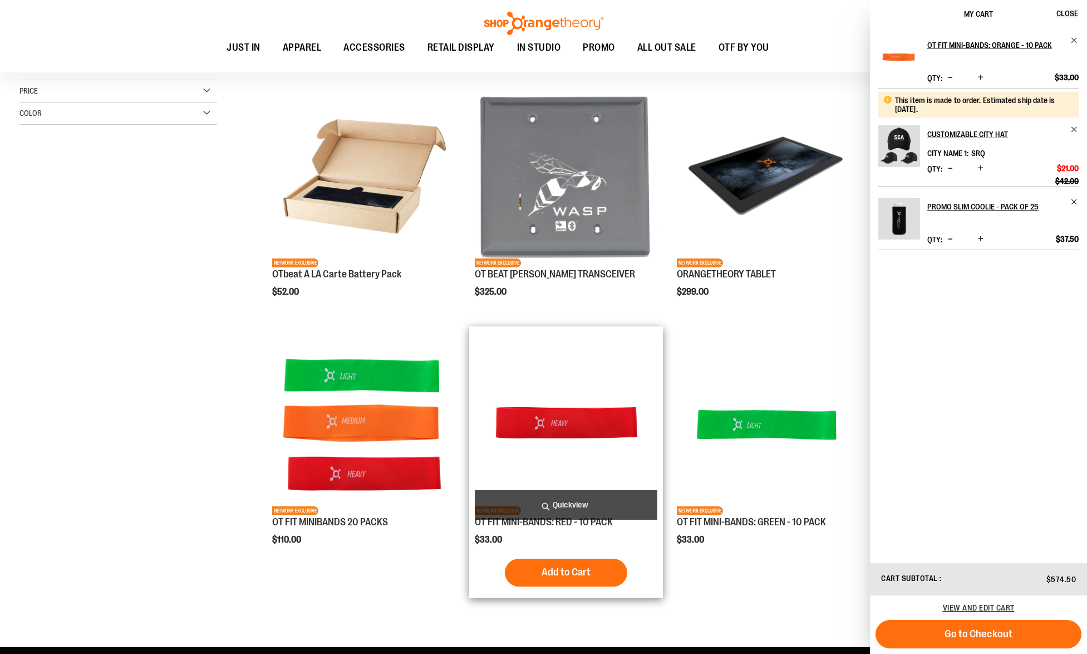
scroll to position [0, 0]
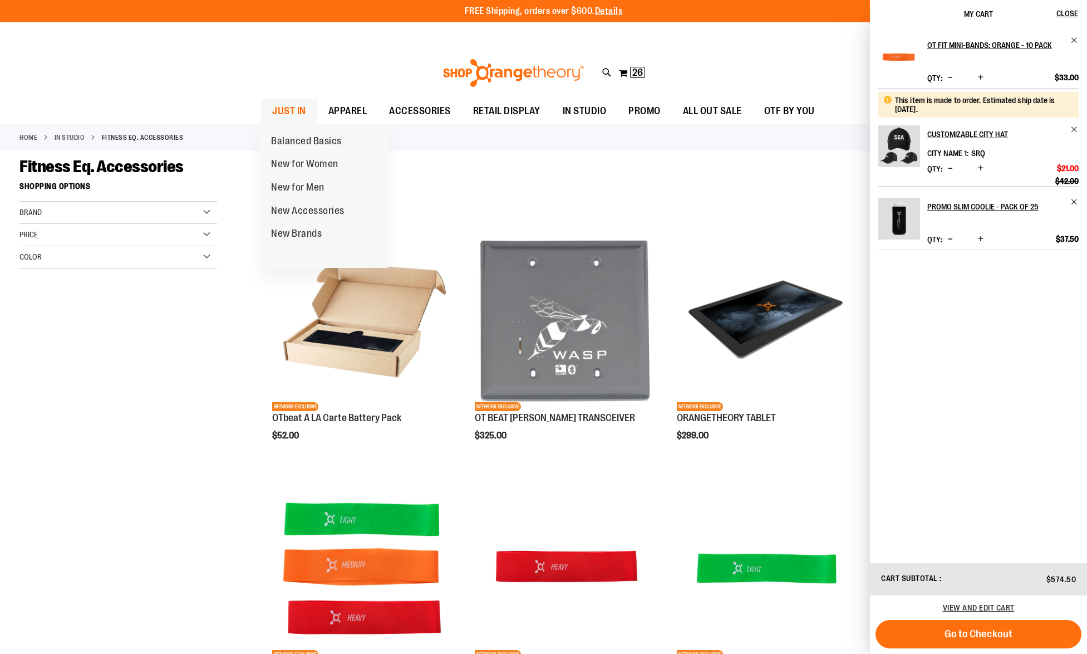
click at [292, 99] on span "JUST IN" at bounding box center [289, 111] width 34 height 25
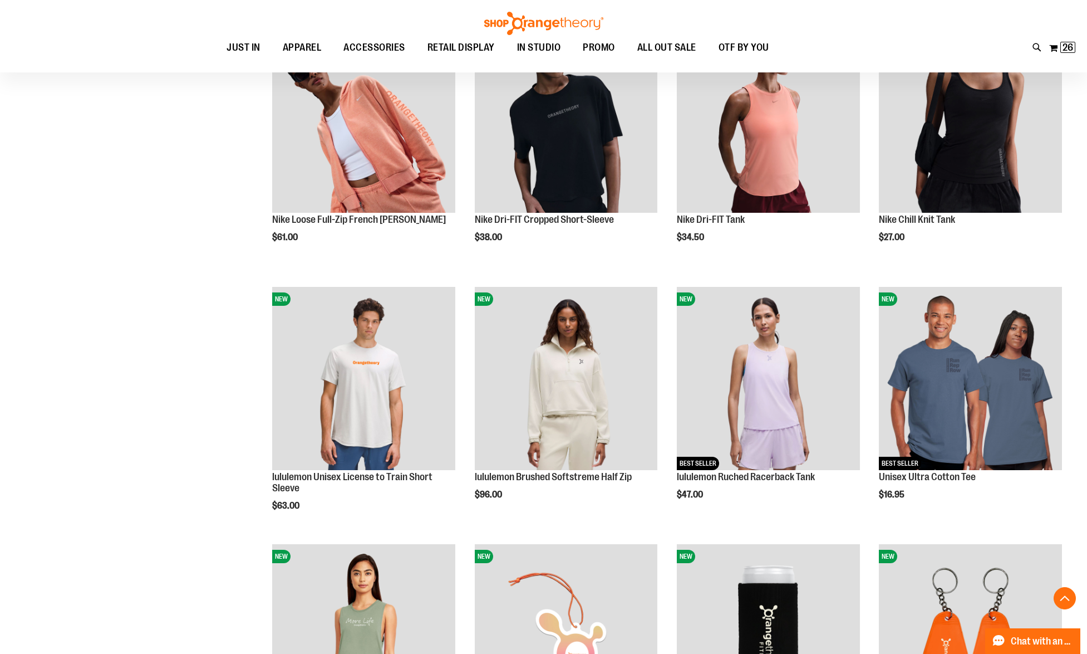
scroll to position [1038, 0]
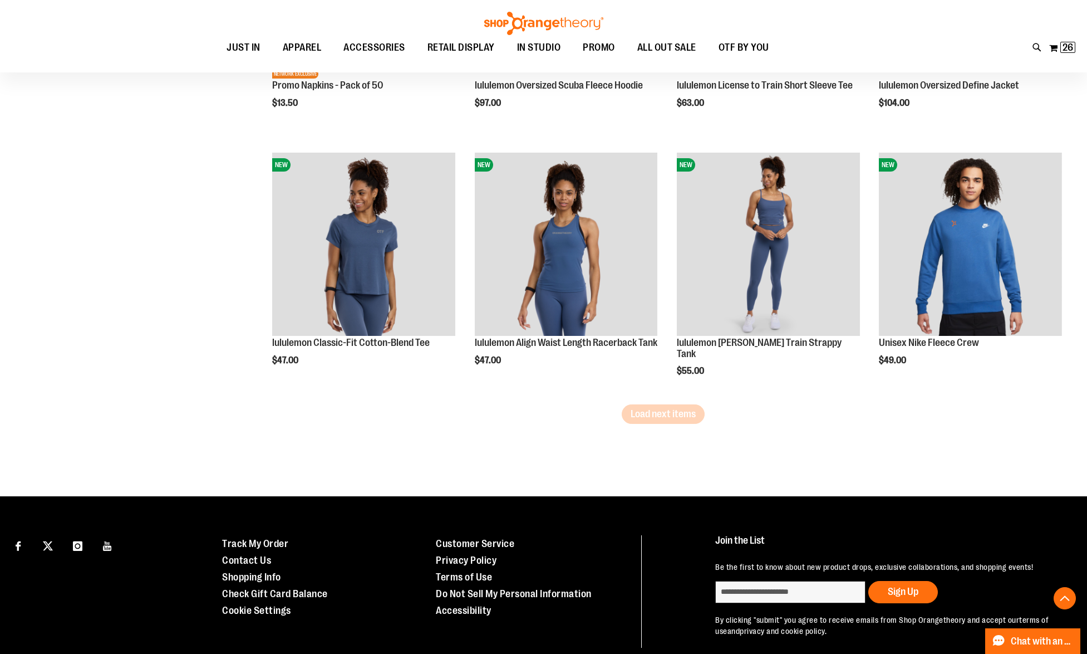
scroll to position [2180, 0]
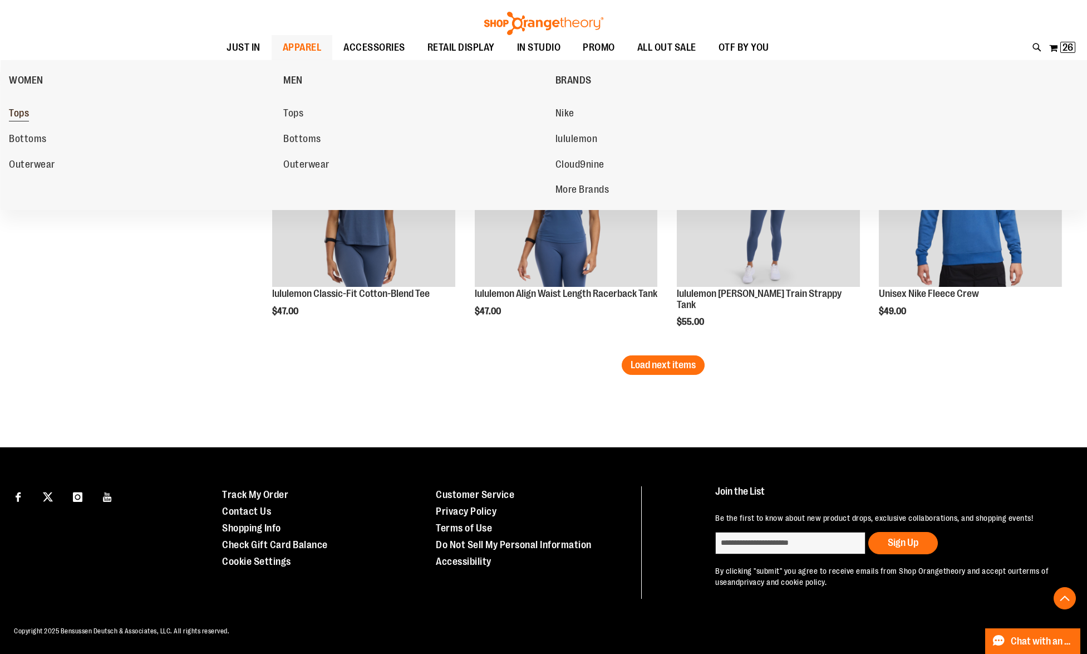
type input "**********"
click at [28, 113] on span "Tops" at bounding box center [19, 114] width 20 height 14
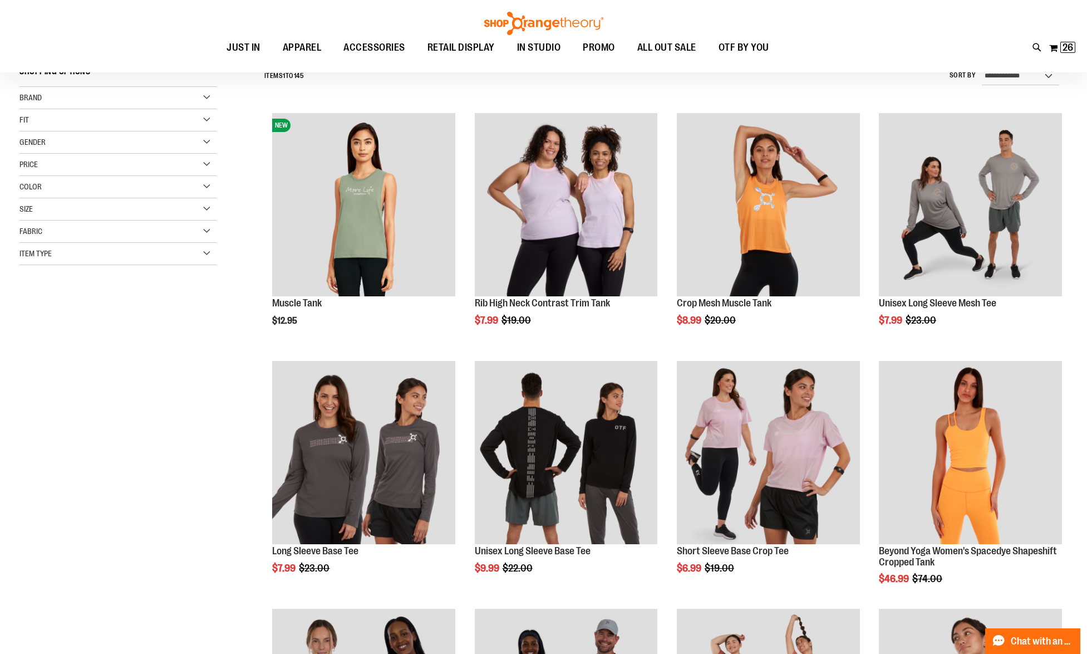
scroll to position [131, 0]
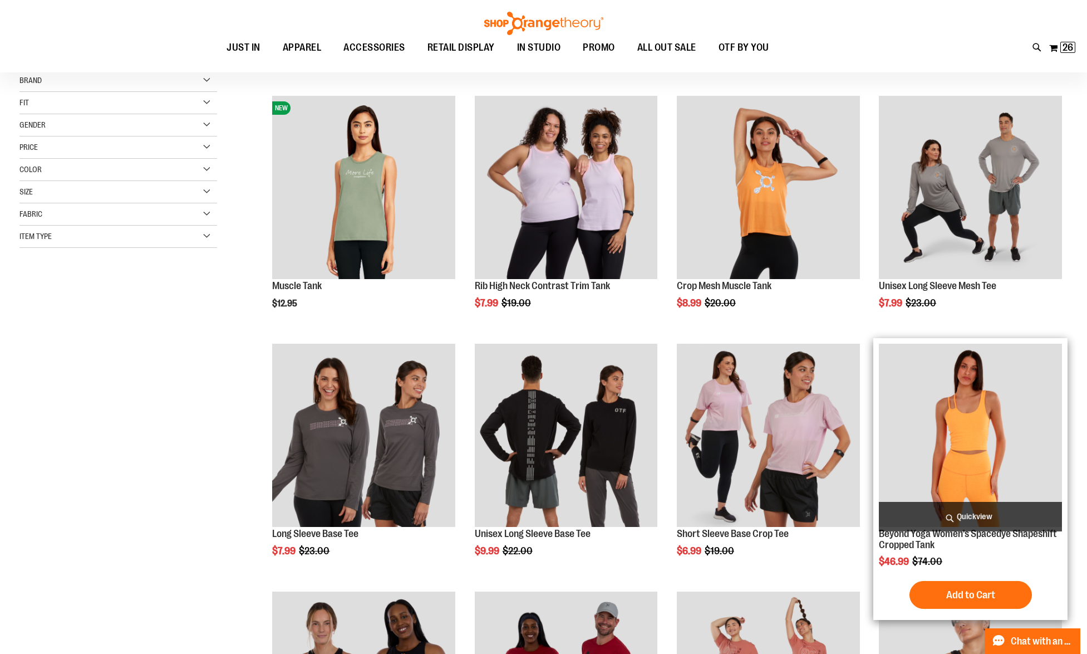
type input "**********"
click at [962, 517] on span "Quickview" at bounding box center [970, 517] width 183 height 30
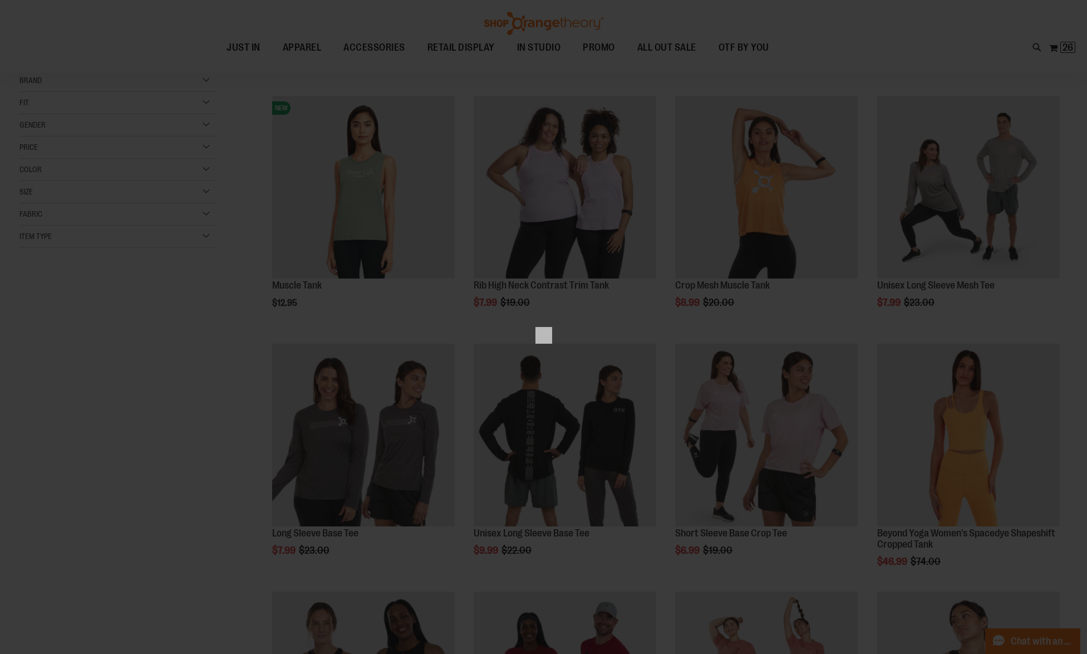
scroll to position [0, 0]
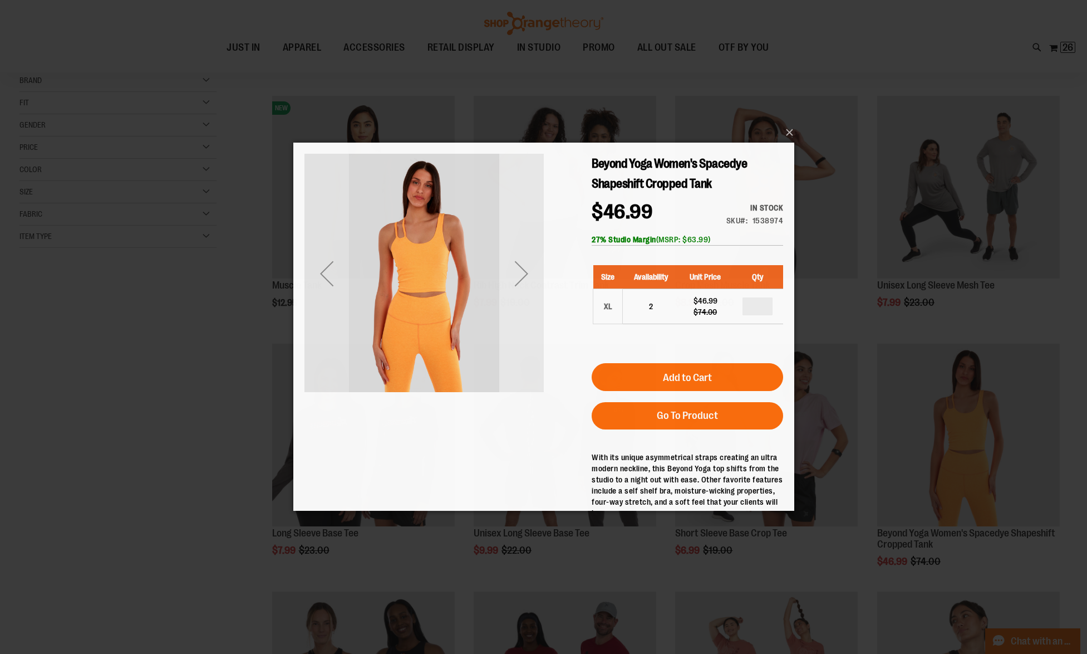
click at [533, 282] on div "Next" at bounding box center [521, 273] width 45 height 45
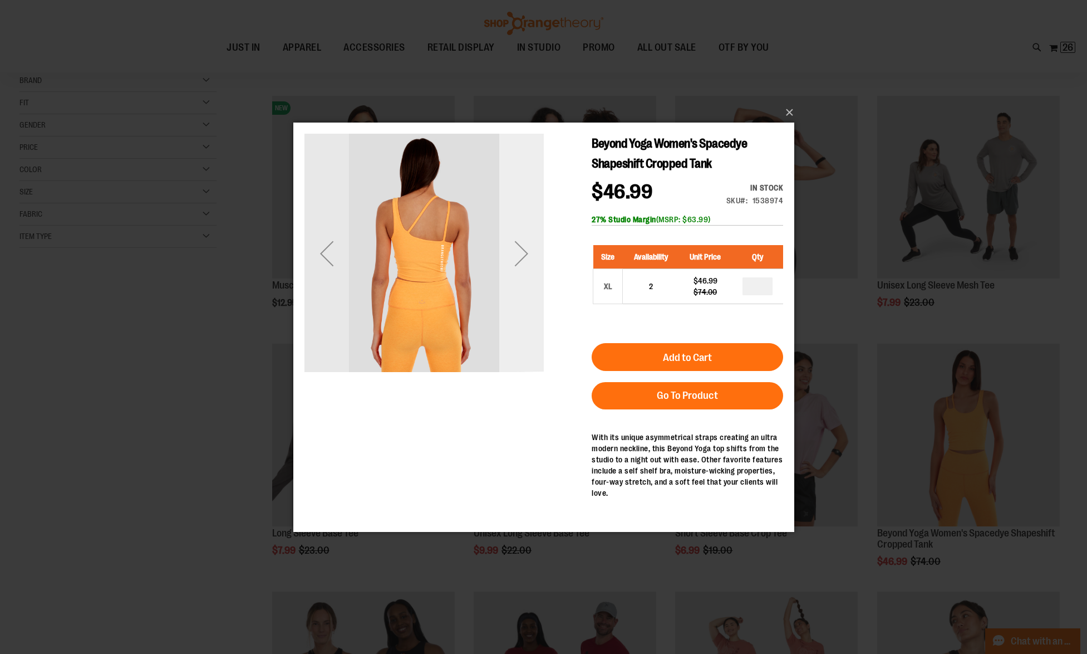
click at [531, 277] on div "Next" at bounding box center [521, 252] width 45 height 239
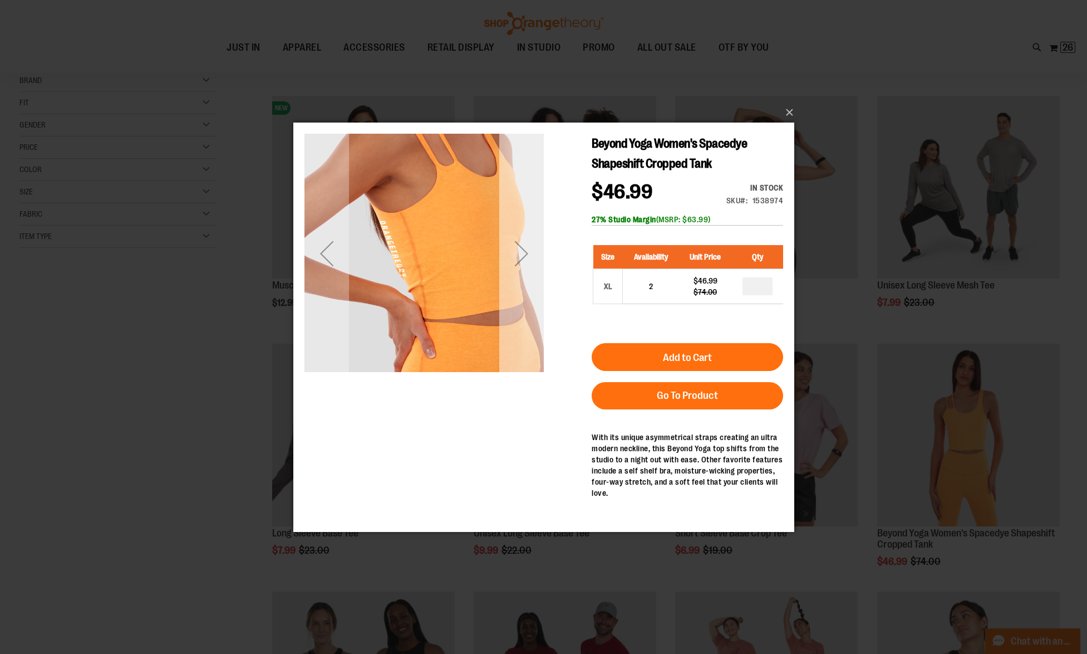
click at [531, 277] on div "Next" at bounding box center [521, 252] width 45 height 239
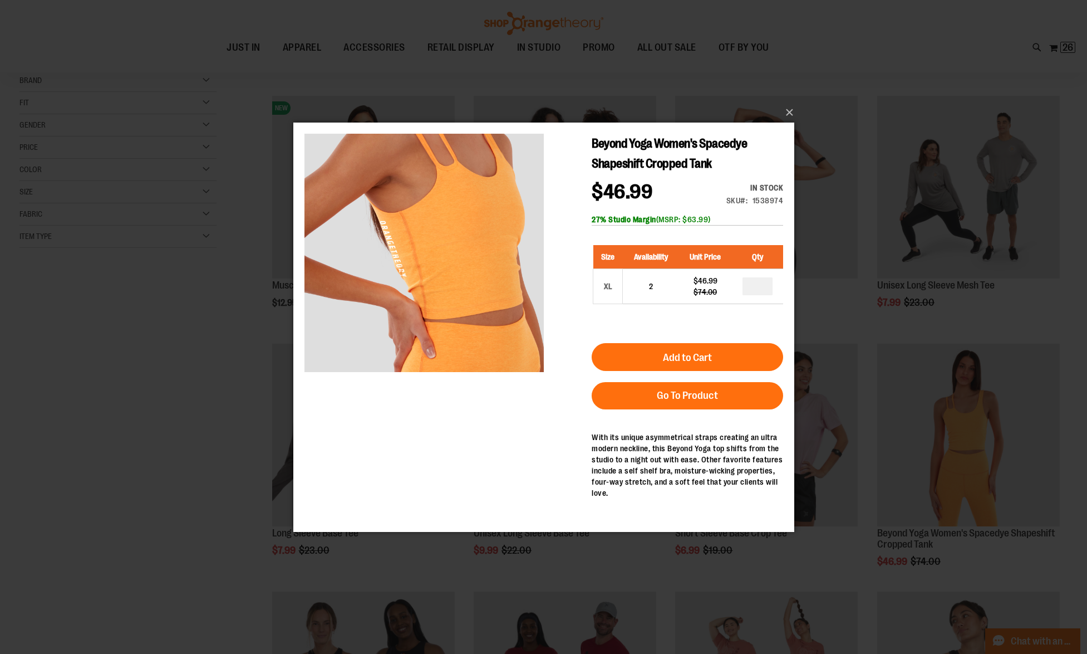
click at [18, 539] on div "×" at bounding box center [543, 327] width 1087 height 654
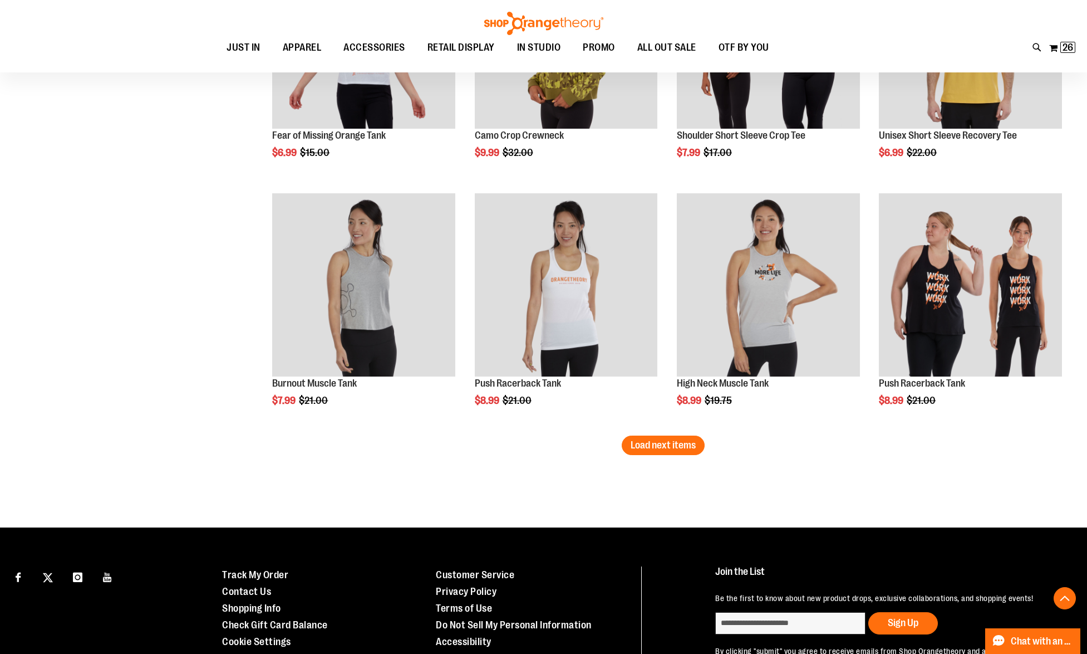
scroll to position [2094, 0]
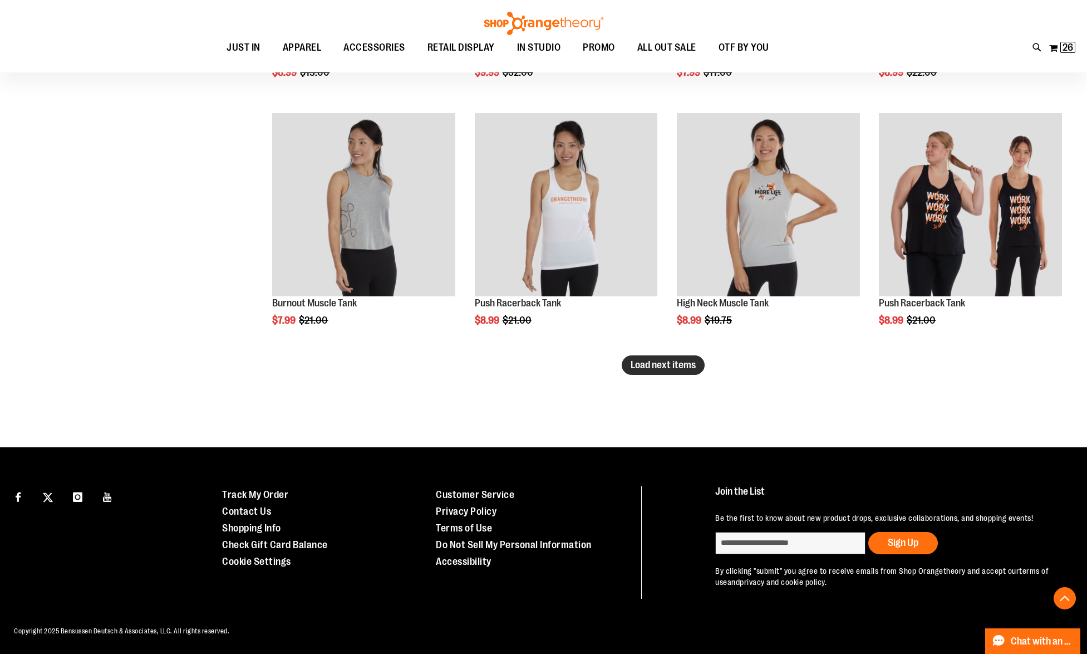
click at [689, 360] on span "Load next items" at bounding box center [663, 364] width 65 height 11
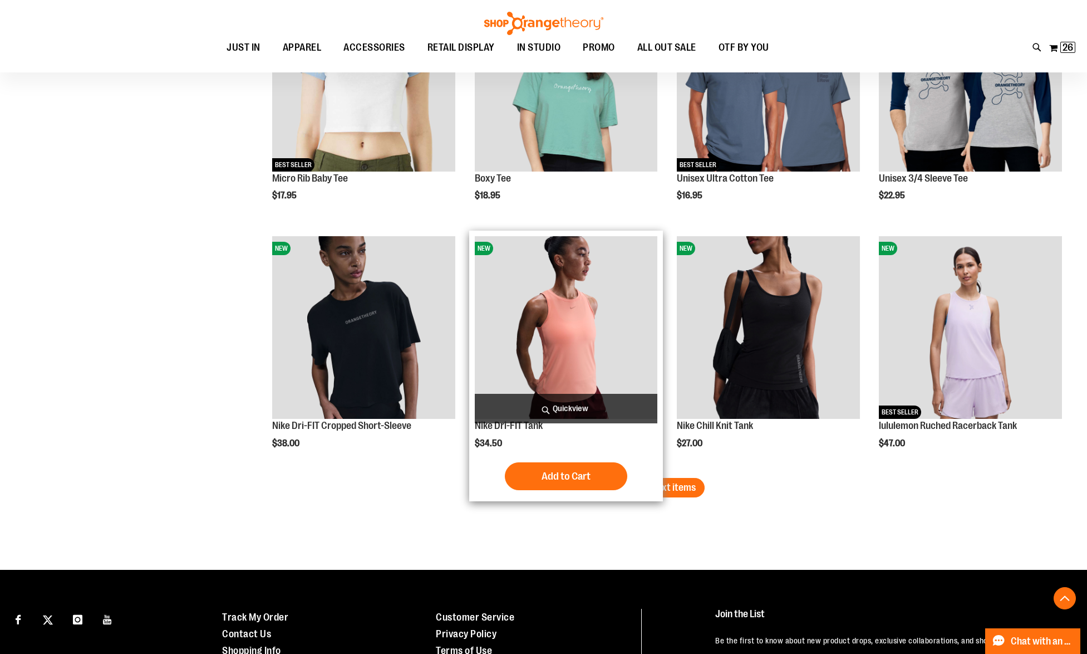
scroll to position [2715, 0]
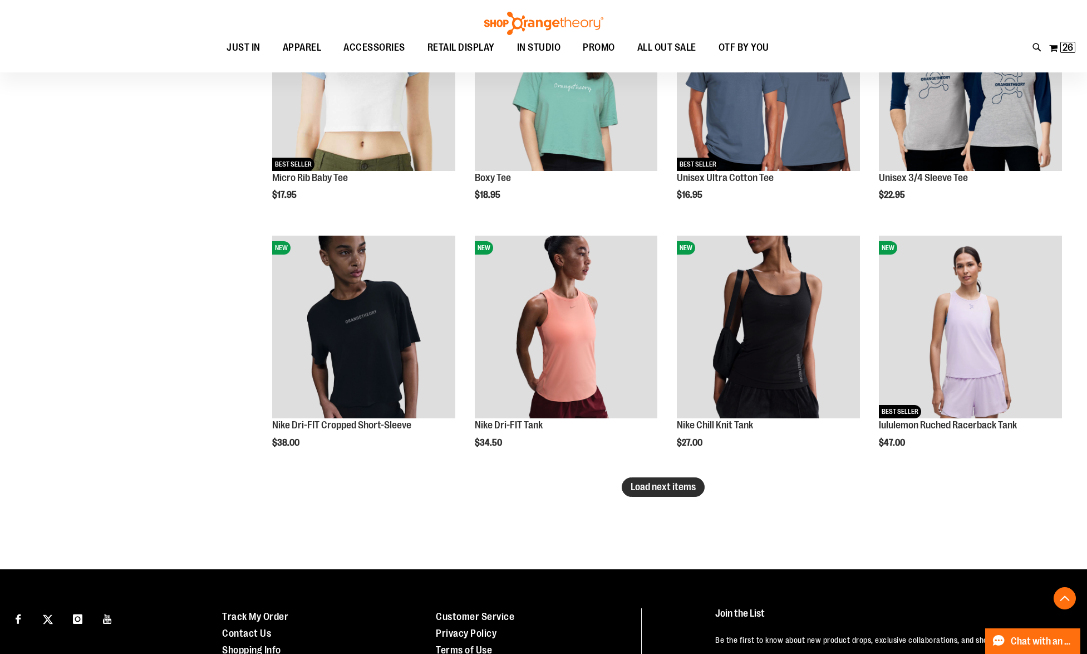
click at [664, 486] on span "Load next items" at bounding box center [663, 486] width 65 height 11
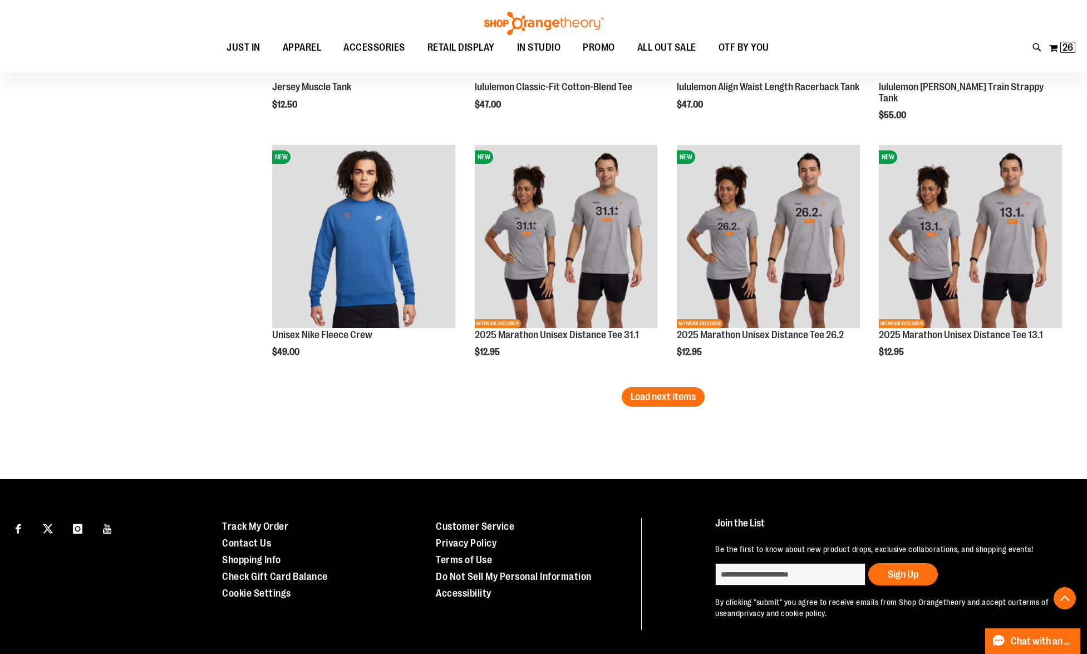
scroll to position [3580, 0]
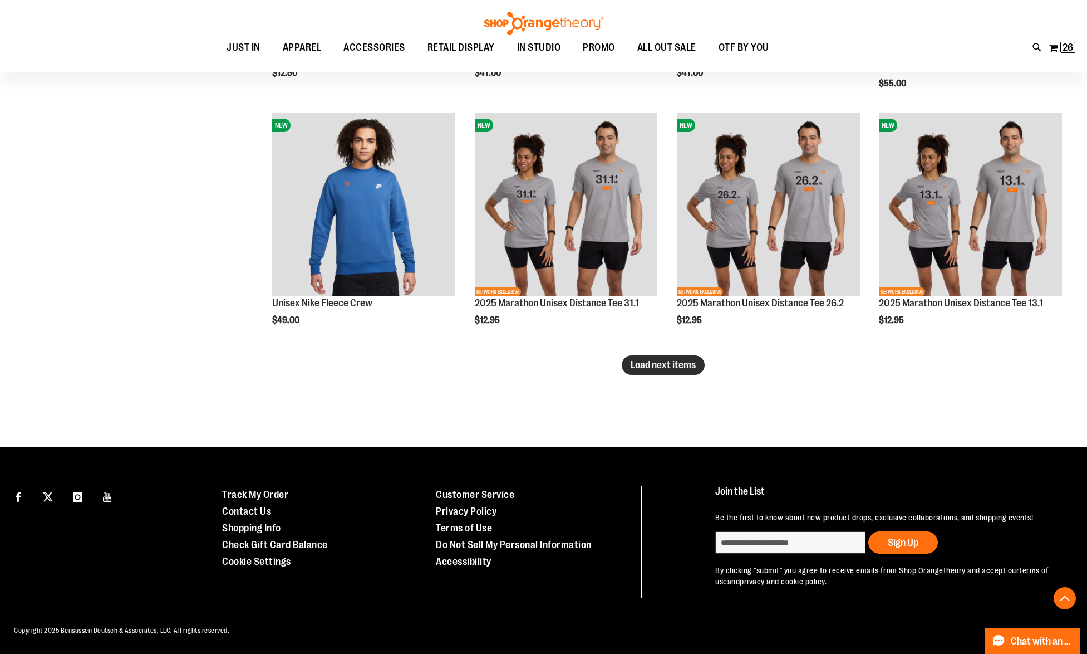
click at [687, 361] on span "Load next items" at bounding box center [663, 364] width 65 height 11
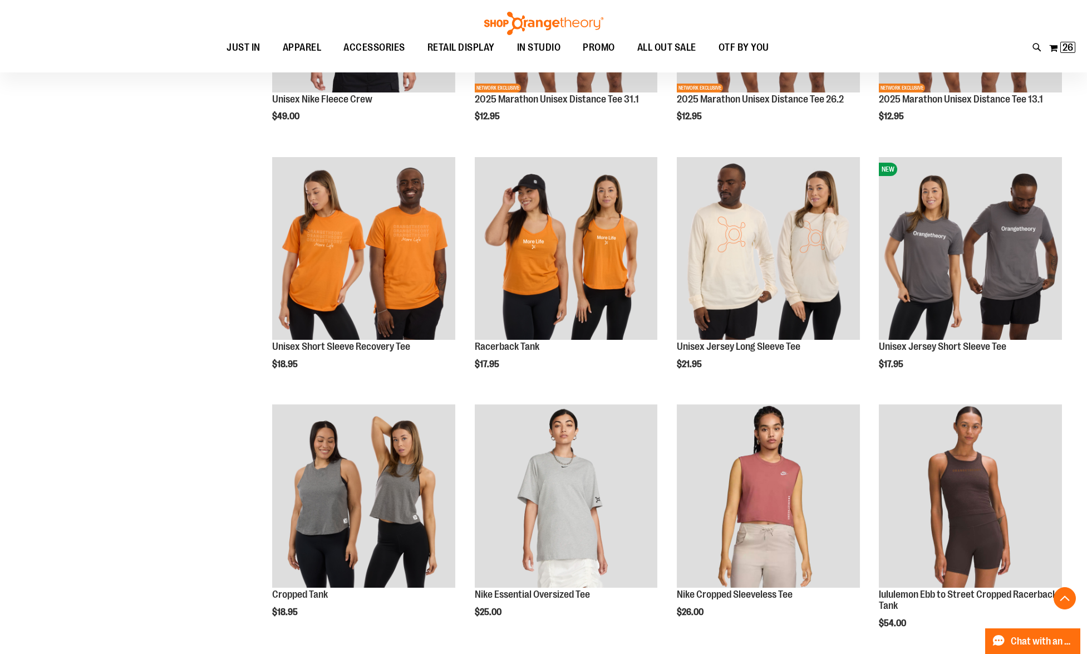
scroll to position [3786, 0]
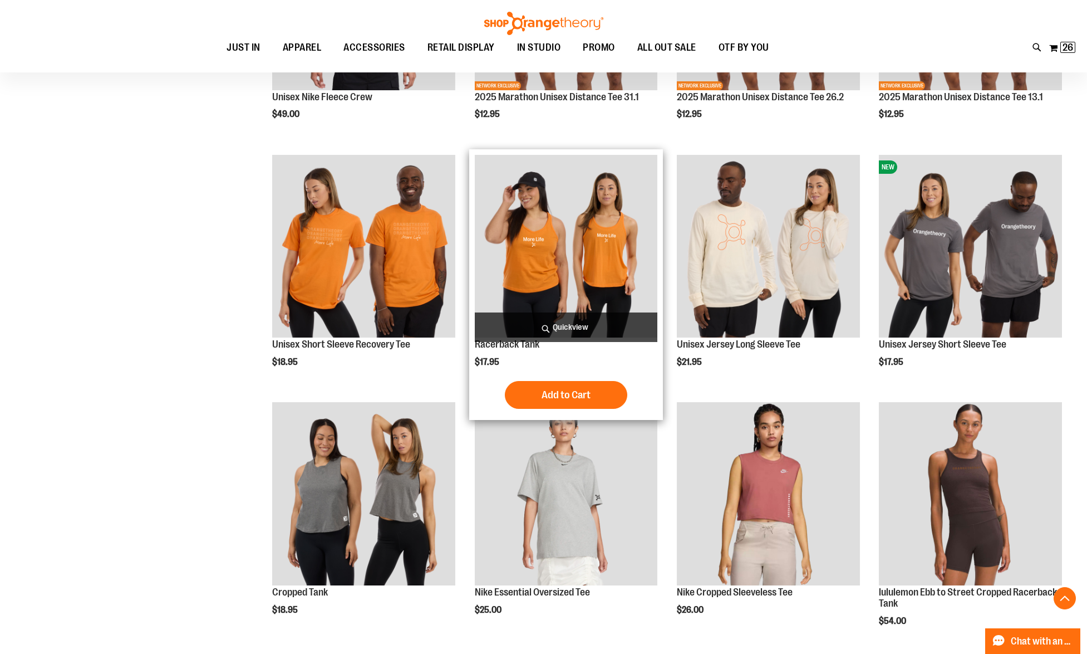
click at [532, 323] on span "Quickview" at bounding box center [566, 327] width 183 height 30
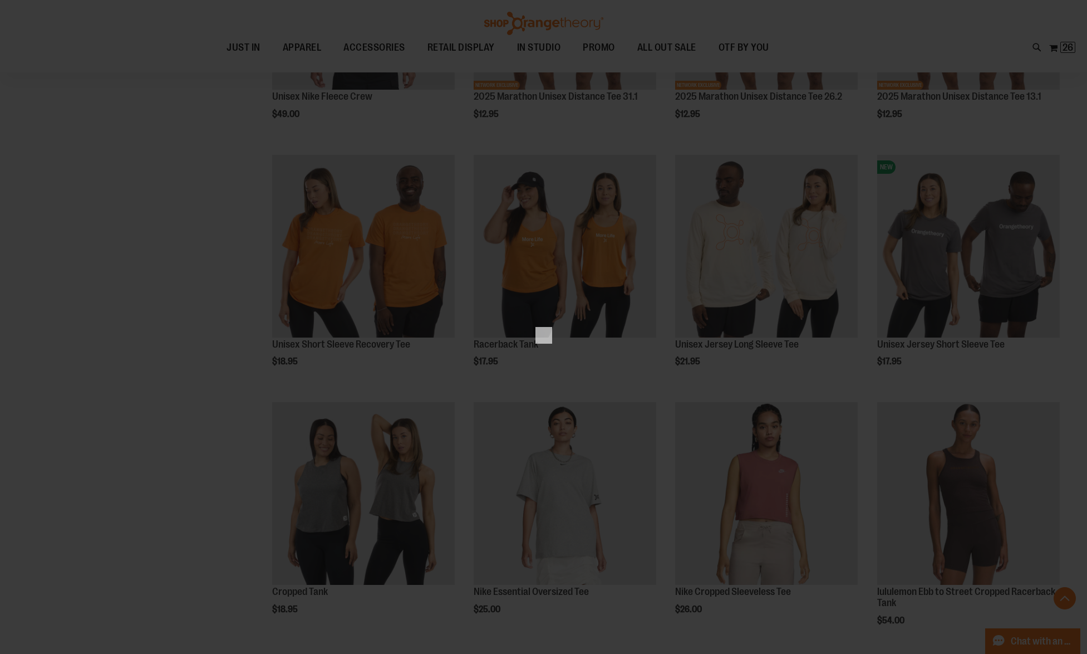
scroll to position [0, 0]
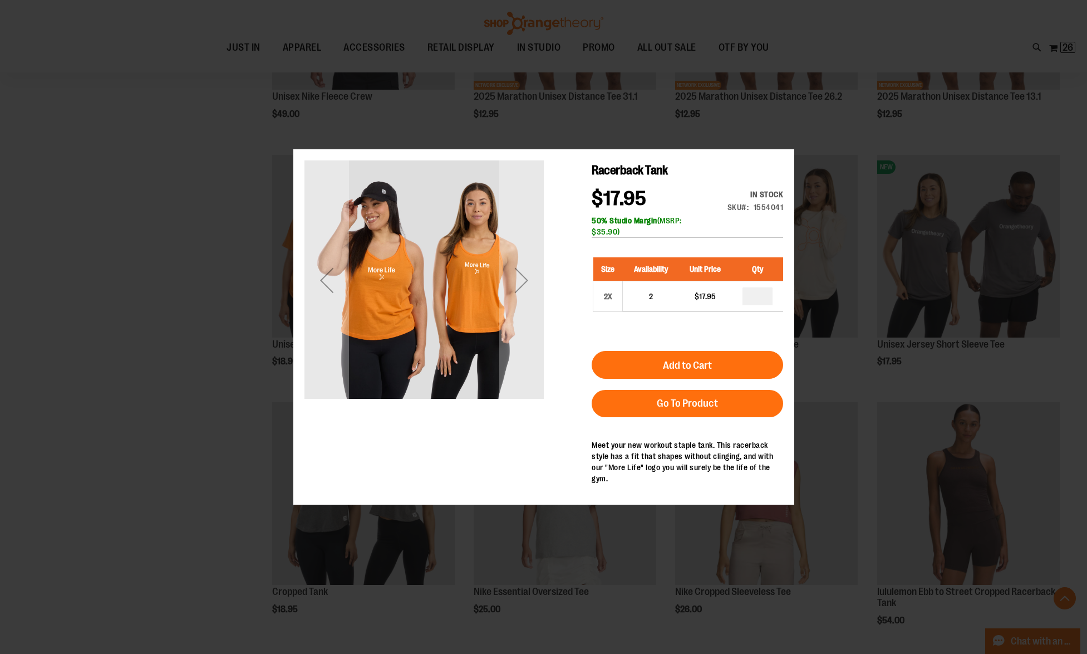
click at [132, 342] on div "×" at bounding box center [543, 327] width 1087 height 654
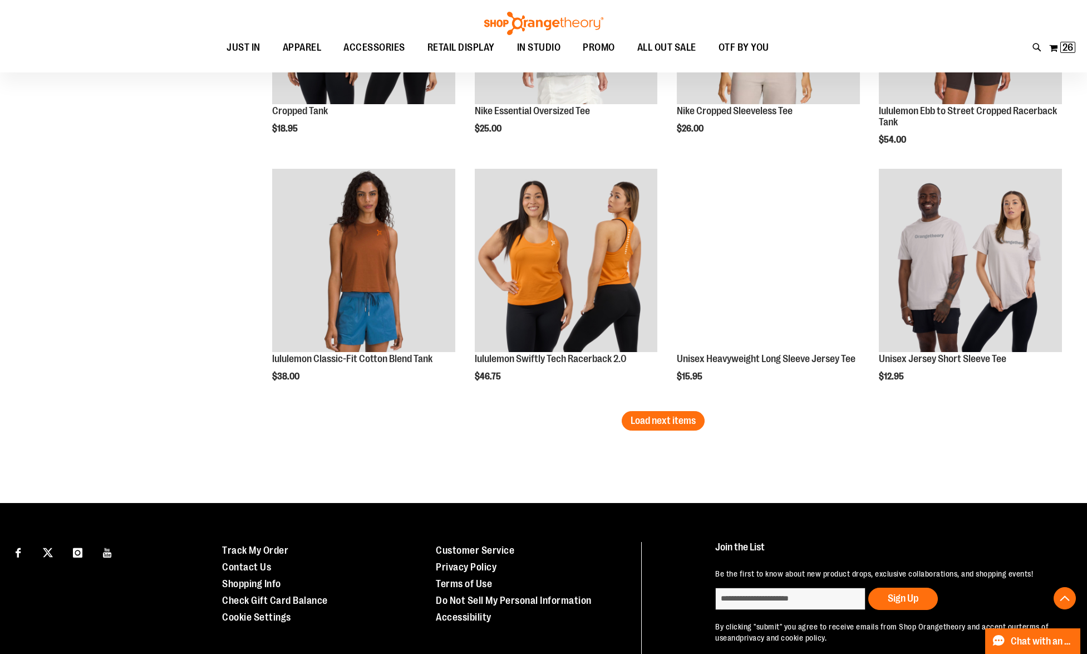
scroll to position [4314, 0]
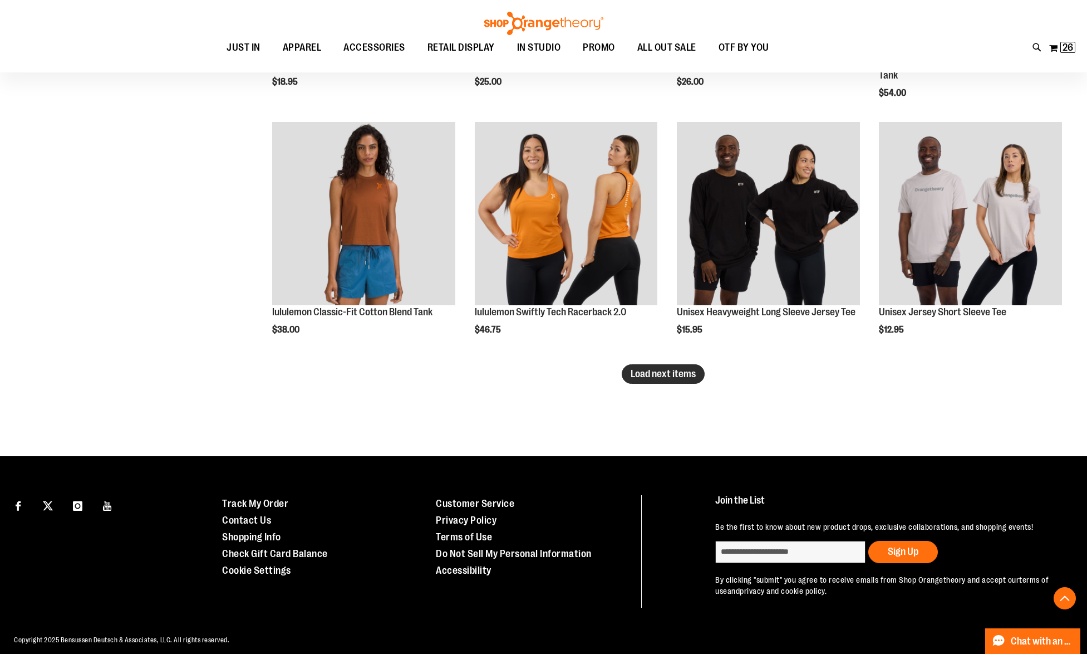
click at [659, 376] on span "Load next items" at bounding box center [663, 373] width 65 height 11
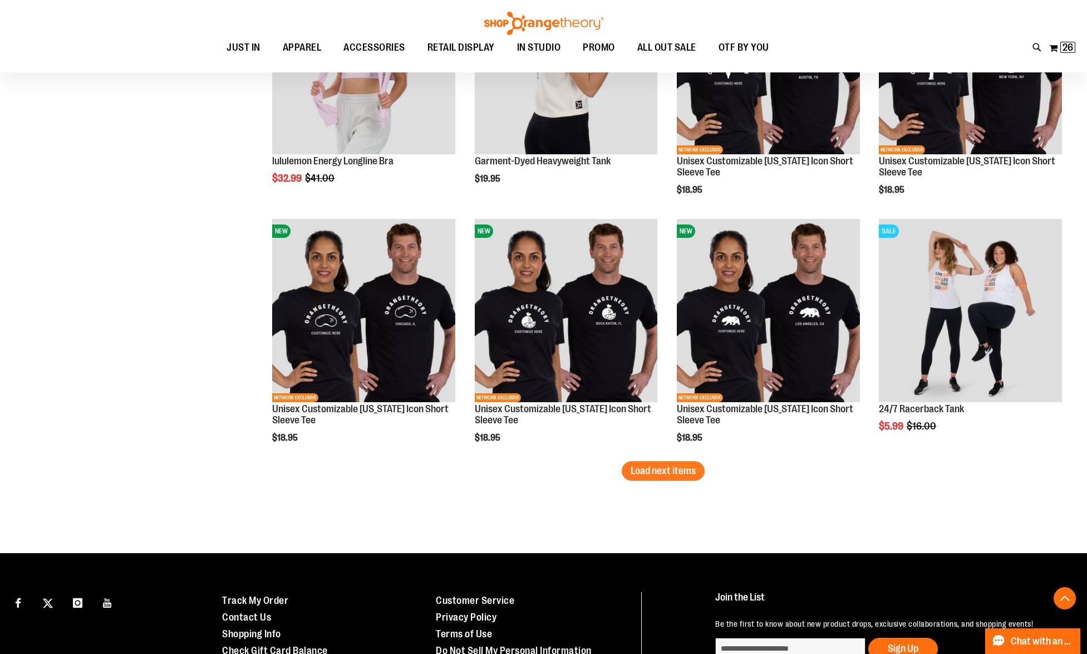
scroll to position [5065, 0]
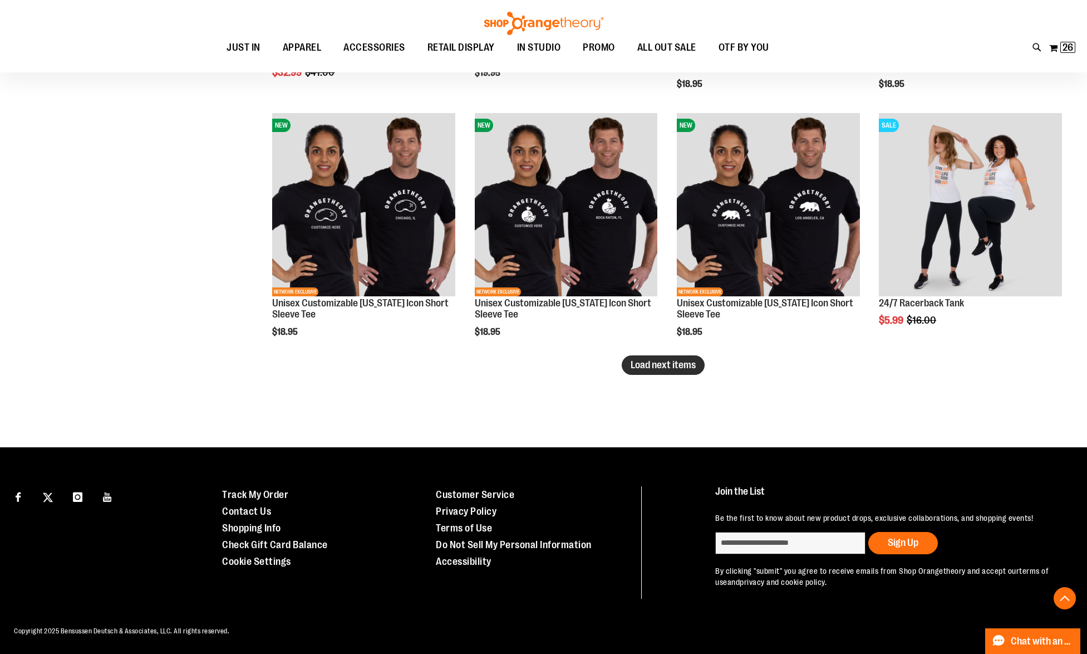
click at [681, 371] on button "Load next items" at bounding box center [663, 364] width 83 height 19
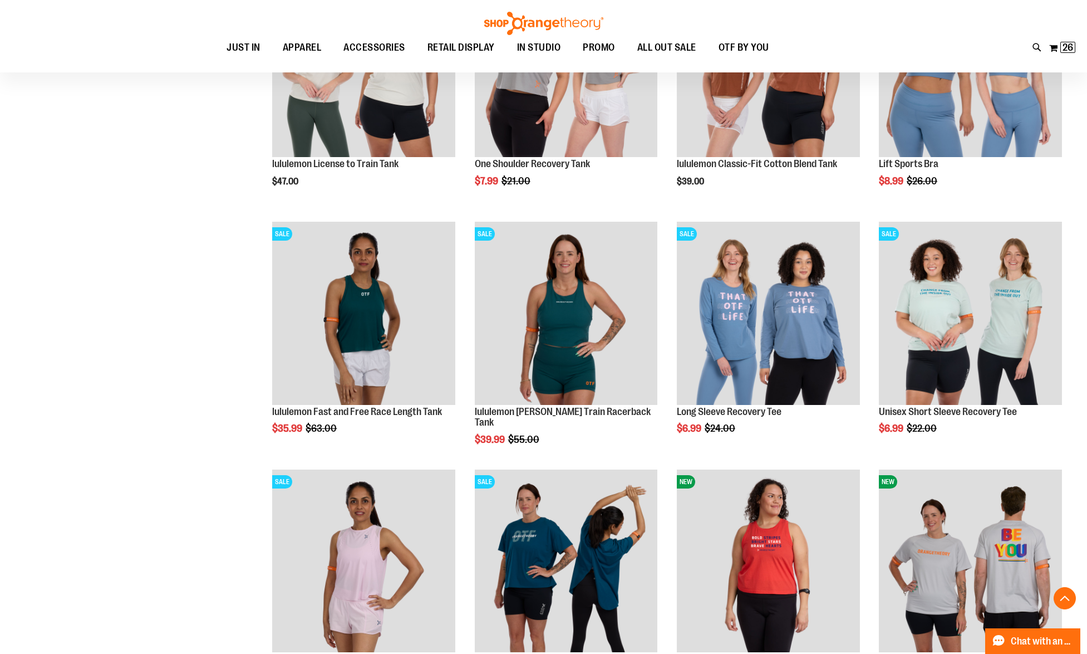
scroll to position [5688, 0]
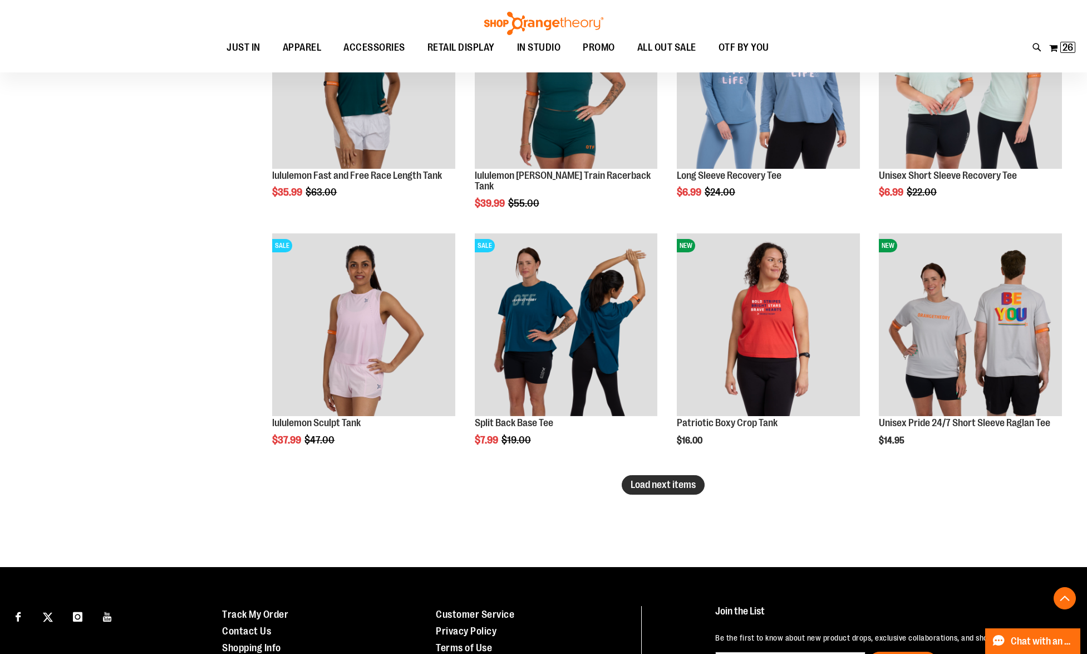
click at [683, 482] on span "Load next items" at bounding box center [663, 484] width 65 height 11
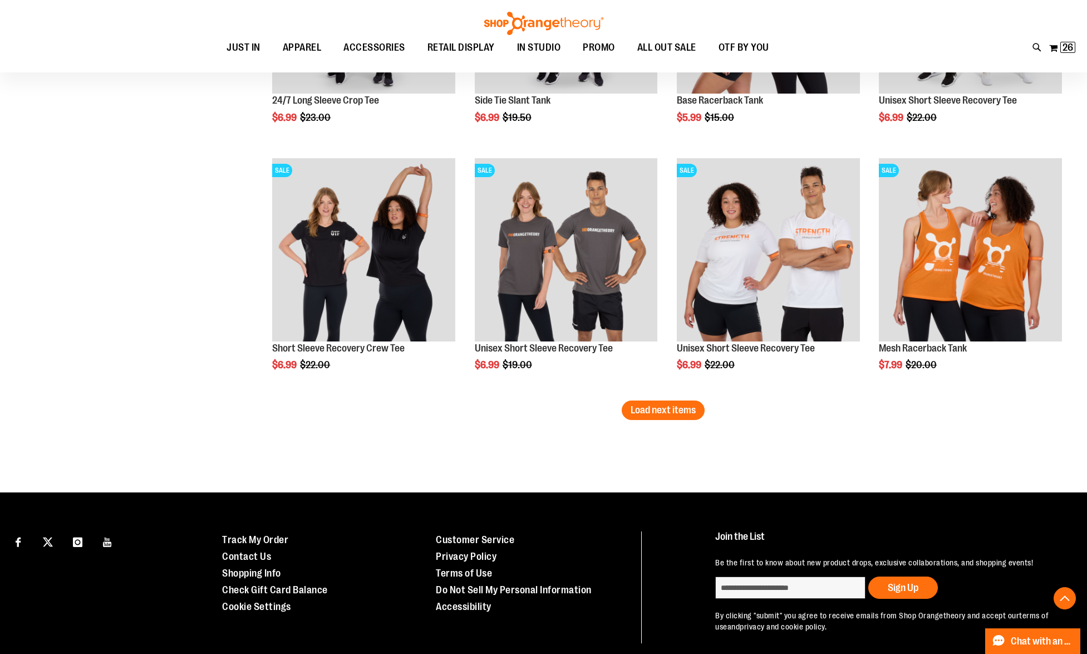
scroll to position [6551, 0]
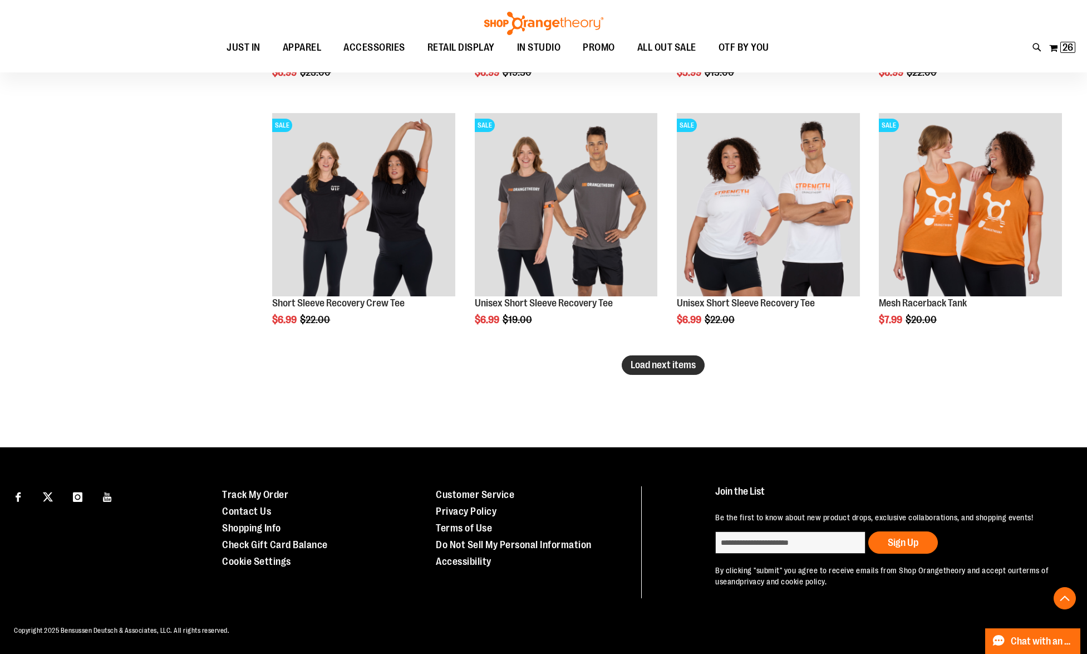
click at [683, 367] on span "Load next items" at bounding box center [663, 364] width 65 height 11
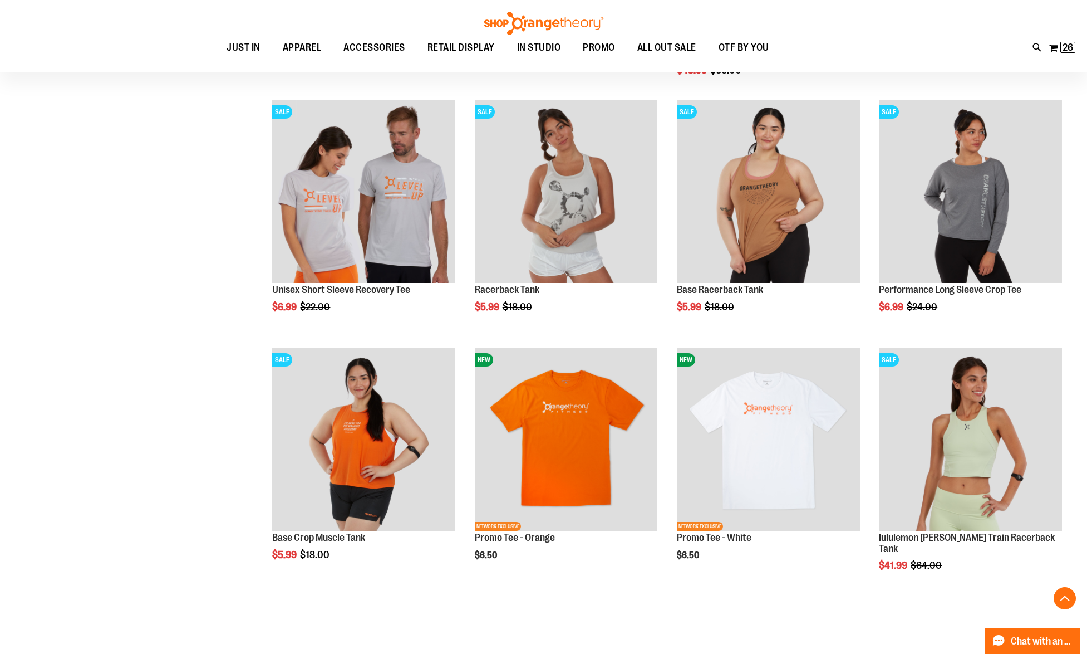
scroll to position [7113, 0]
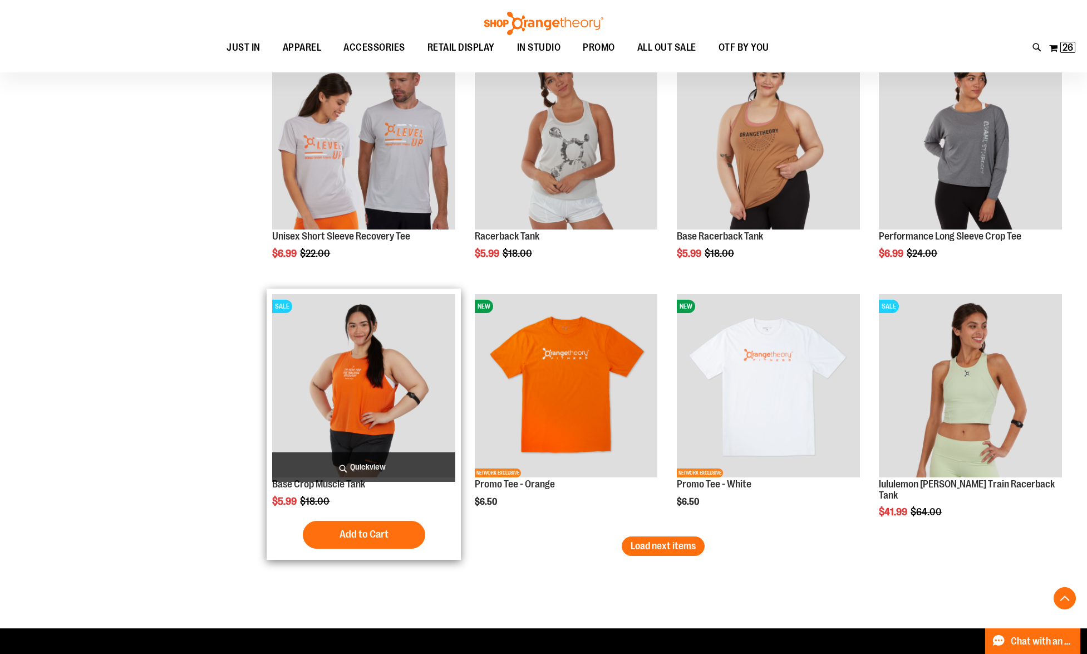
click at [386, 464] on span "Quickview" at bounding box center [363, 467] width 183 height 30
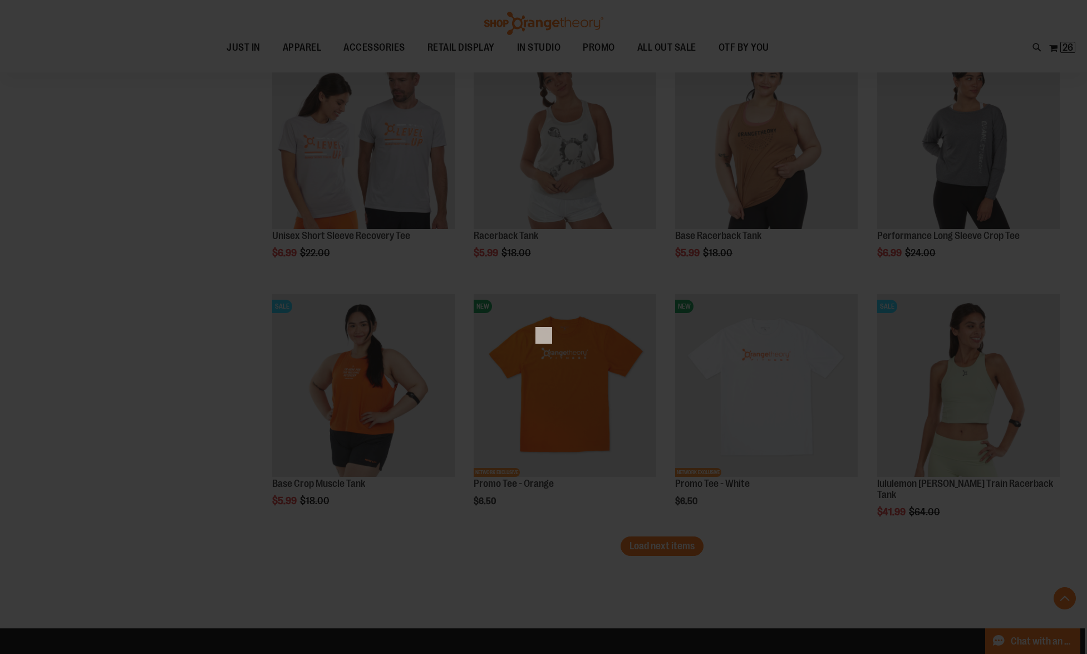
scroll to position [0, 0]
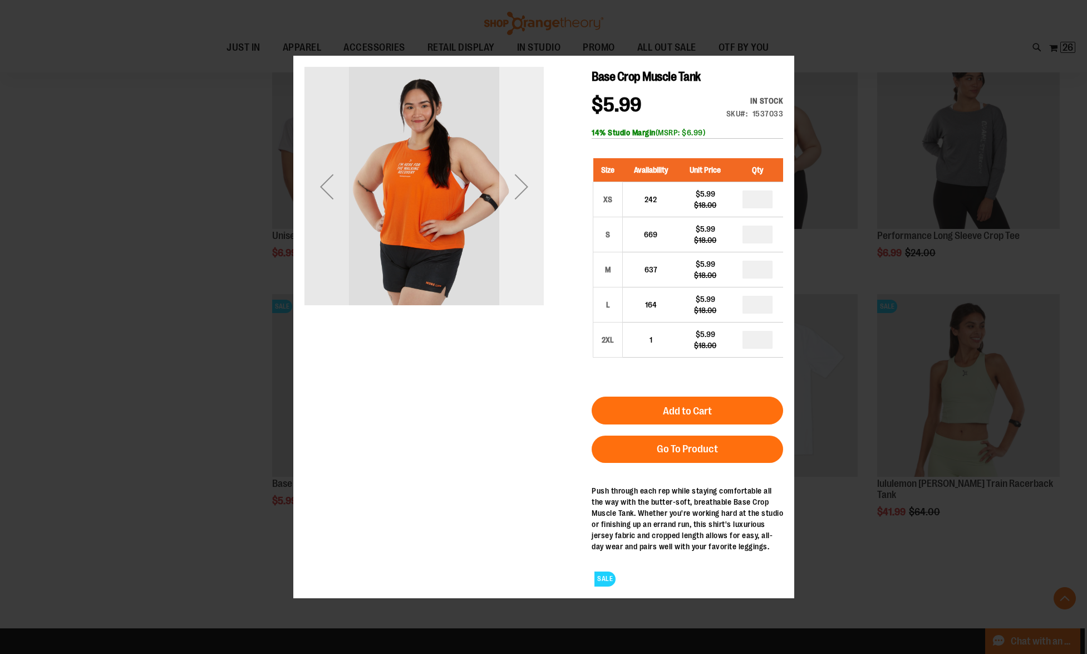
click at [527, 252] on div "Next" at bounding box center [521, 186] width 45 height 239
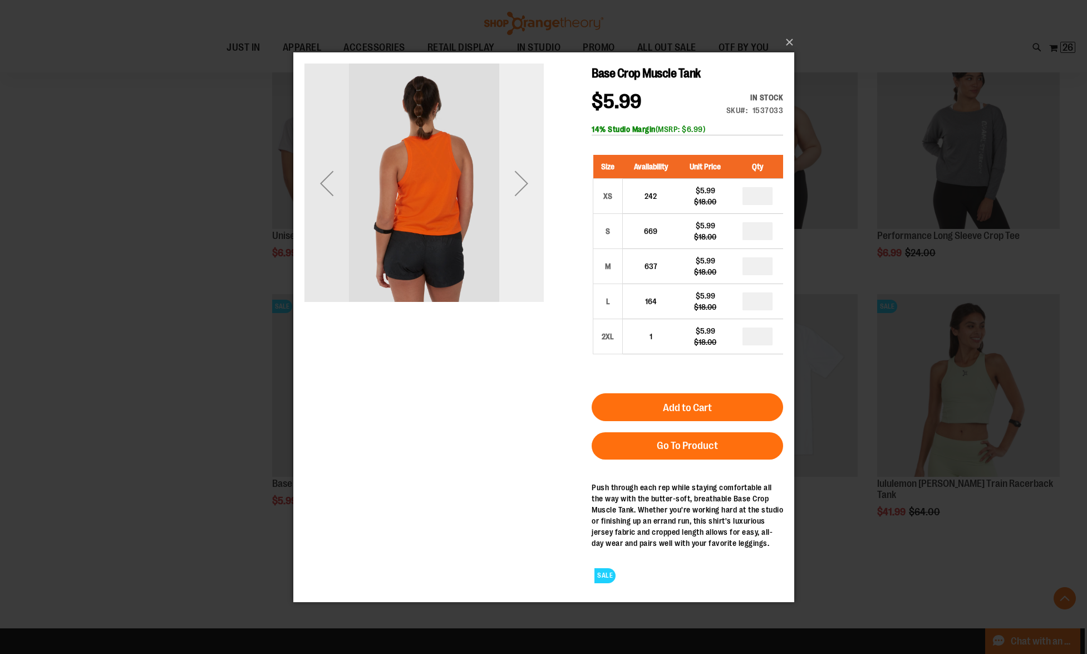
click at [527, 248] on div "Next" at bounding box center [521, 182] width 45 height 239
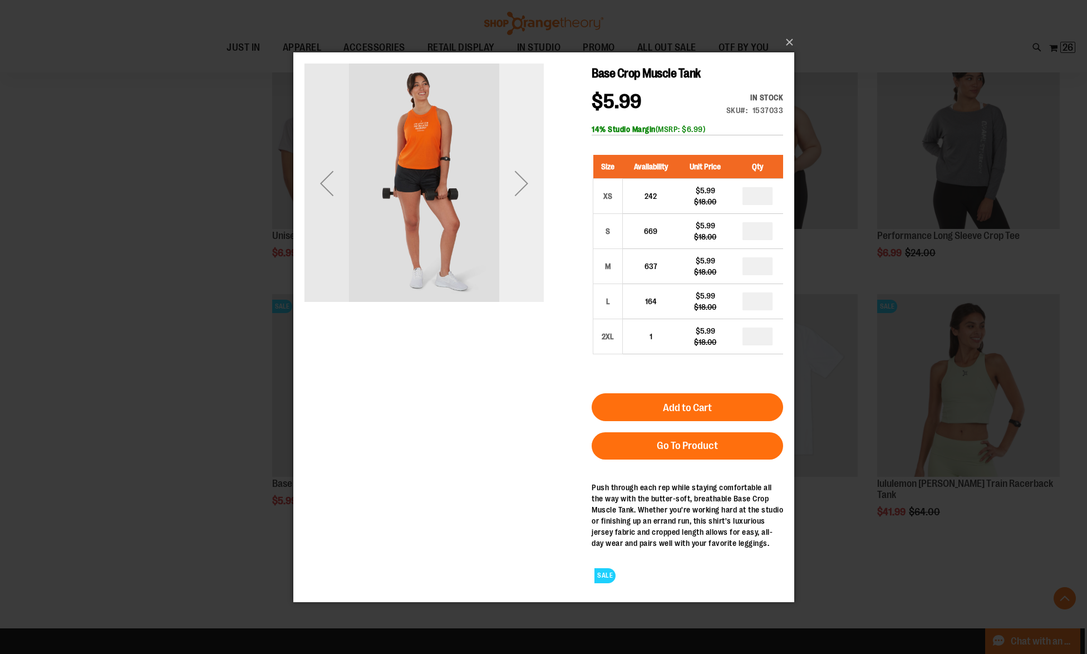
click at [527, 248] on div "Next" at bounding box center [521, 182] width 45 height 239
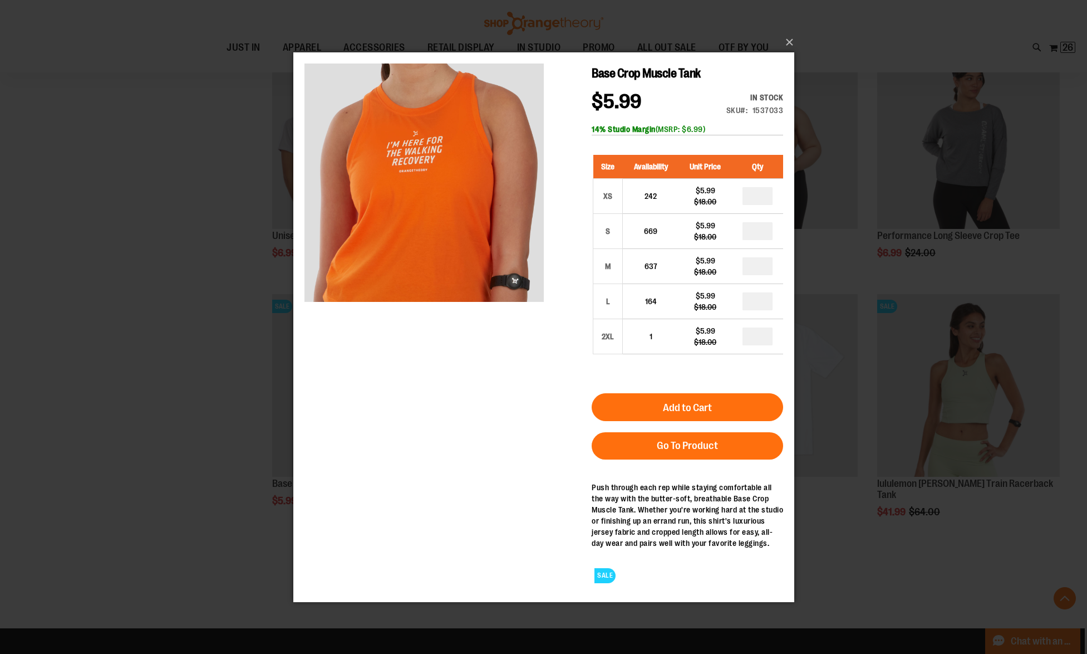
click at [144, 325] on div "×" at bounding box center [543, 327] width 1087 height 654
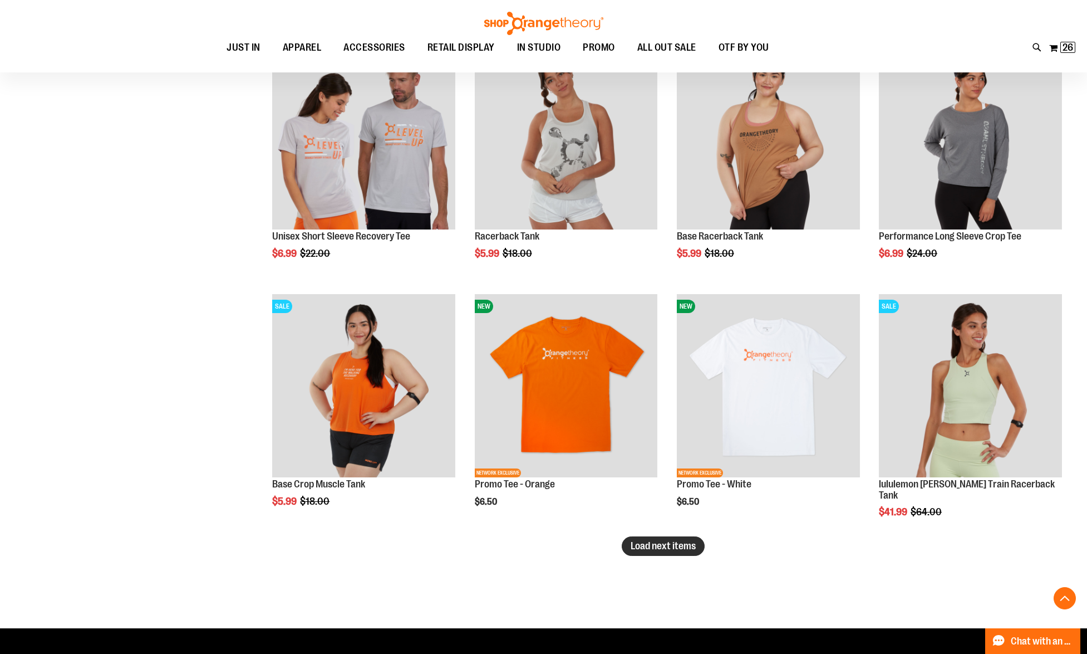
click at [651, 543] on span "Load next items" at bounding box center [663, 545] width 65 height 11
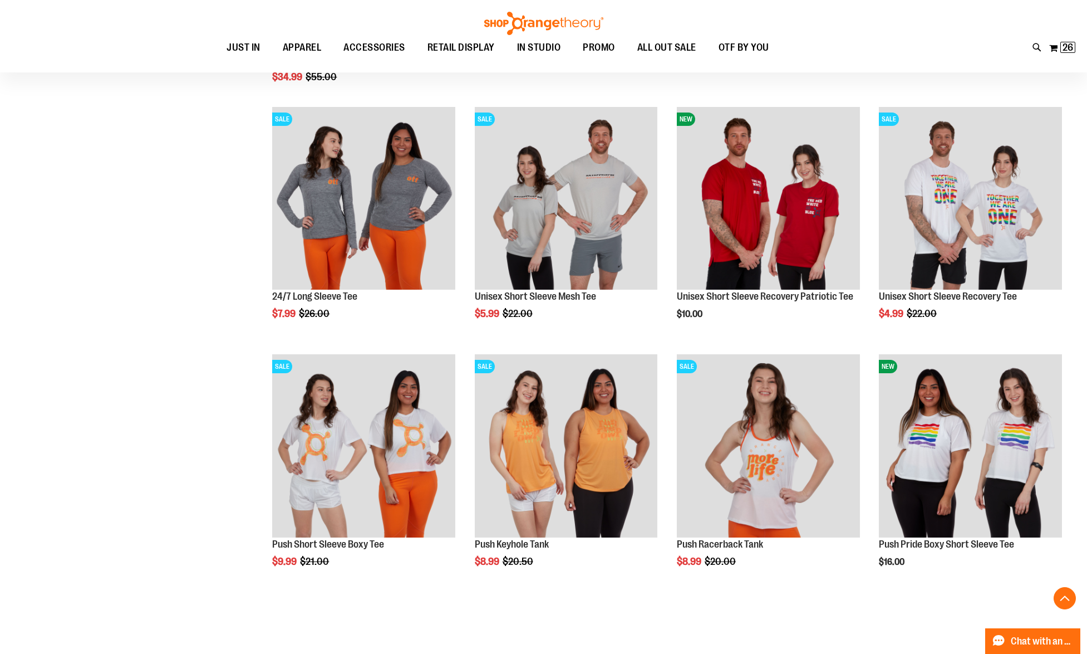
scroll to position [7814, 0]
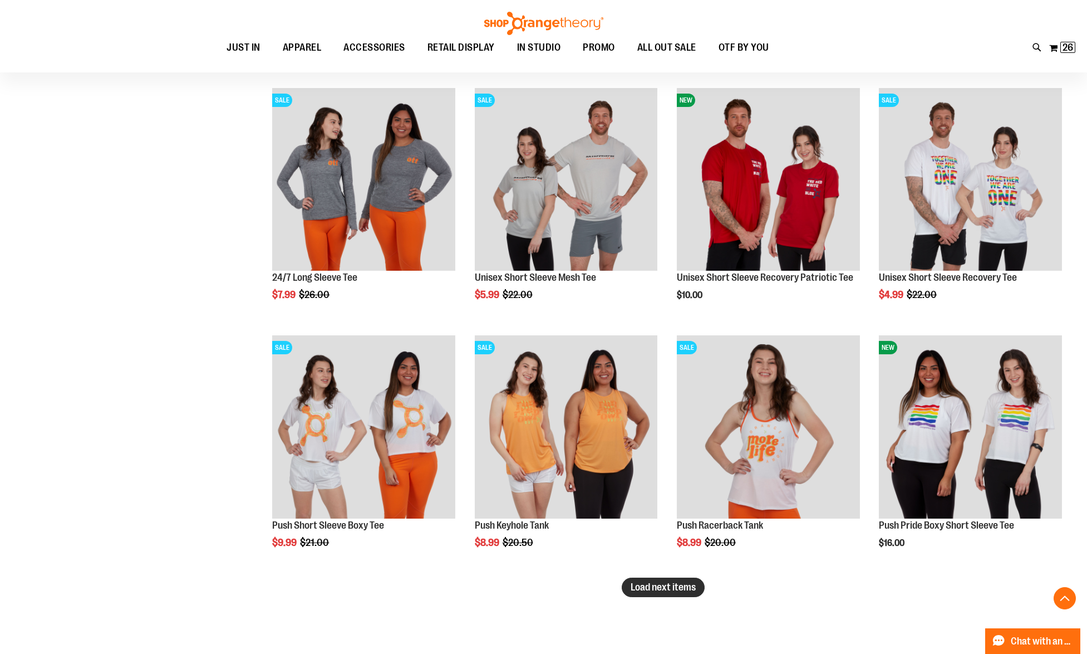
click at [666, 591] on span "Load next items" at bounding box center [663, 586] width 65 height 11
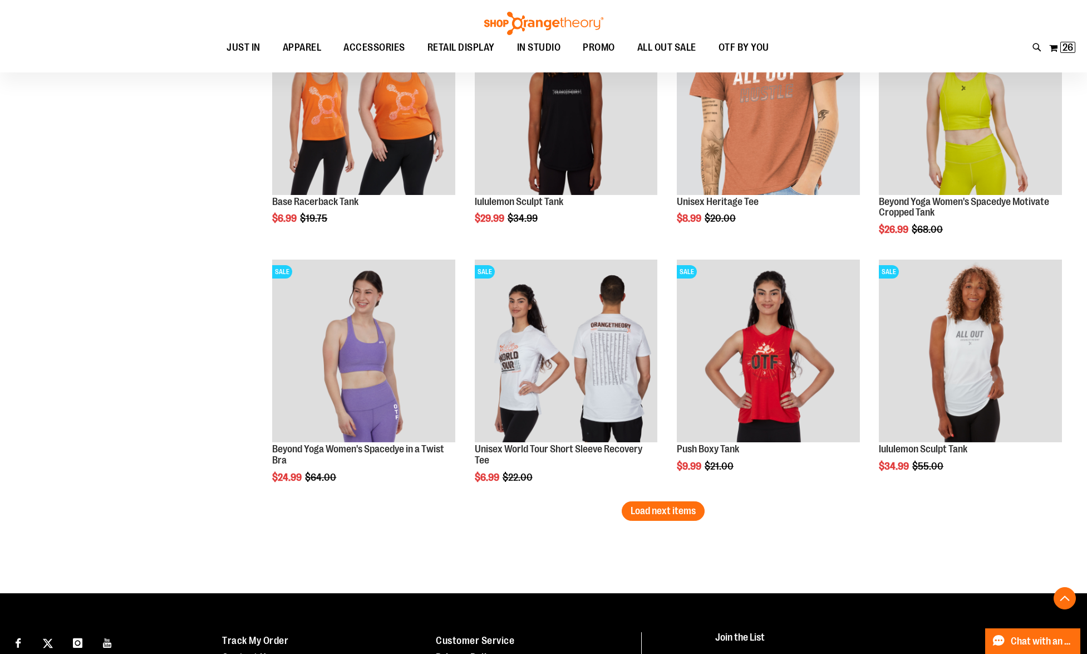
scroll to position [8697, 0]
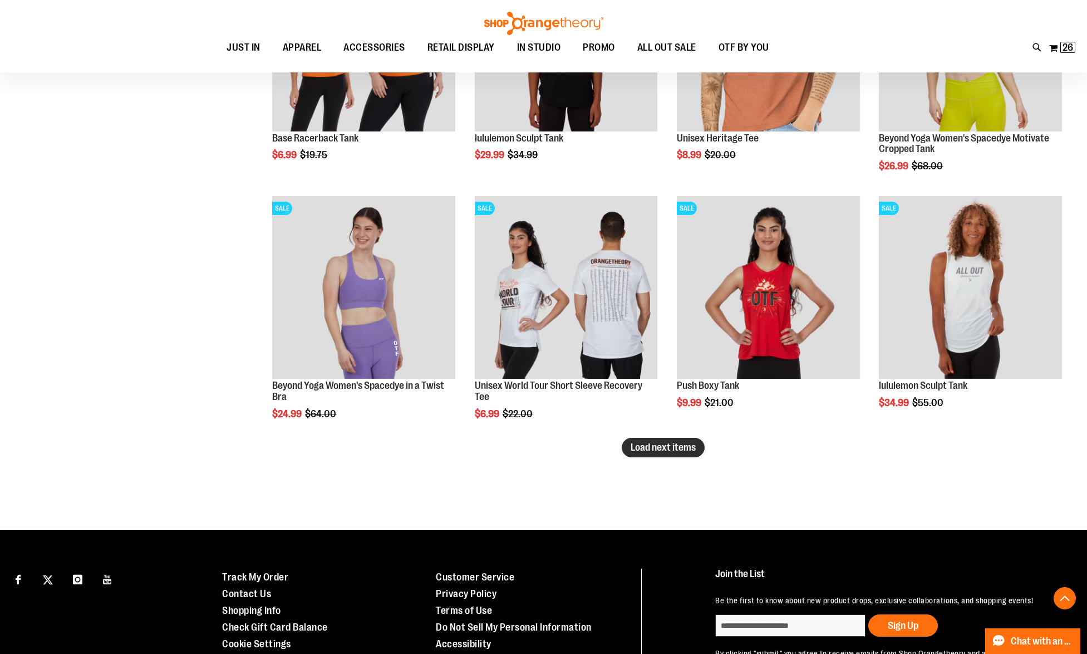
click at [656, 446] on span "Load next items" at bounding box center [663, 446] width 65 height 11
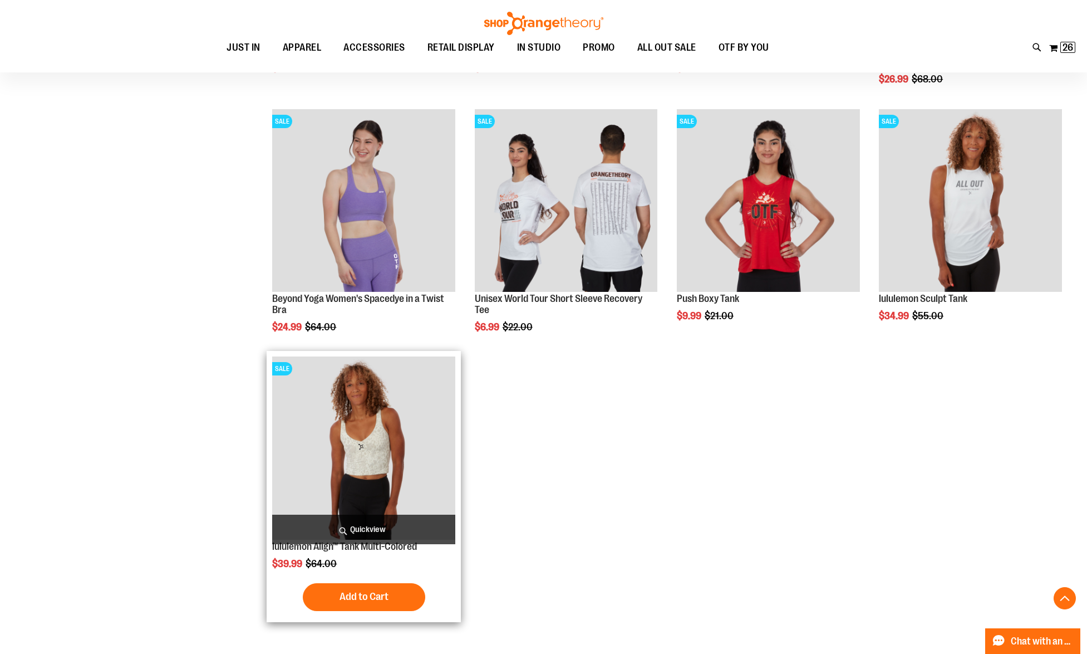
scroll to position [8768, 0]
